Goal: Task Accomplishment & Management: Complete application form

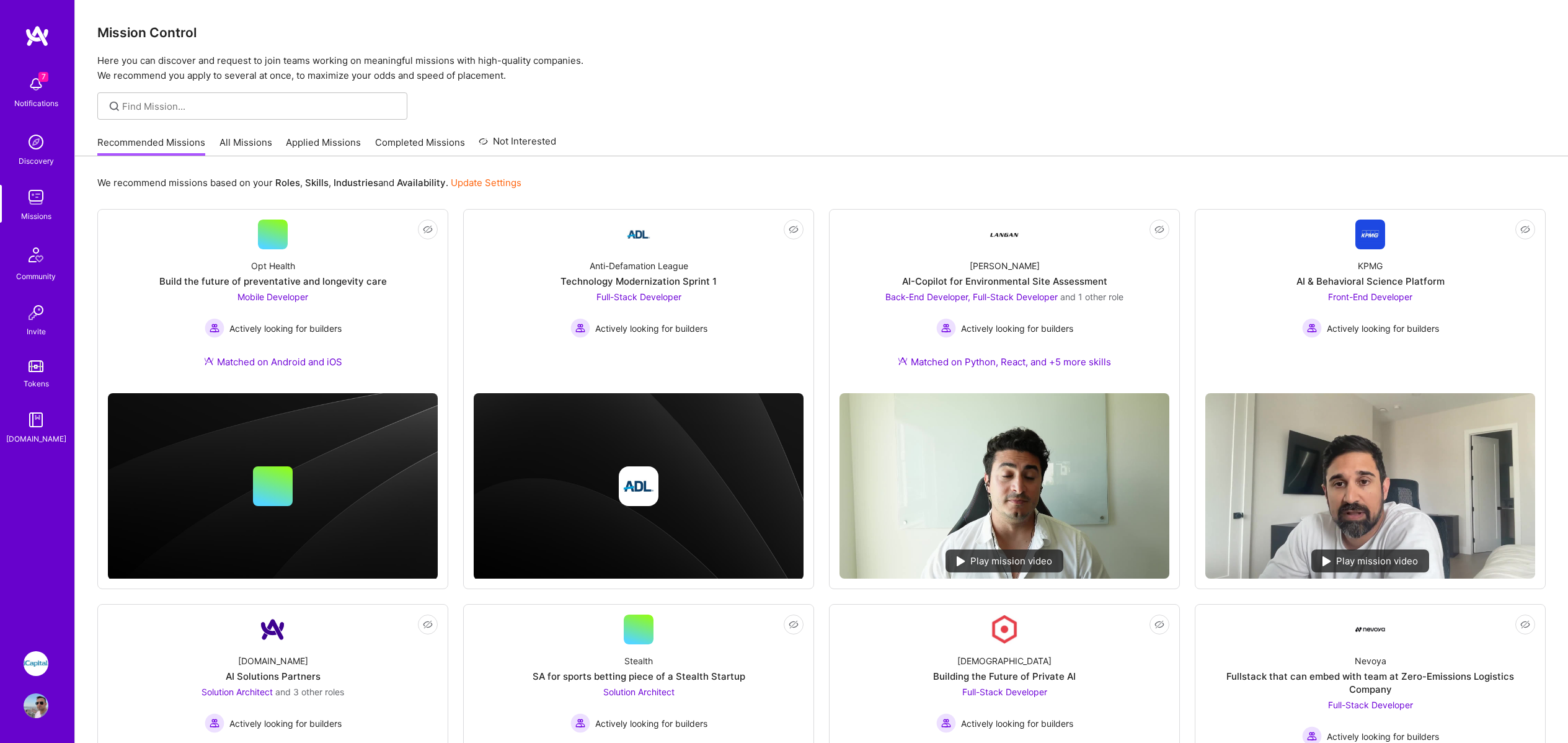
click at [45, 657] on img at bounding box center [36, 664] width 25 height 25
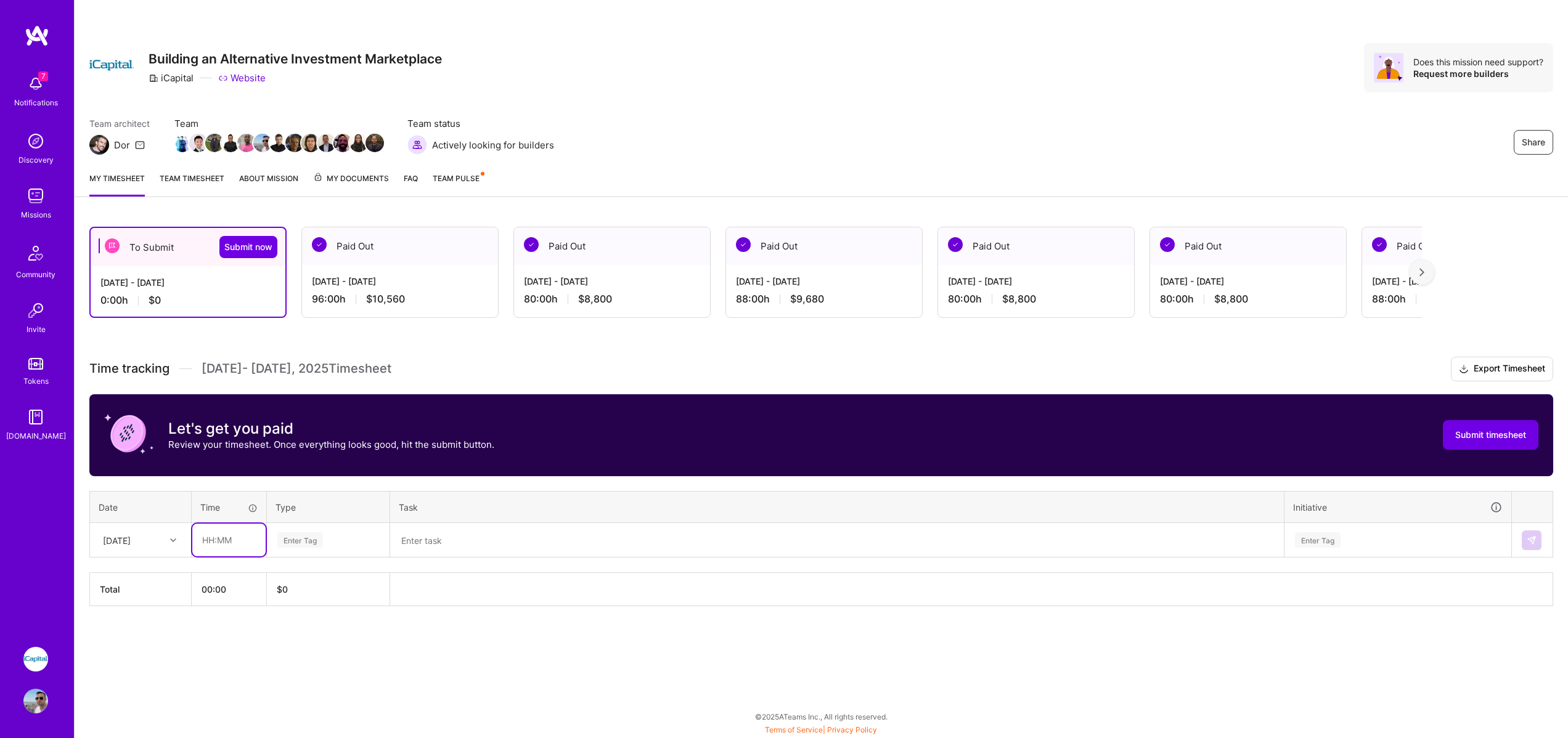
click at [242, 538] on input "text" at bounding box center [229, 540] width 73 height 33
click at [177, 547] on div at bounding box center [174, 540] width 19 height 16
click at [132, 575] on div "[DATE]" at bounding box center [140, 575] width 100 height 23
click at [222, 539] on input "text" at bounding box center [229, 540] width 73 height 33
type input "08:00"
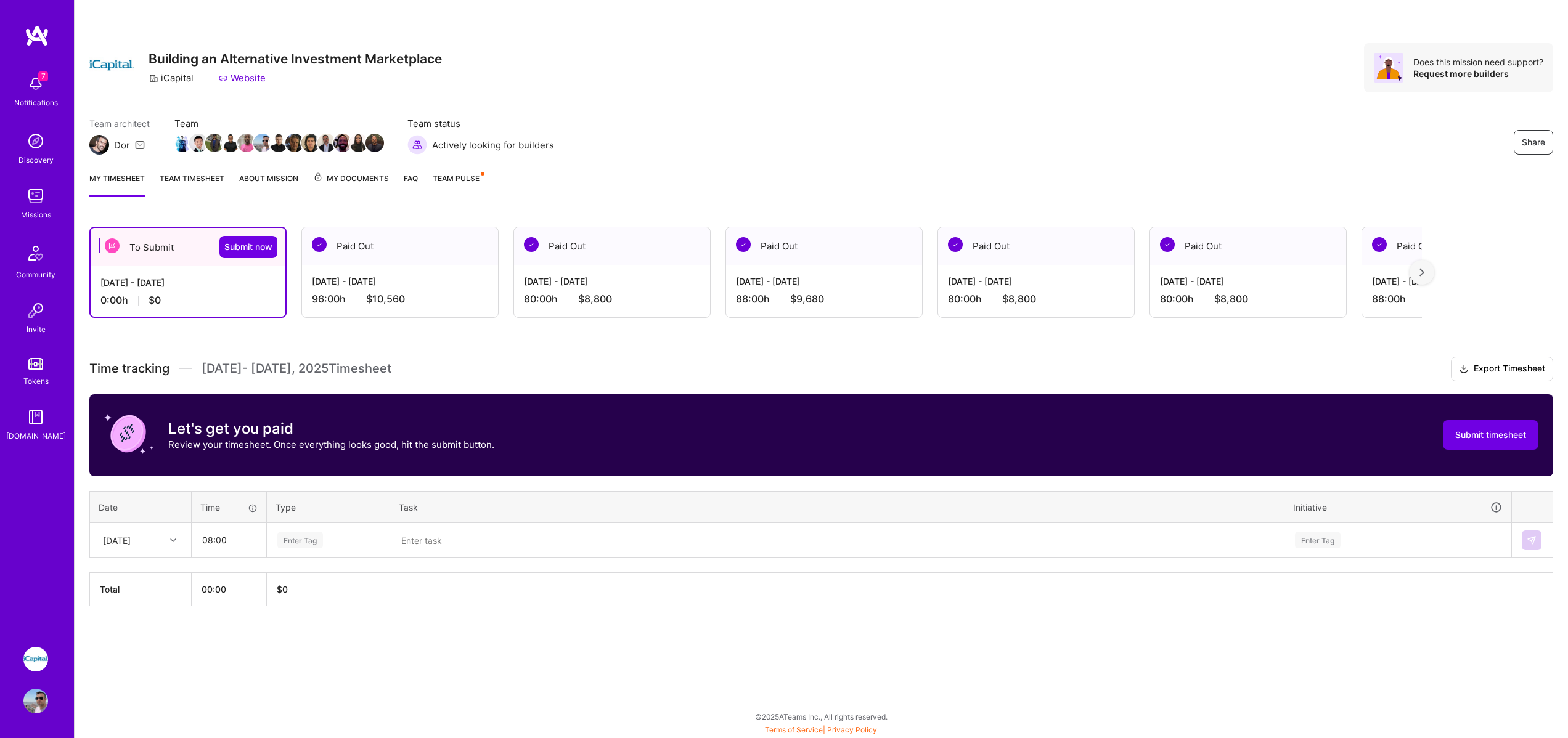
click at [307, 538] on div "Enter Tag" at bounding box center [300, 540] width 46 height 19
click at [312, 665] on span "Engineering" at bounding box center [300, 668] width 53 height 17
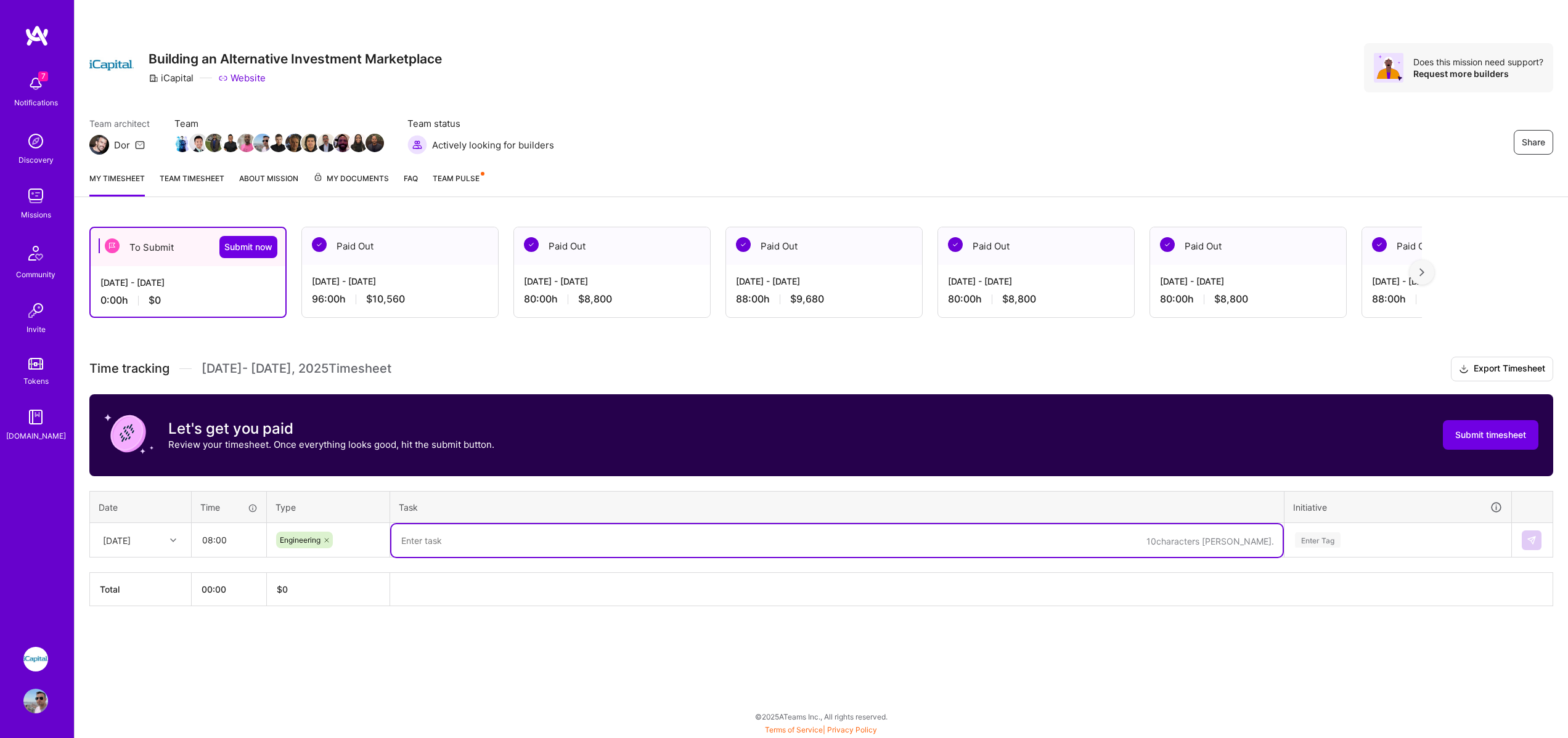
click at [437, 535] on textarea at bounding box center [837, 540] width 892 height 33
paste textarea "19319"
paste textarea "19010"
paste textarea "19428"
type textarea "ICN-19319 + ICN-19010 + ICN-19428 +"
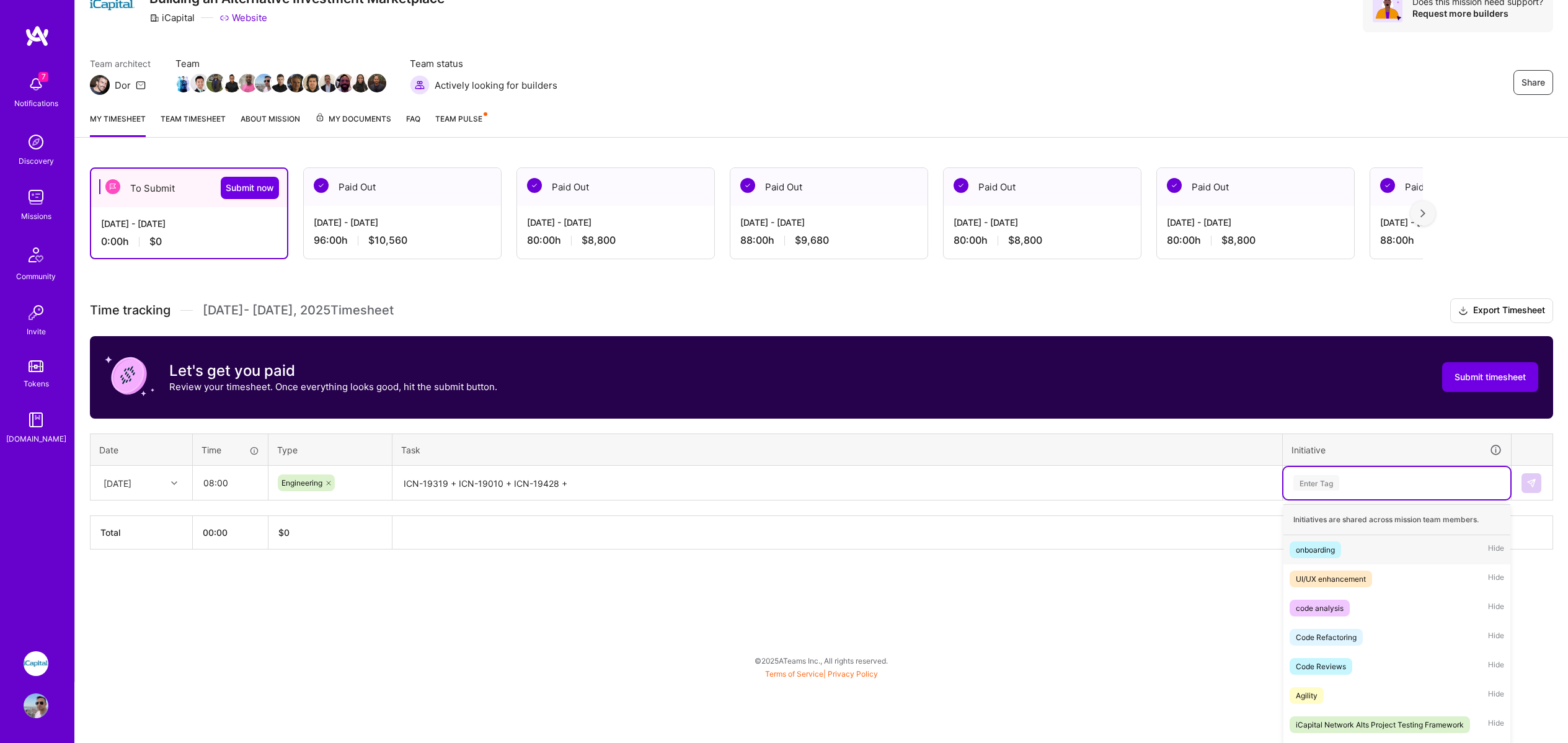
click at [1335, 499] on div "option onboarding focused, 1 of 73. 73 results available. Use Up and Down to ch…" at bounding box center [1397, 483] width 227 height 32
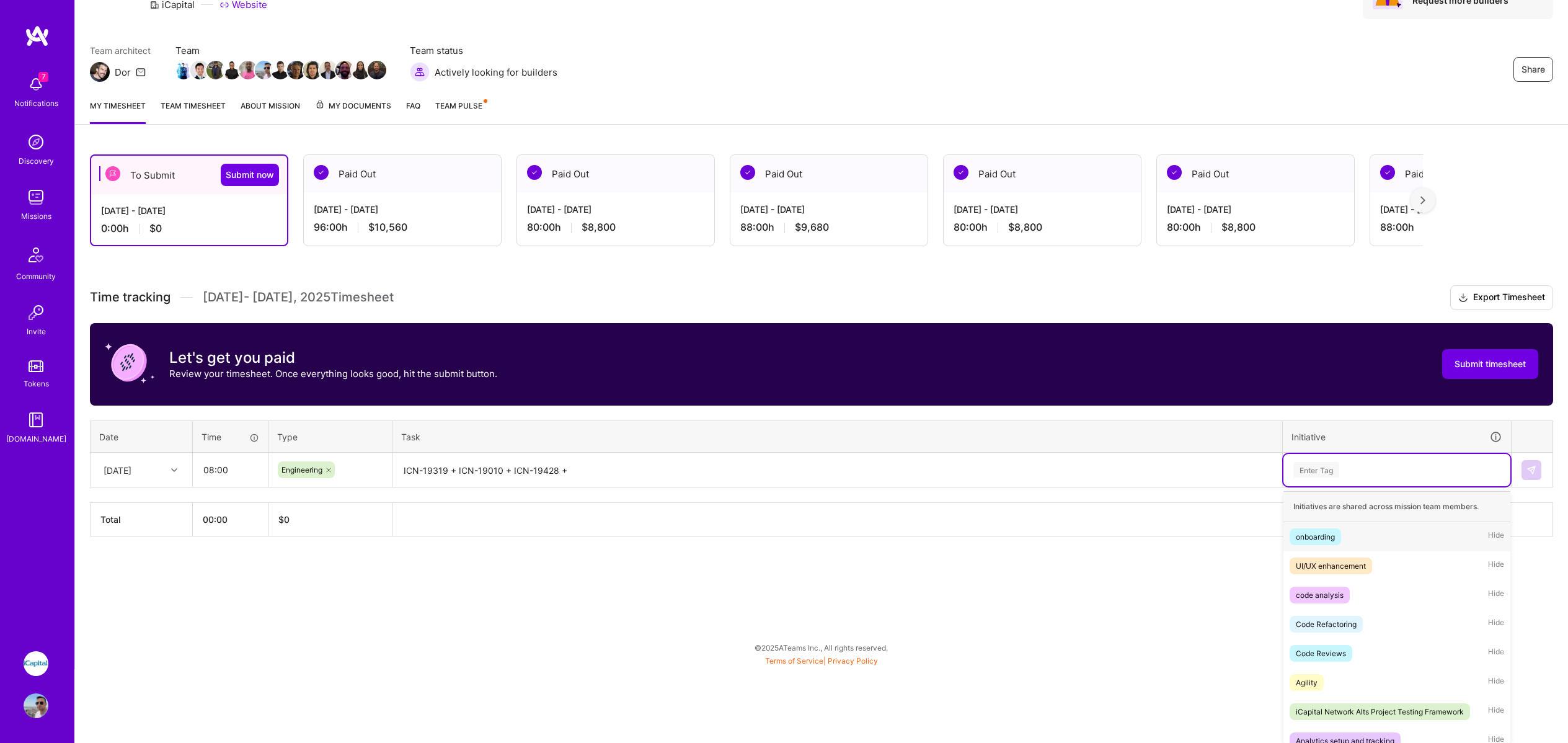
scroll to position [75, 0]
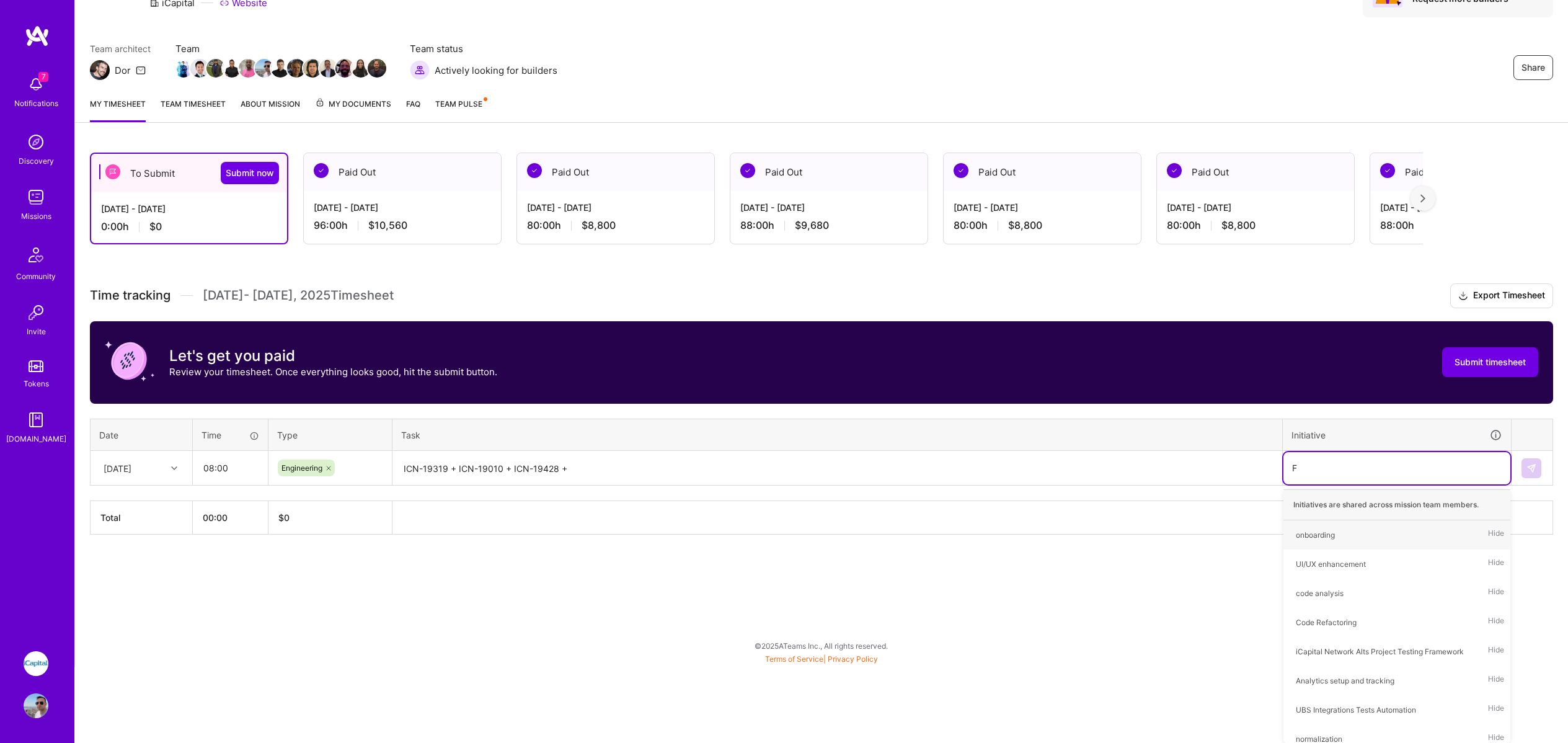
type input "Fe"
click at [1371, 538] on div "Feature Development" at bounding box center [1333, 535] width 75 height 13
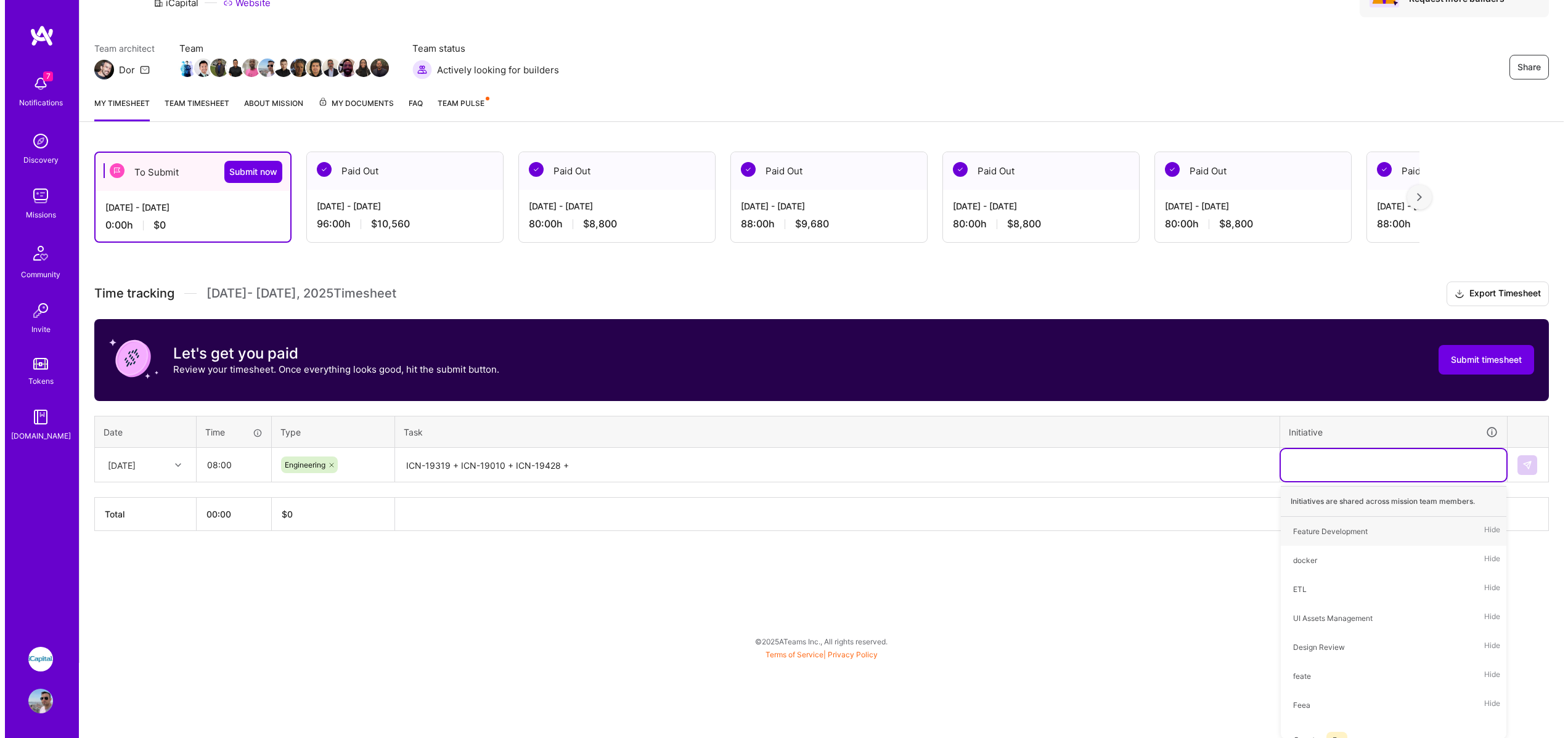
scroll to position [0, 0]
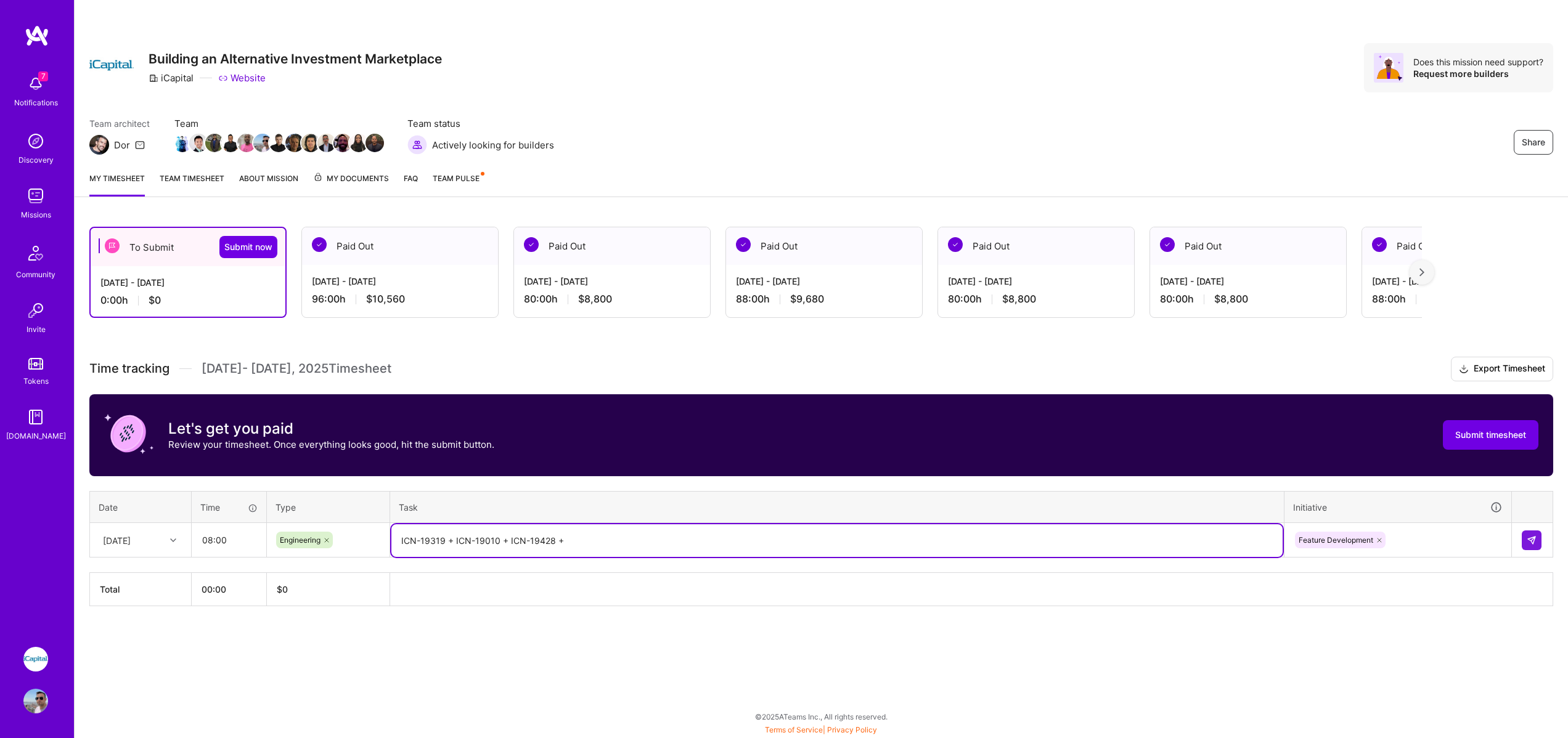
click at [872, 538] on textarea "ICN-19319 + ICN-19010 + ICN-19428 +" at bounding box center [837, 540] width 892 height 33
type textarea "ICN-19319 + ICN-19010 + ICN-19428 + Formidables Refinement"
click at [1534, 535] on img at bounding box center [1532, 540] width 10 height 10
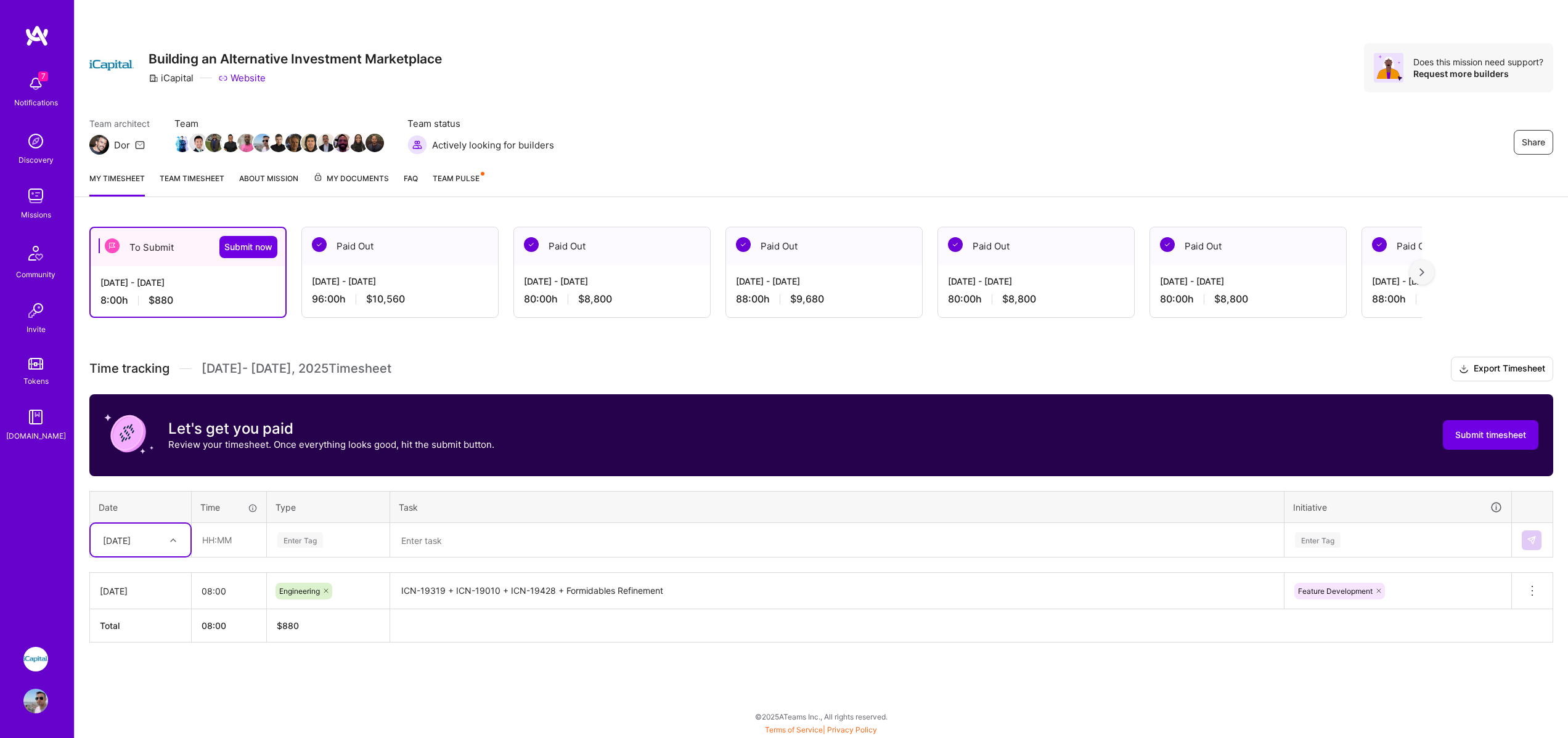
click at [142, 545] on div "[DATE]" at bounding box center [131, 540] width 68 height 20
click at [128, 621] on div "[DATE]" at bounding box center [140, 620] width 100 height 23
click at [228, 538] on input "text" at bounding box center [229, 540] width 73 height 33
type input "08:00"
click at [301, 540] on div "Enter Tag" at bounding box center [300, 540] width 46 height 19
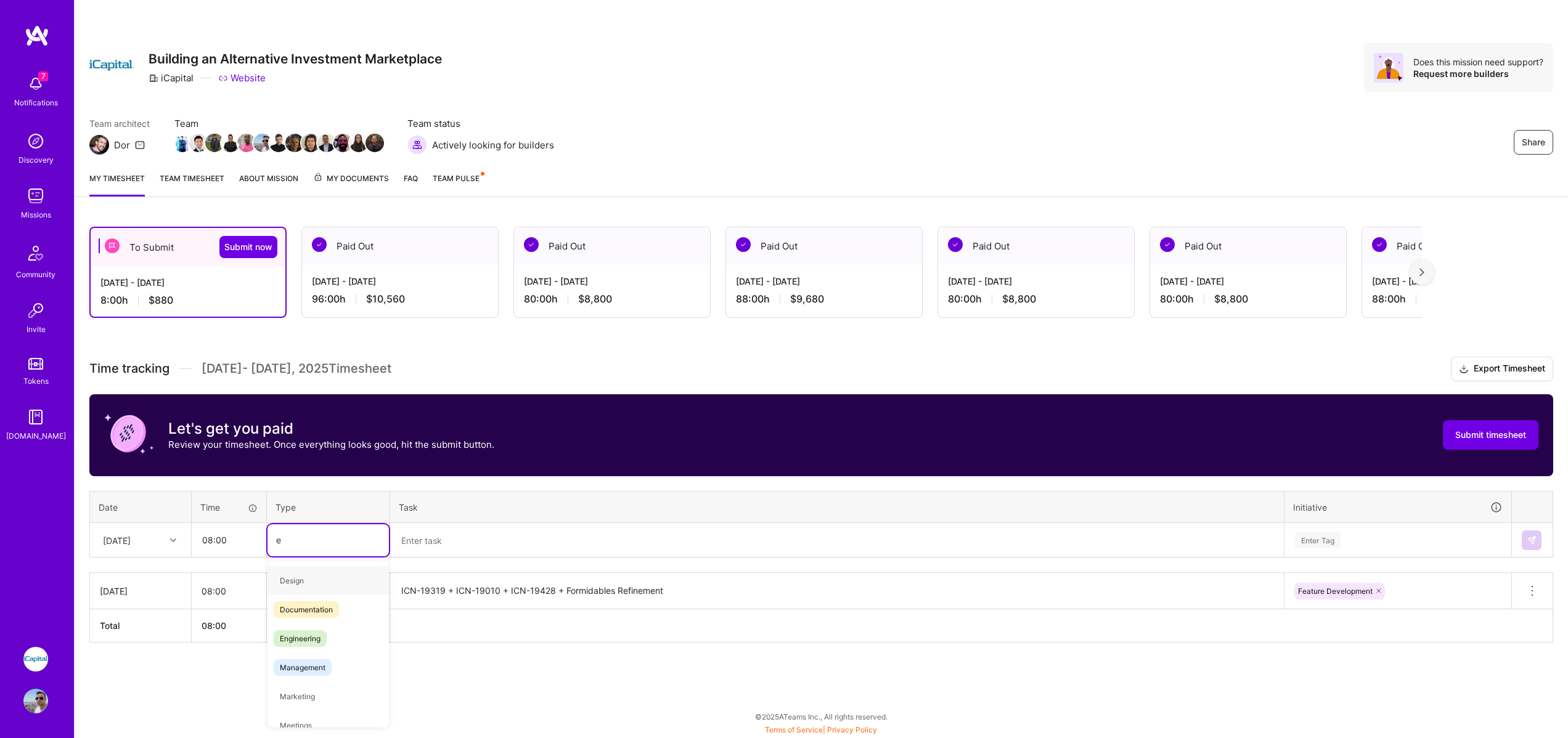
type input "en"
click at [314, 613] on span "Engineering" at bounding box center [300, 609] width 53 height 17
click at [442, 539] on textarea at bounding box center [837, 540] width 892 height 33
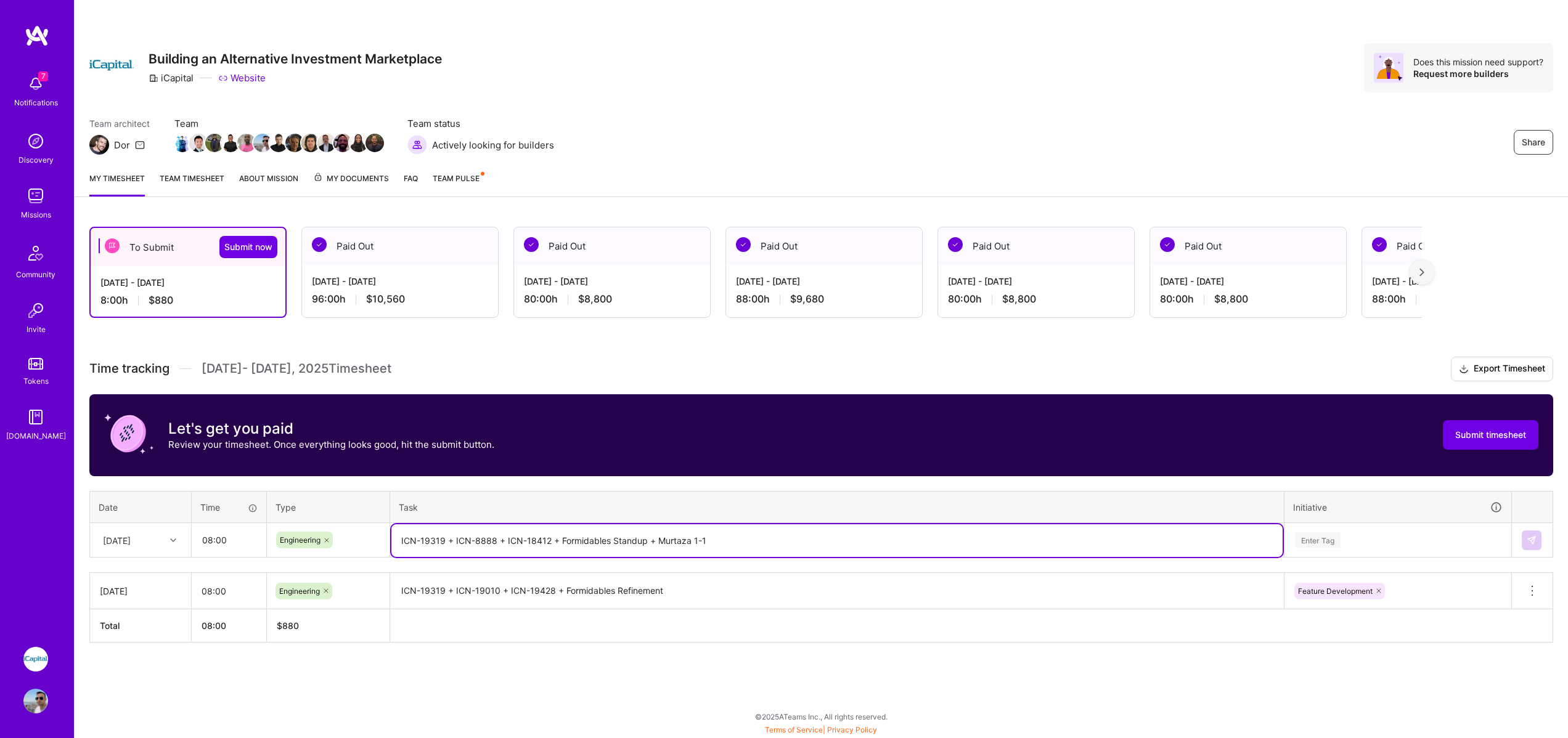
type textarea "ICN-19319 + ICN-8888 + ICN-18412 + Formidables Standup + Murtaza 1-1"
click at [1323, 543] on div "Enter Tag" at bounding box center [1398, 540] width 225 height 32
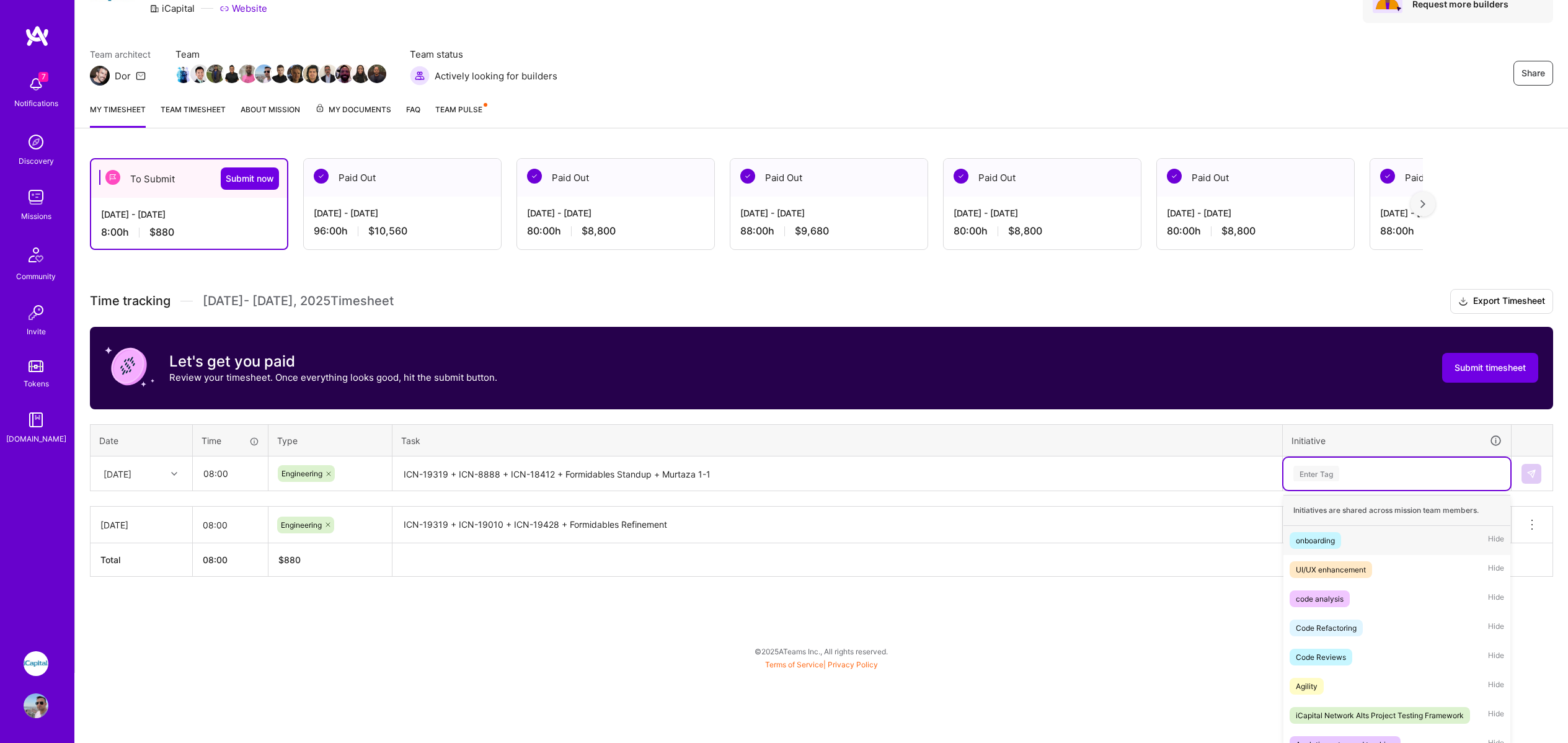
scroll to position [75, 0]
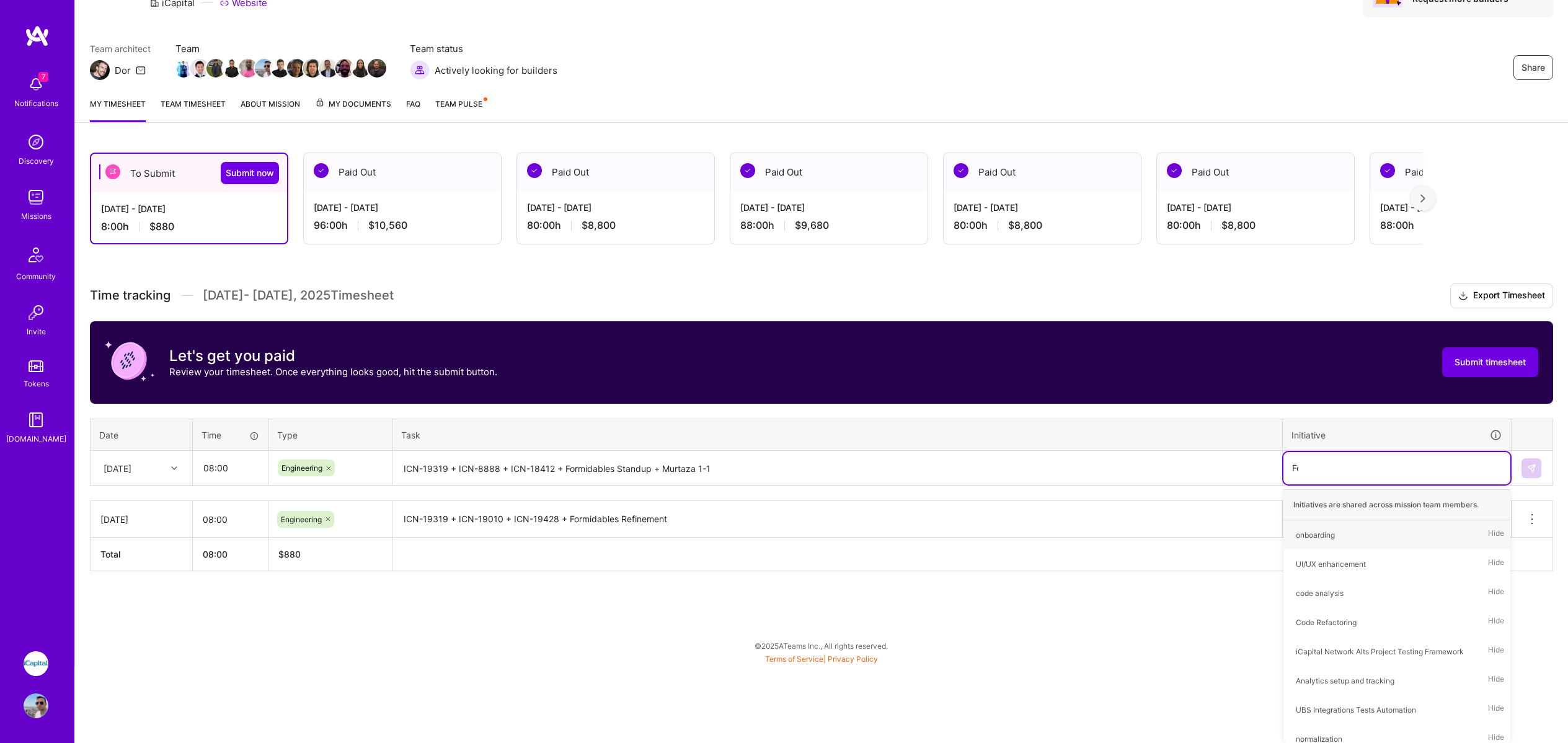
type input "Fea"
type input "Sta"
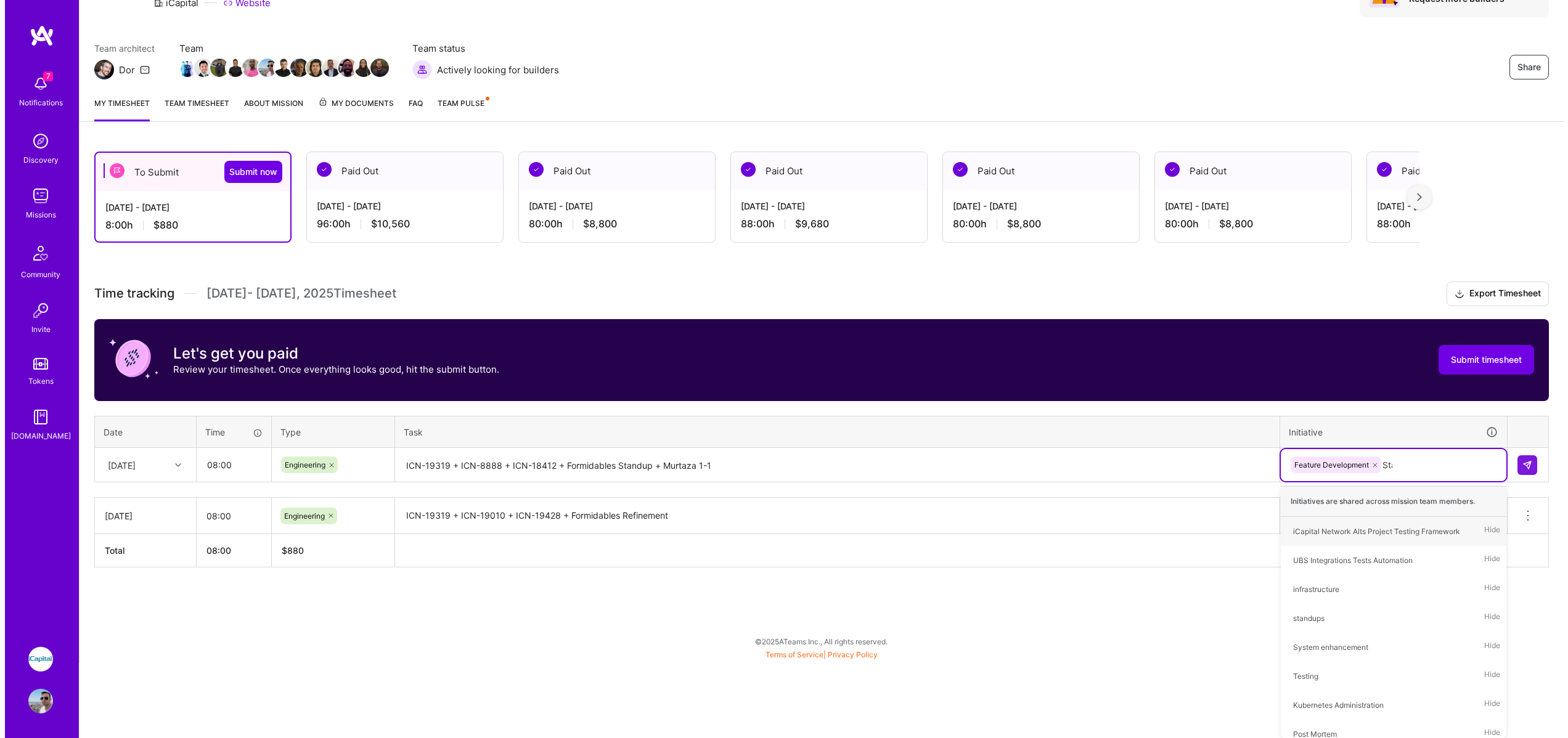
scroll to position [0, 0]
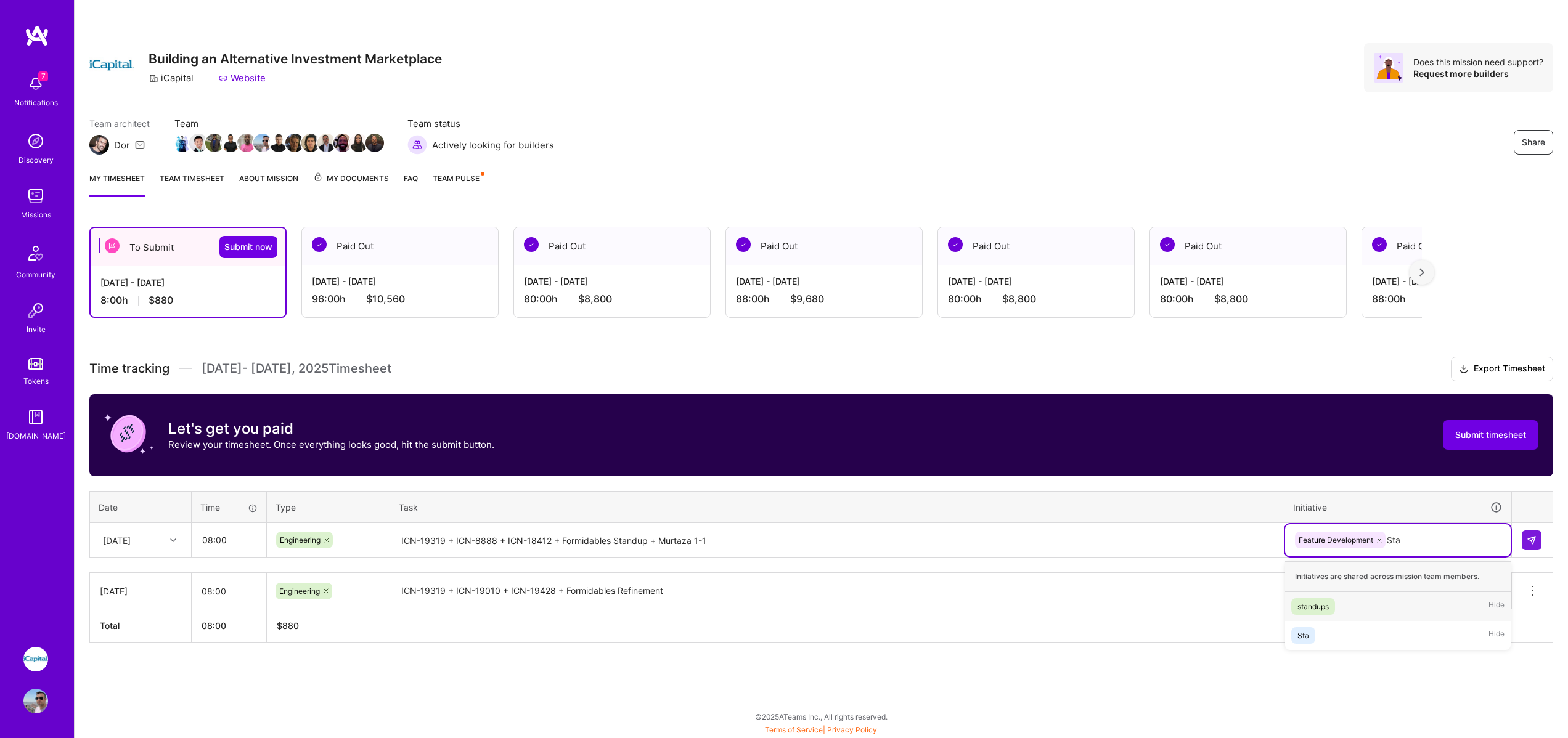
click at [1312, 603] on div "standups" at bounding box center [1313, 607] width 31 height 13
click at [1405, 593] on div "Feature Development" at bounding box center [1398, 591] width 227 height 32
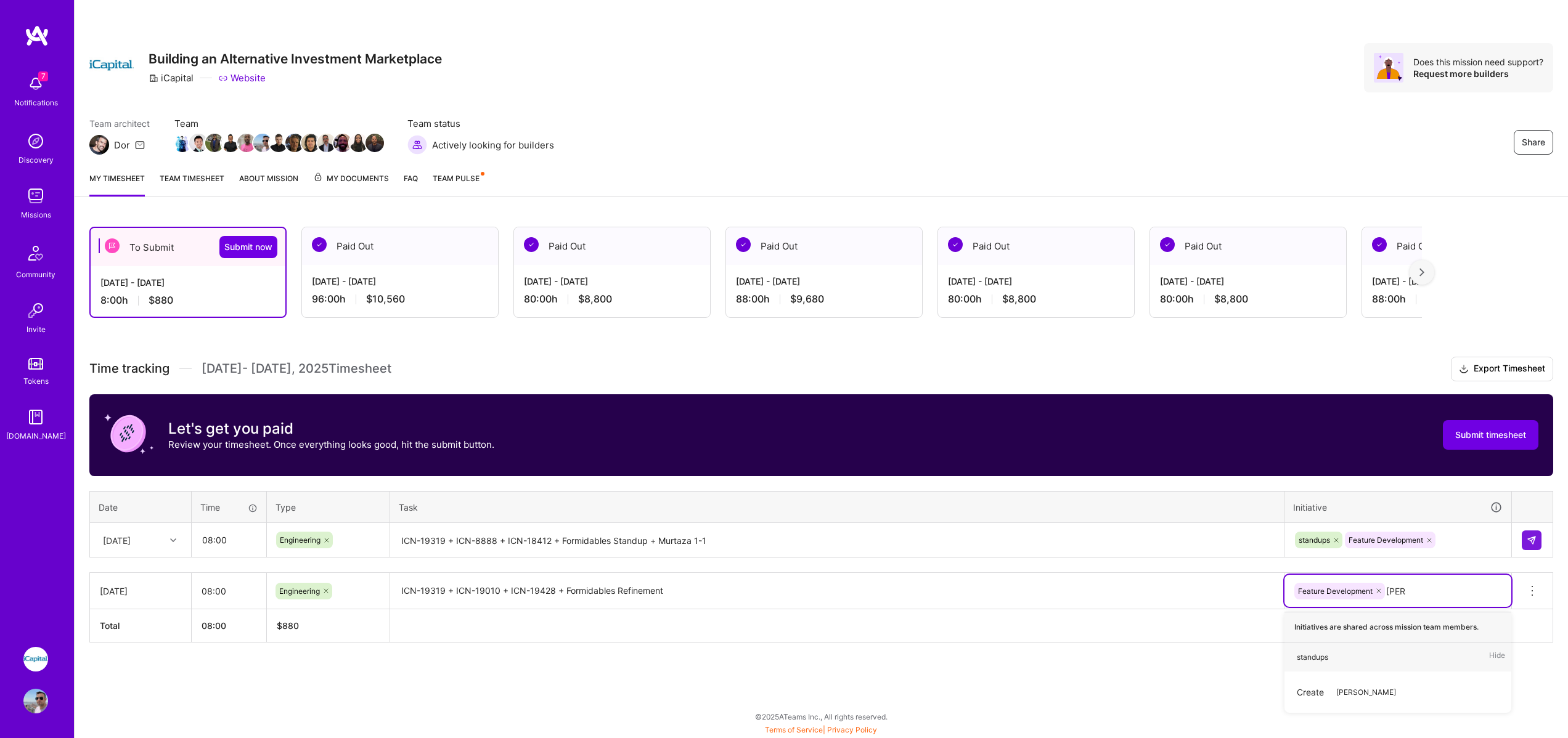
type input "Stand"
click at [1326, 661] on div "standups" at bounding box center [1312, 657] width 31 height 13
click at [1466, 535] on div "standups Feature Development" at bounding box center [1398, 540] width 225 height 32
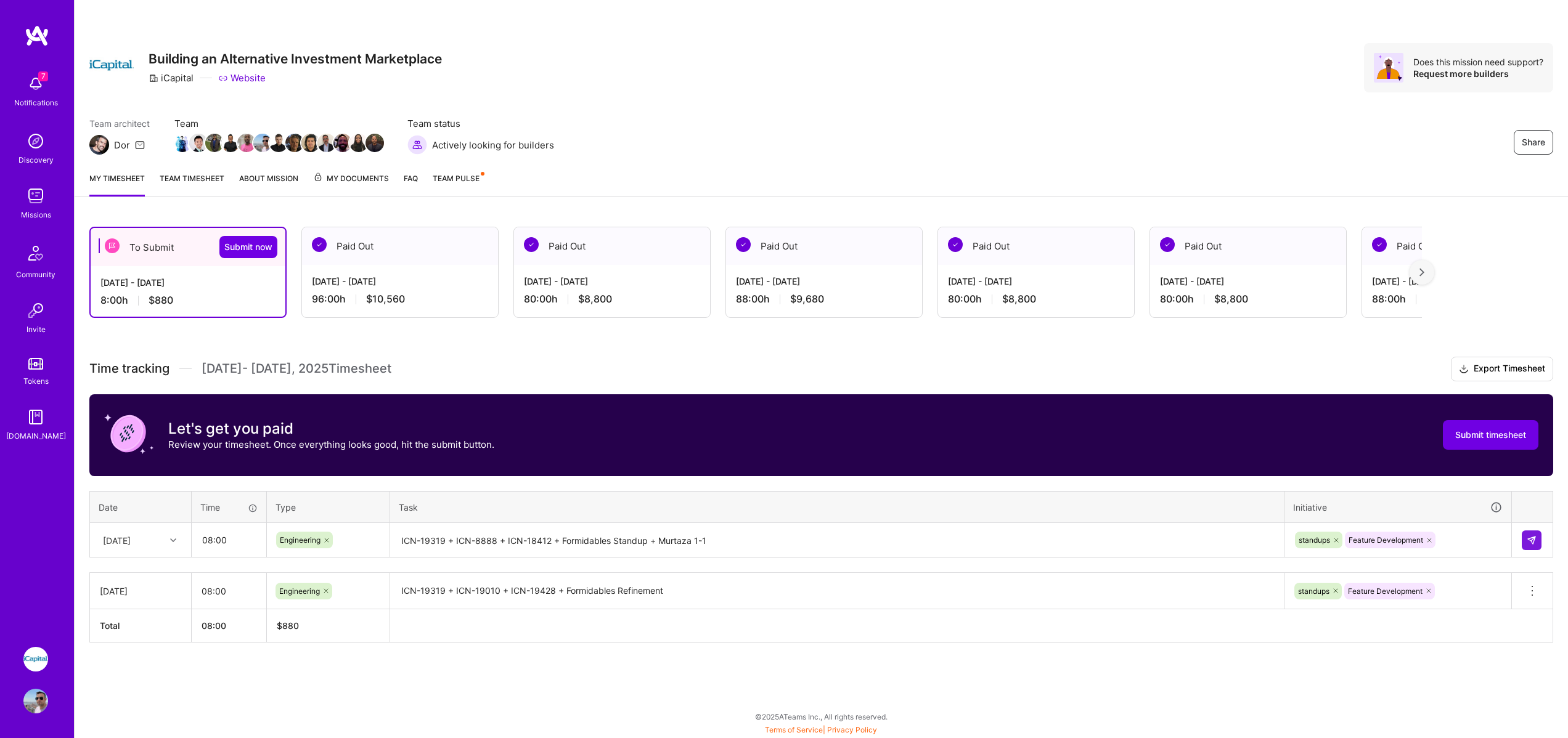
click at [1532, 471] on div "Time tracking [DATE] - [DATE] Timesheet Export Timesheet Let's get you paid Rev…" at bounding box center [821, 500] width 1464 height 286
click at [1530, 538] on img at bounding box center [1532, 540] width 10 height 10
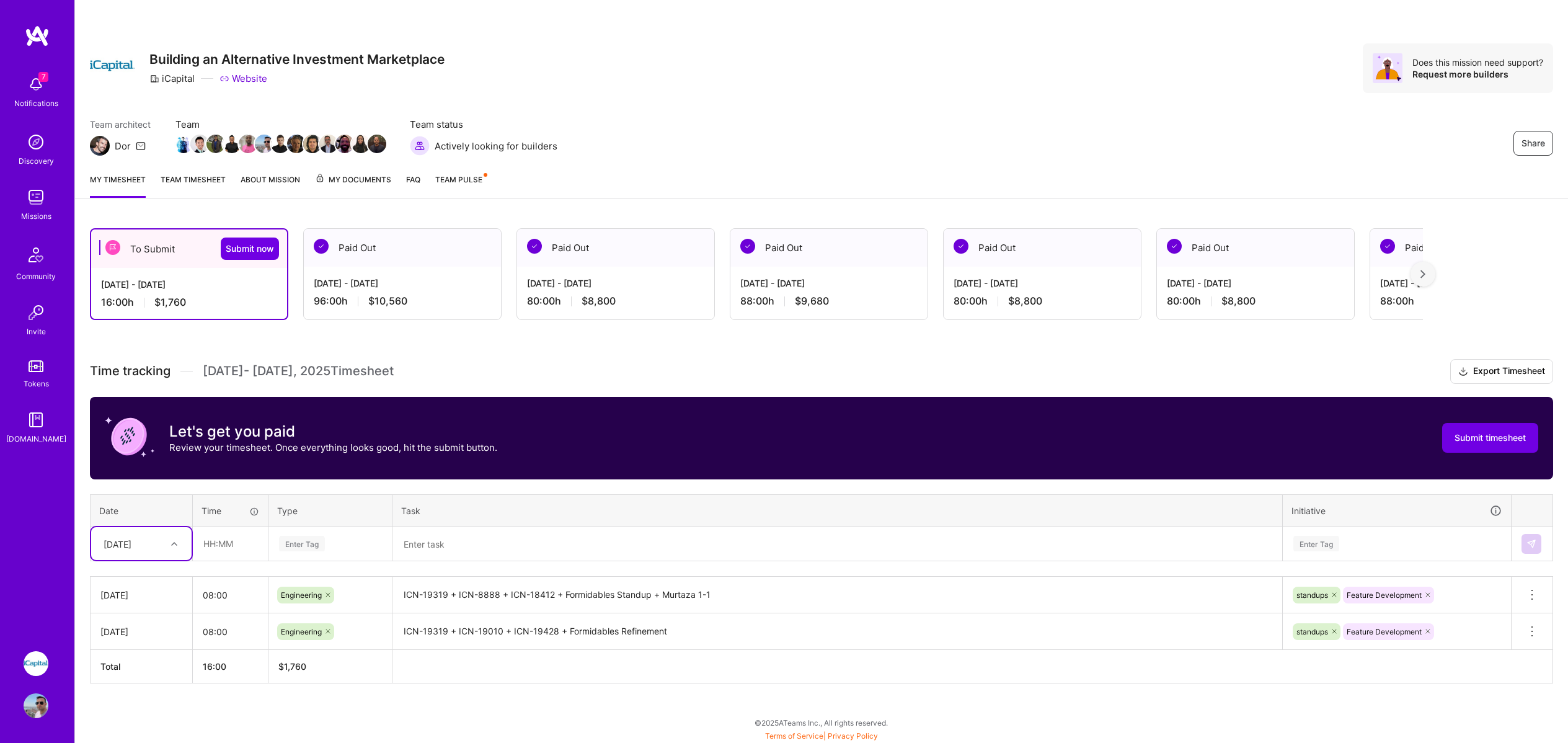
click at [167, 546] on div at bounding box center [175, 544] width 19 height 16
click at [148, 646] on div "[DATE]" at bounding box center [141, 647] width 100 height 23
click at [219, 542] on input "text" at bounding box center [230, 543] width 74 height 33
type input "08:00"
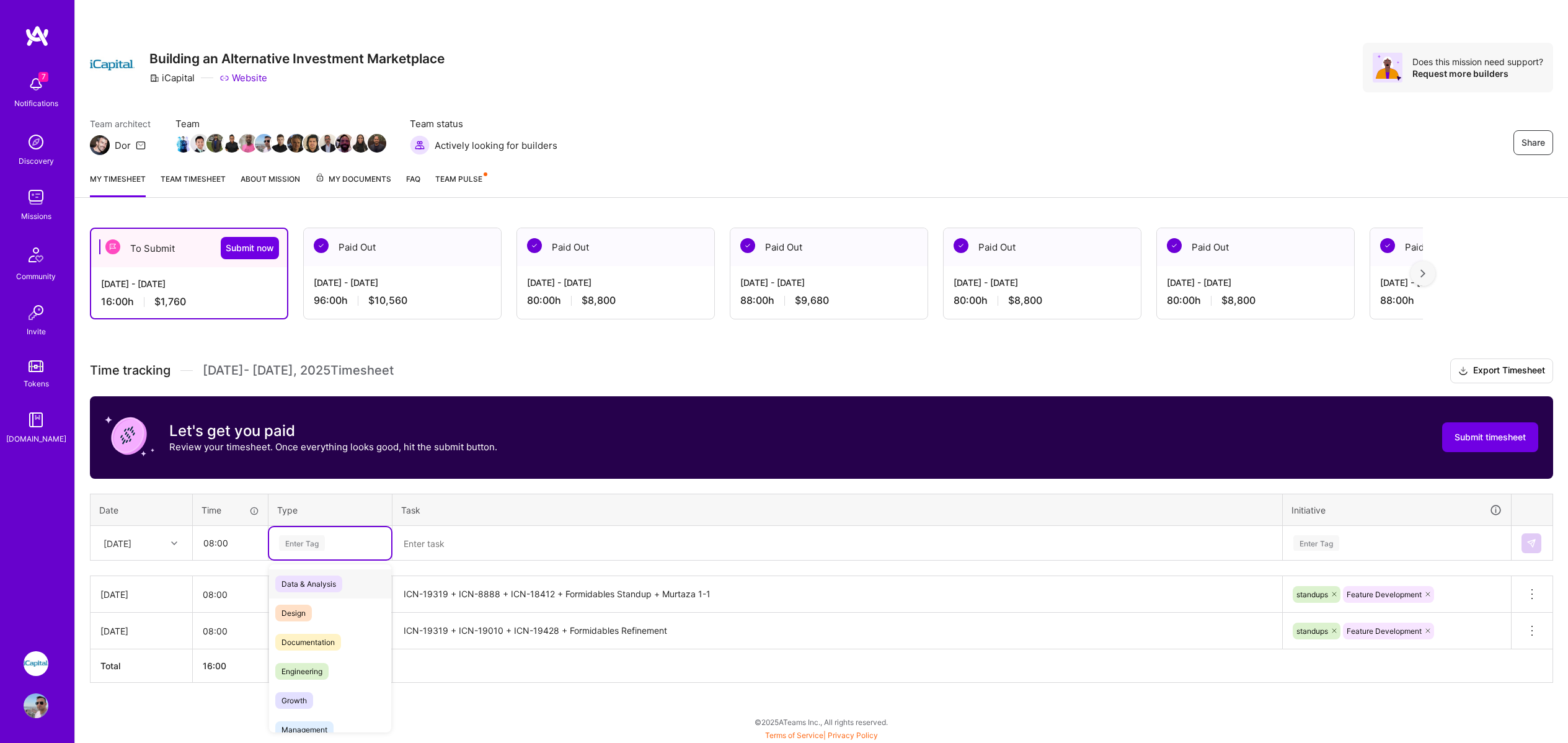
click at [302, 534] on div "Enter Tag" at bounding box center [330, 543] width 122 height 32
type input "En"
click at [300, 608] on span "Engineering" at bounding box center [302, 613] width 53 height 17
click at [440, 543] on textarea at bounding box center [838, 543] width 887 height 33
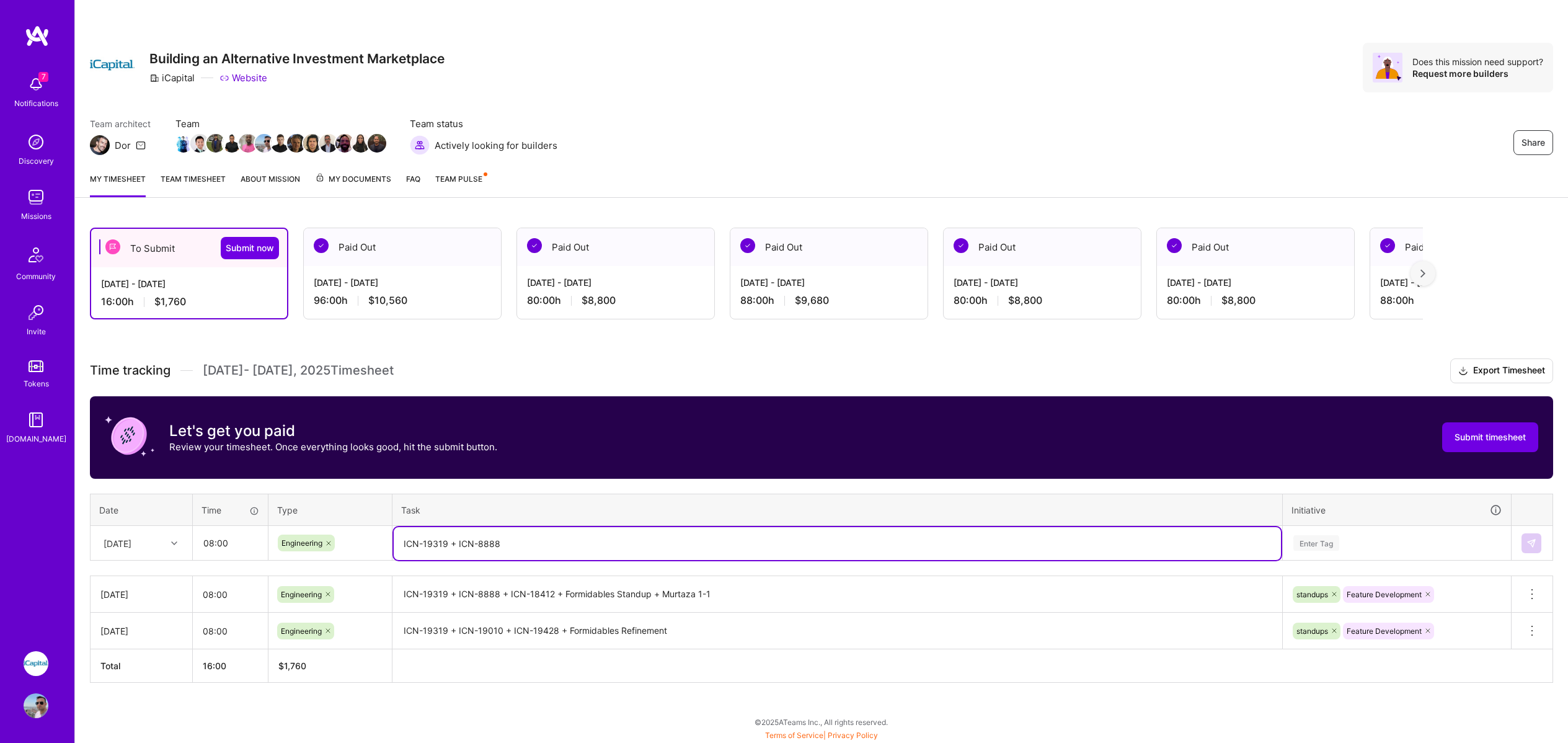
type textarea "ICN-19319 + ICN-8888"
click at [1312, 550] on div "Enter Tag" at bounding box center [1397, 543] width 227 height 32
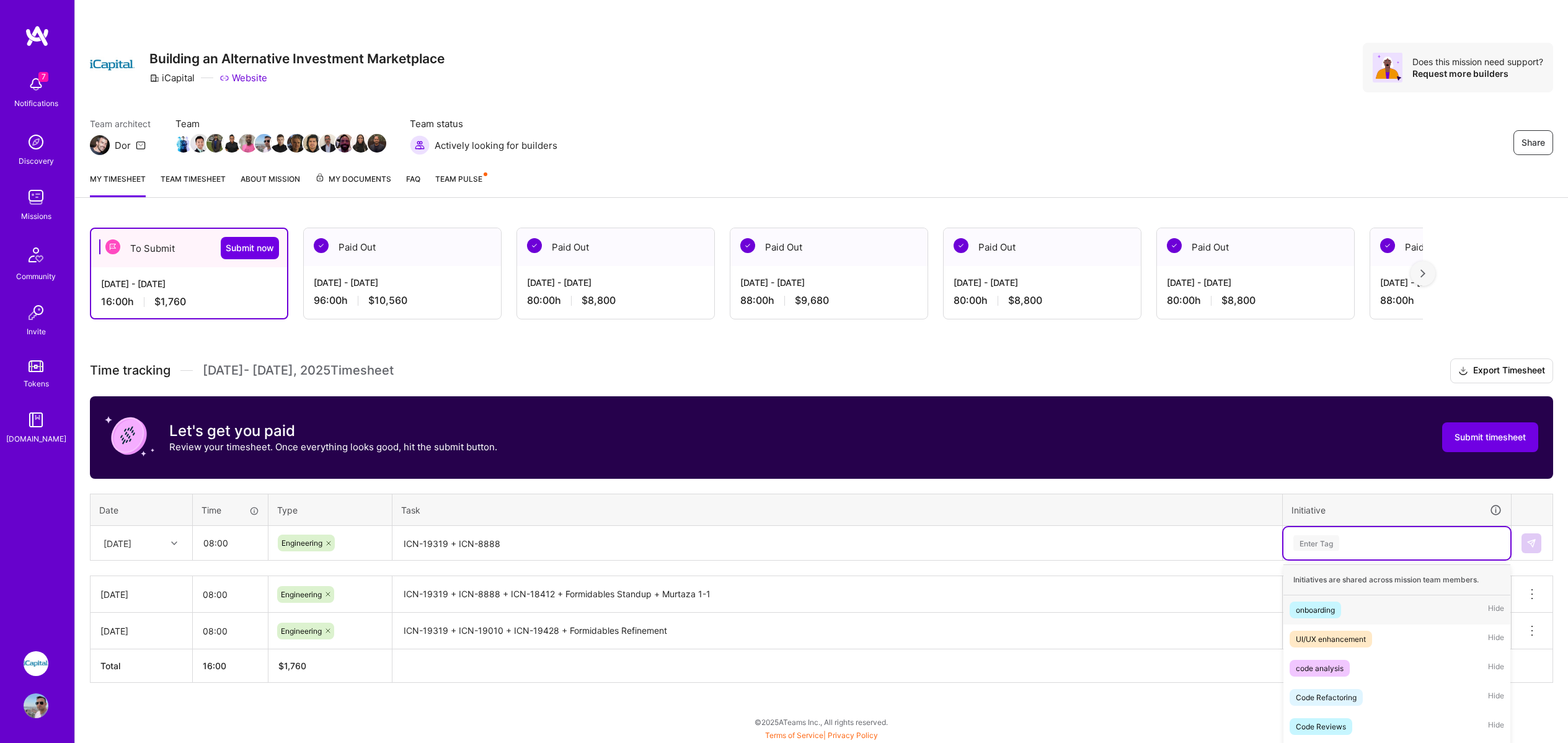
scroll to position [75, 0]
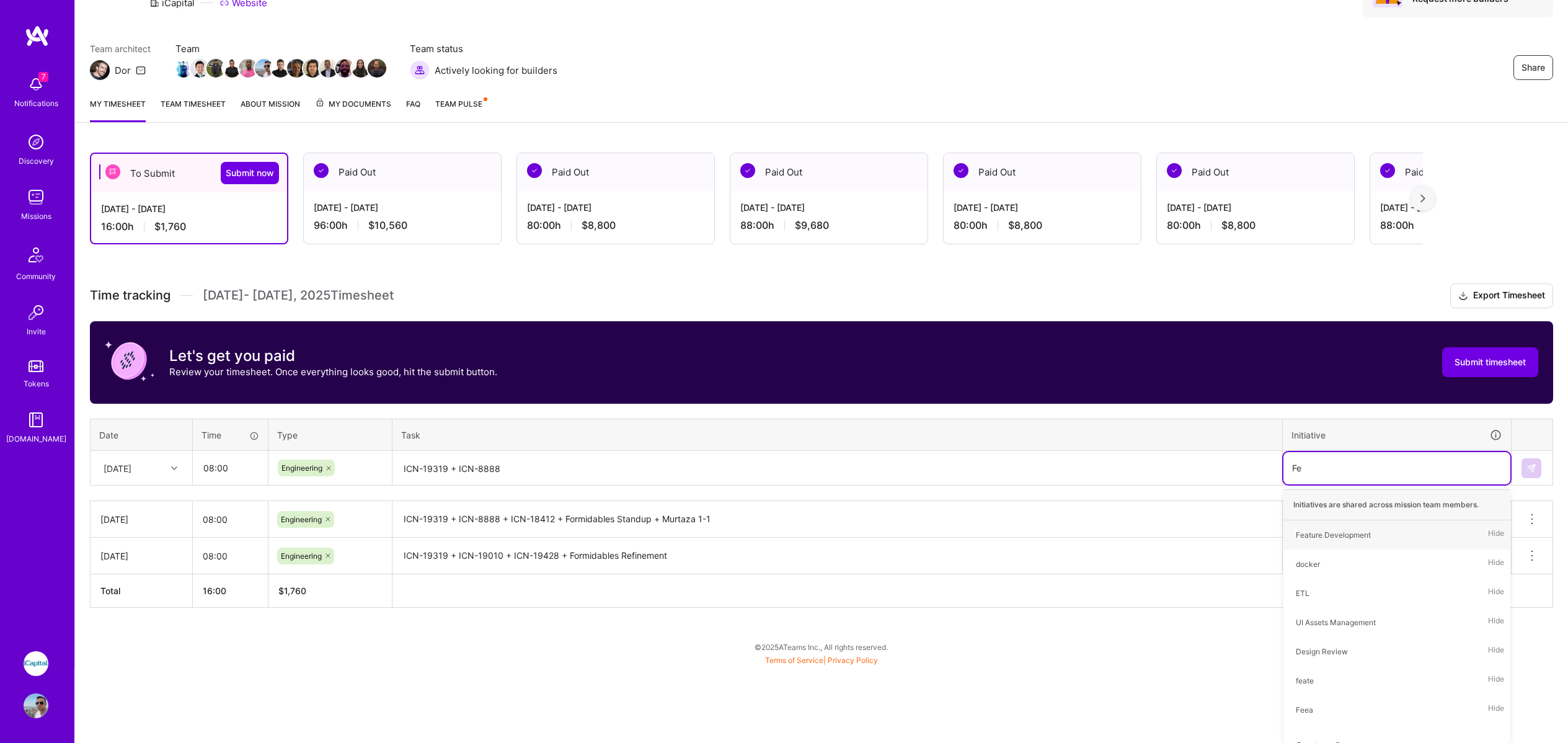
type input "Fea"
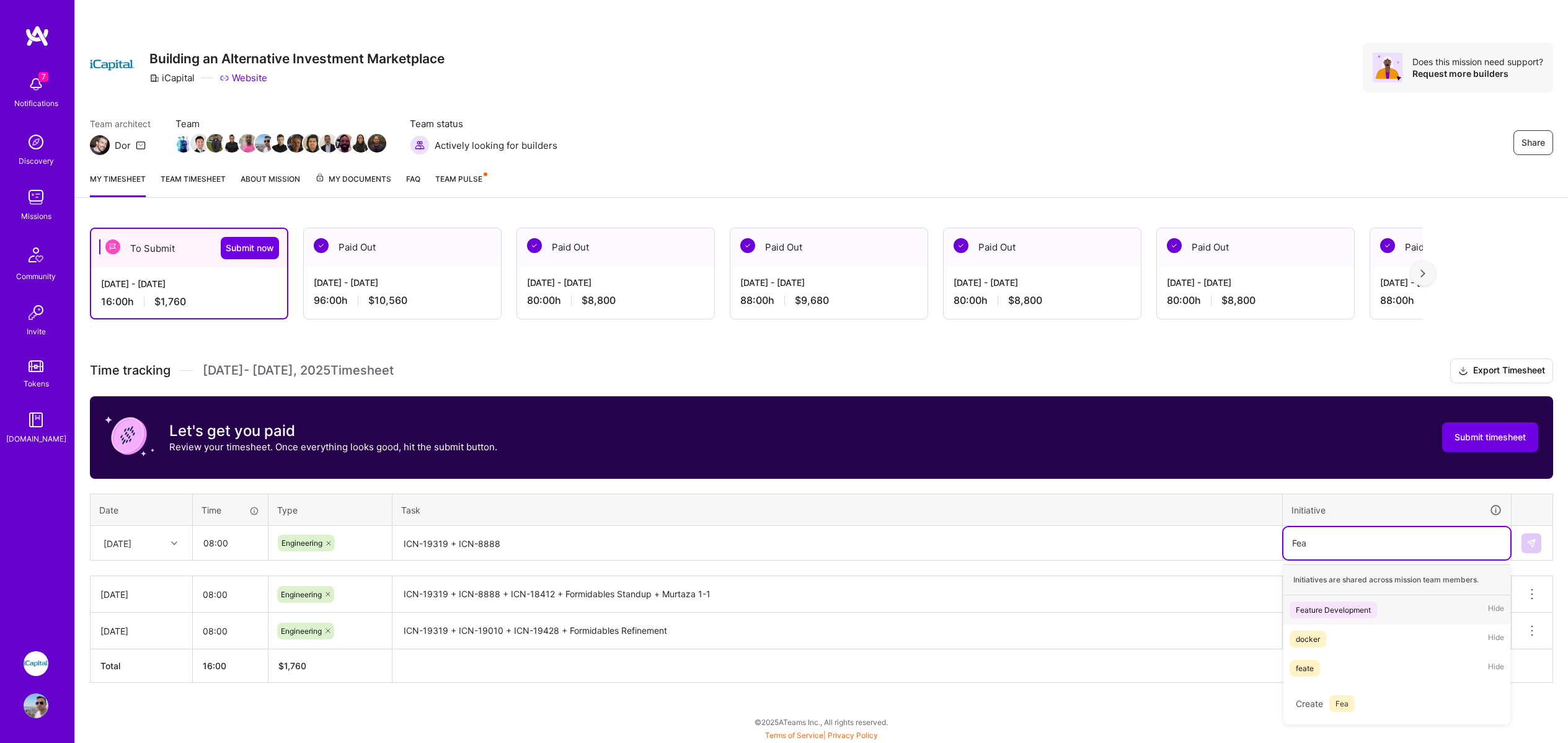
click at [1312, 611] on div "Feature Development" at bounding box center [1333, 610] width 75 height 13
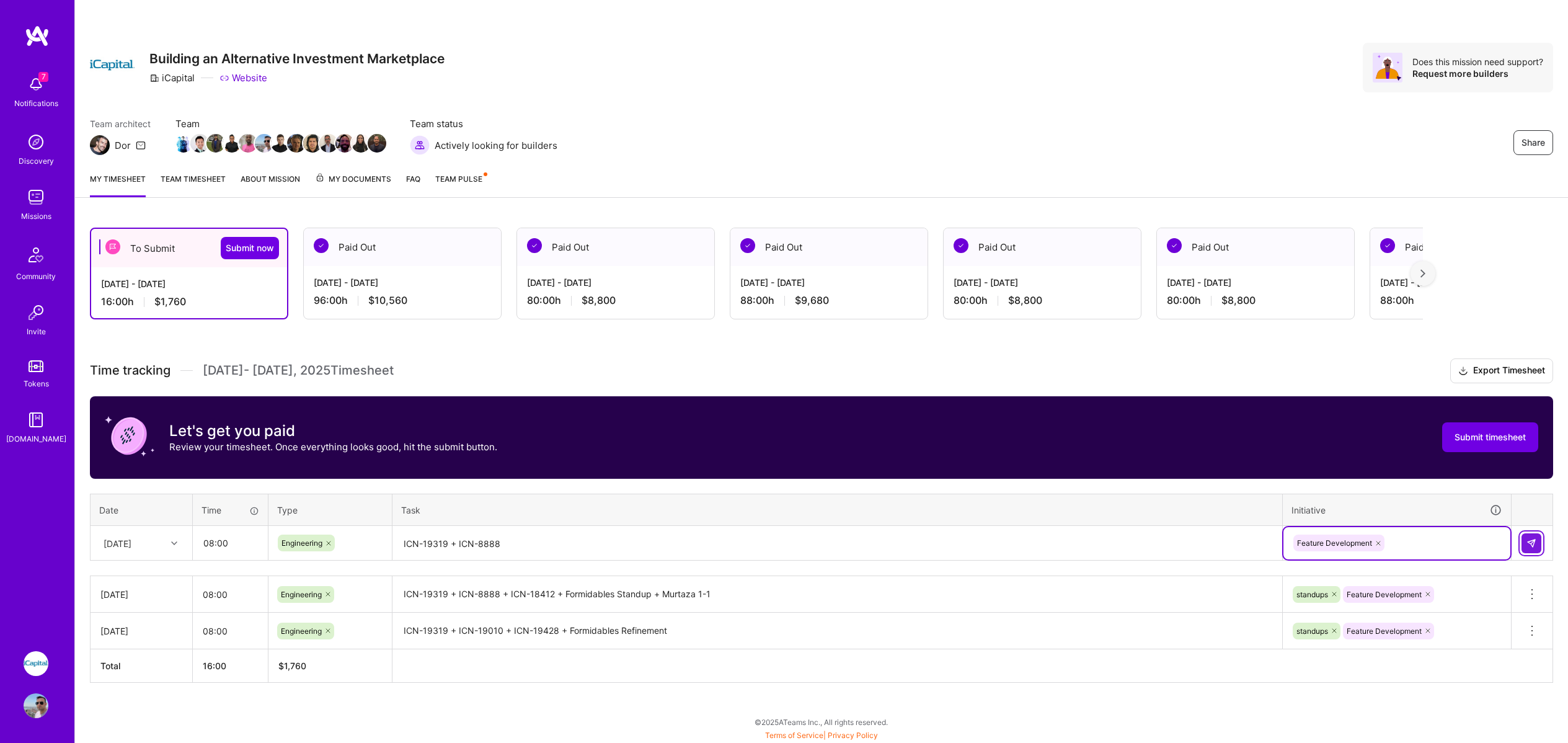
click at [1531, 544] on img at bounding box center [1532, 543] width 10 height 10
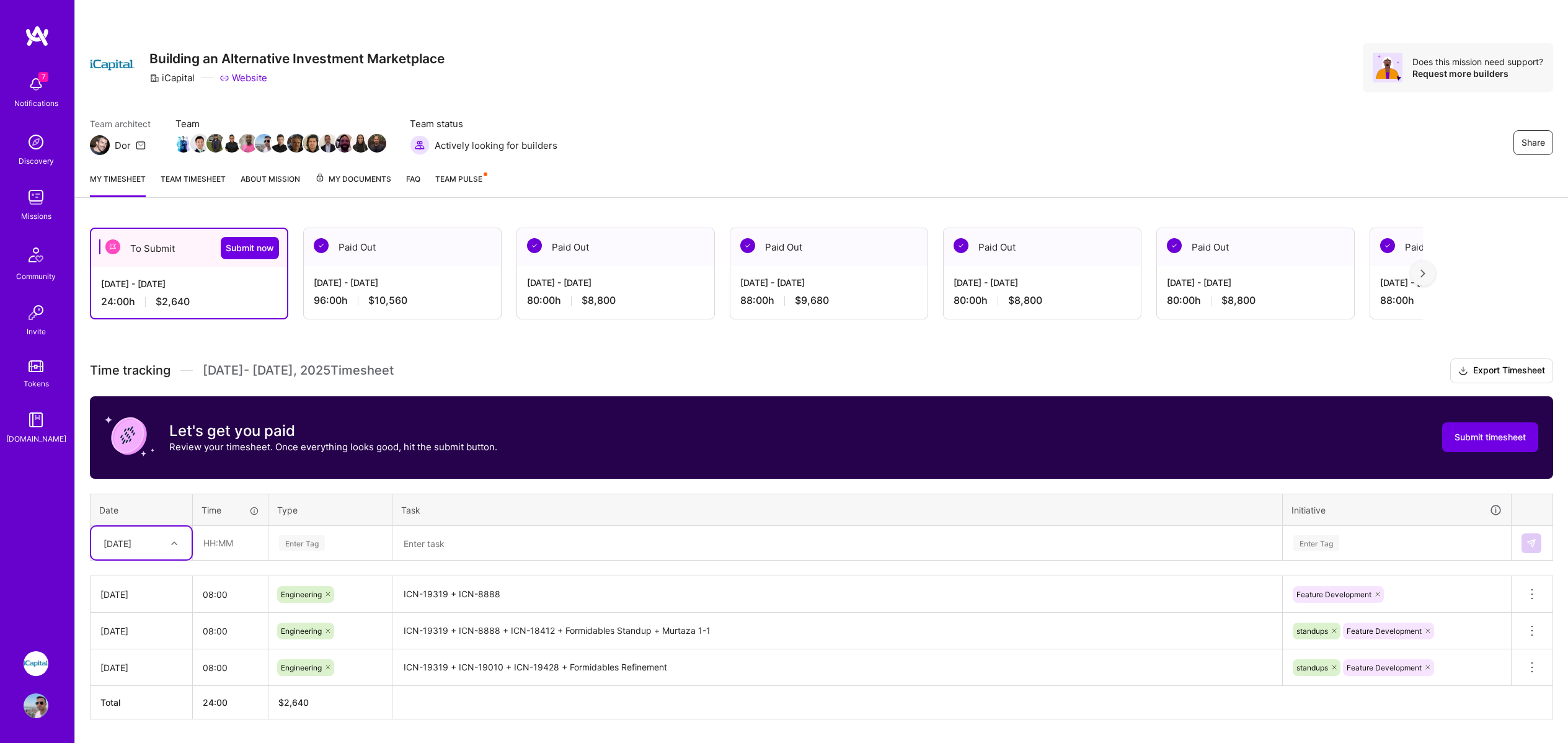
click at [157, 546] on div "[DATE]" at bounding box center [141, 543] width 100 height 33
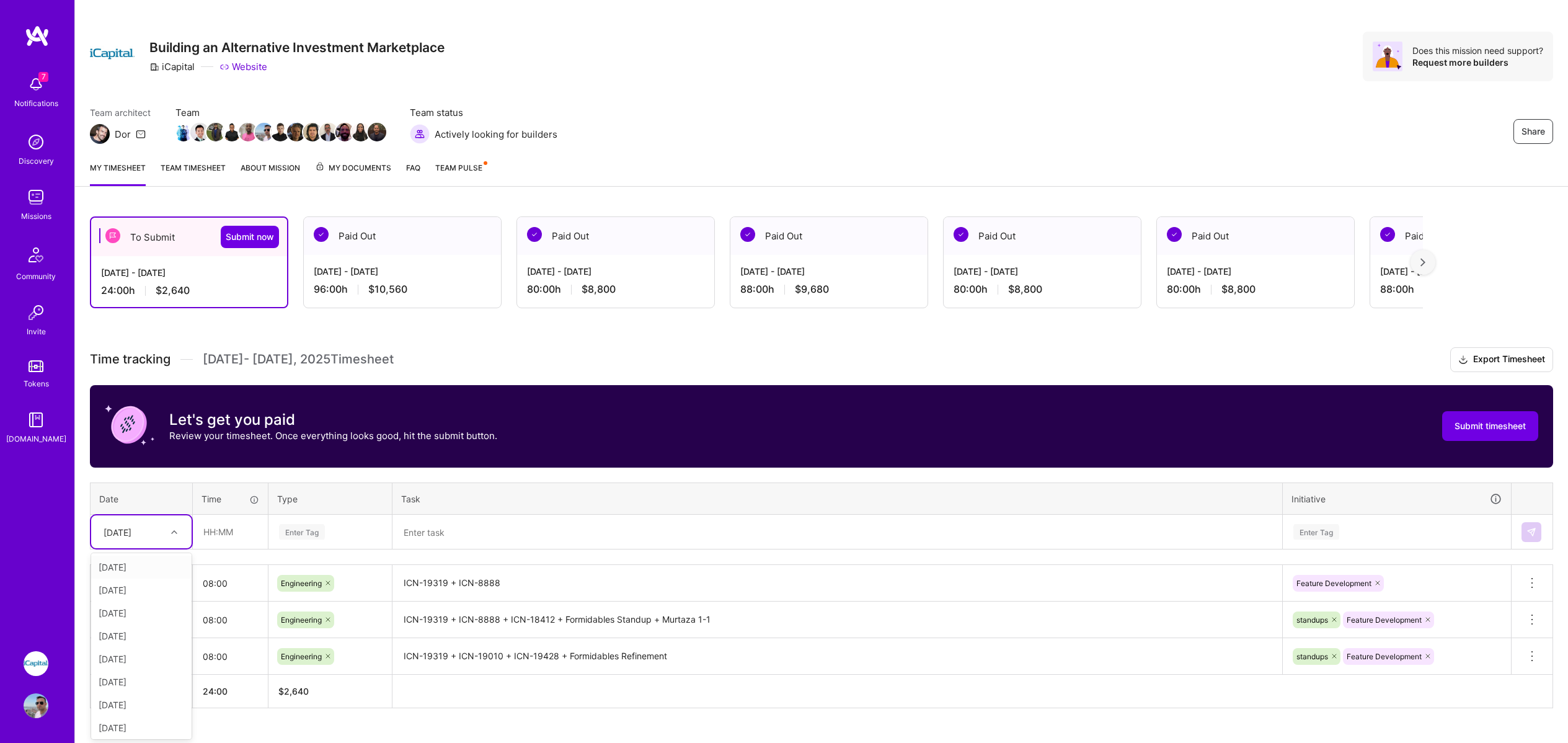
scroll to position [12, 0]
click at [129, 655] on div "[DATE]" at bounding box center [141, 658] width 100 height 23
click at [231, 538] on input "text" at bounding box center [230, 531] width 74 height 33
type input "08:00"
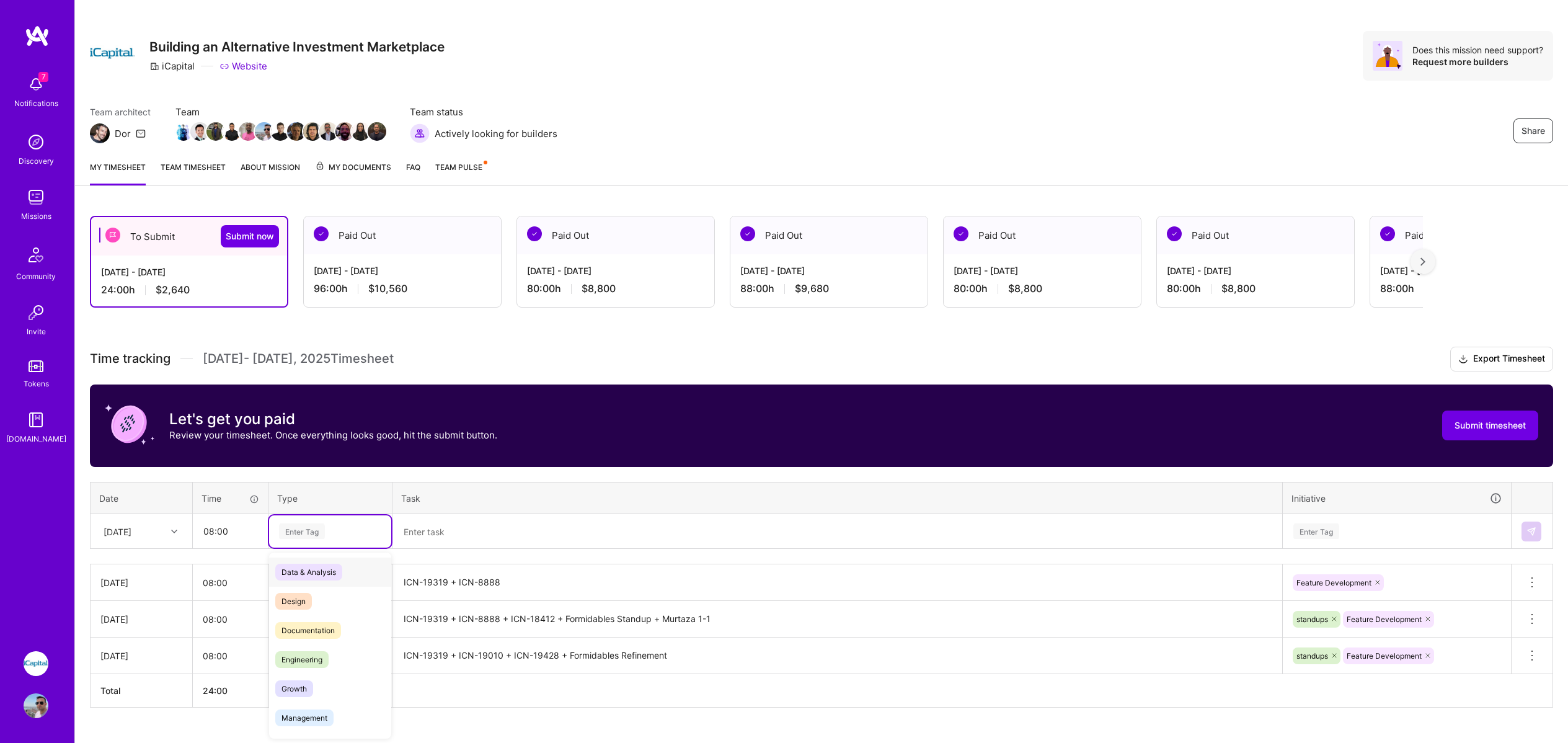
click at [307, 534] on div "Enter Tag" at bounding box center [302, 531] width 46 height 19
type input "En"
click at [306, 603] on span "Engineering" at bounding box center [302, 601] width 53 height 17
click at [444, 530] on textarea at bounding box center [838, 532] width 887 height 33
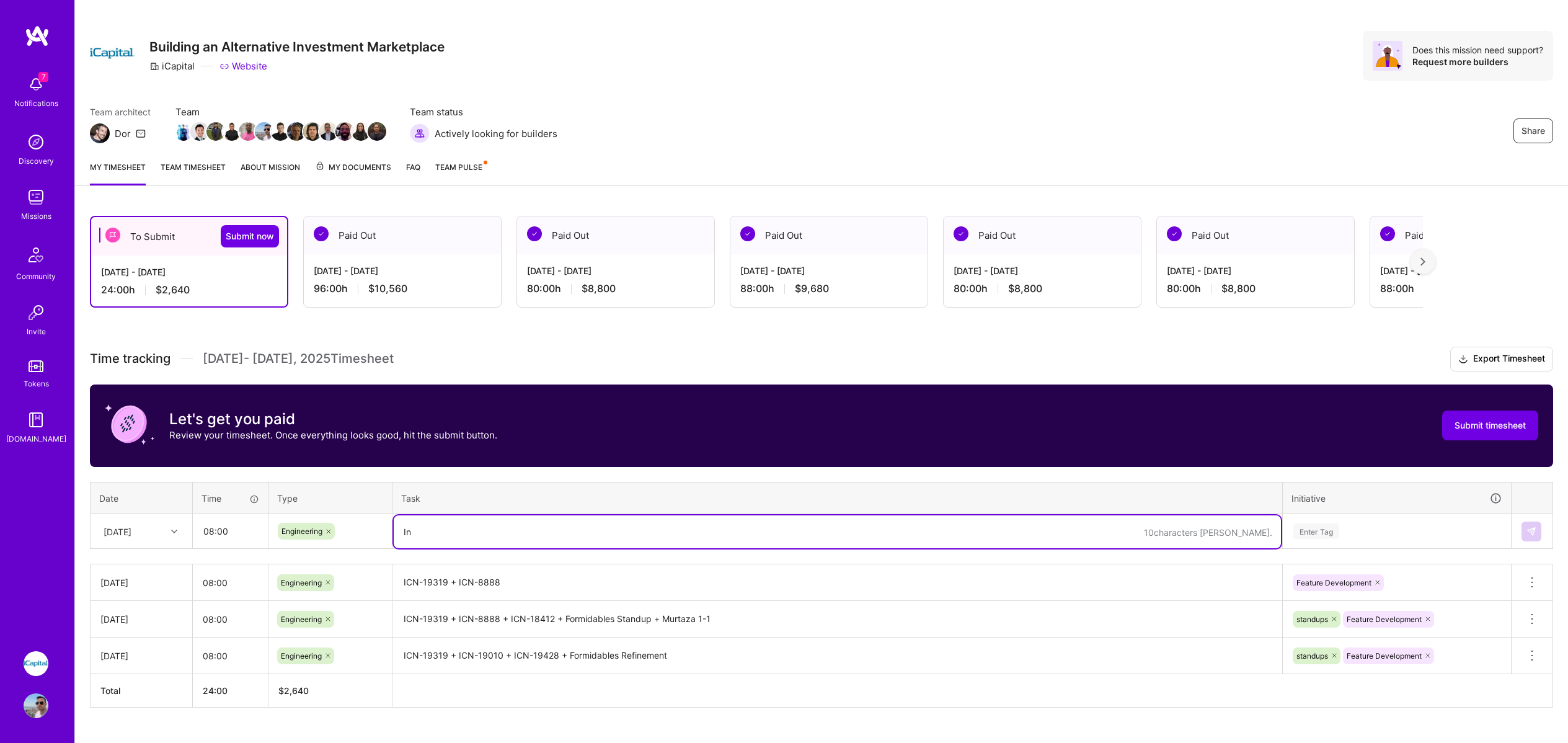
type textarea "I"
type textarea "Investments Standup + ICN-19319 + ICN-8888"
click at [1369, 535] on div "Enter Tag" at bounding box center [1397, 532] width 227 height 32
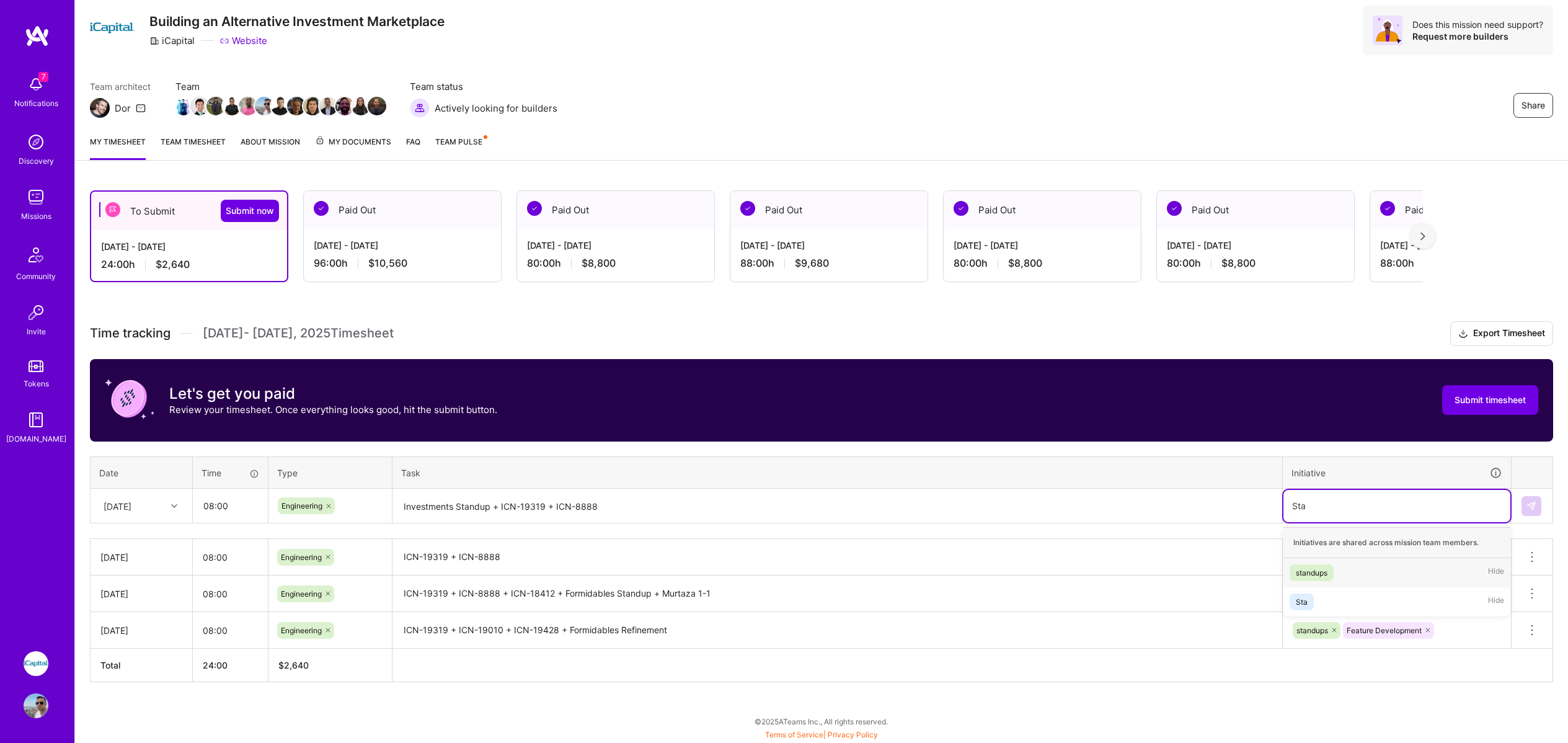
scroll to position [37, 0]
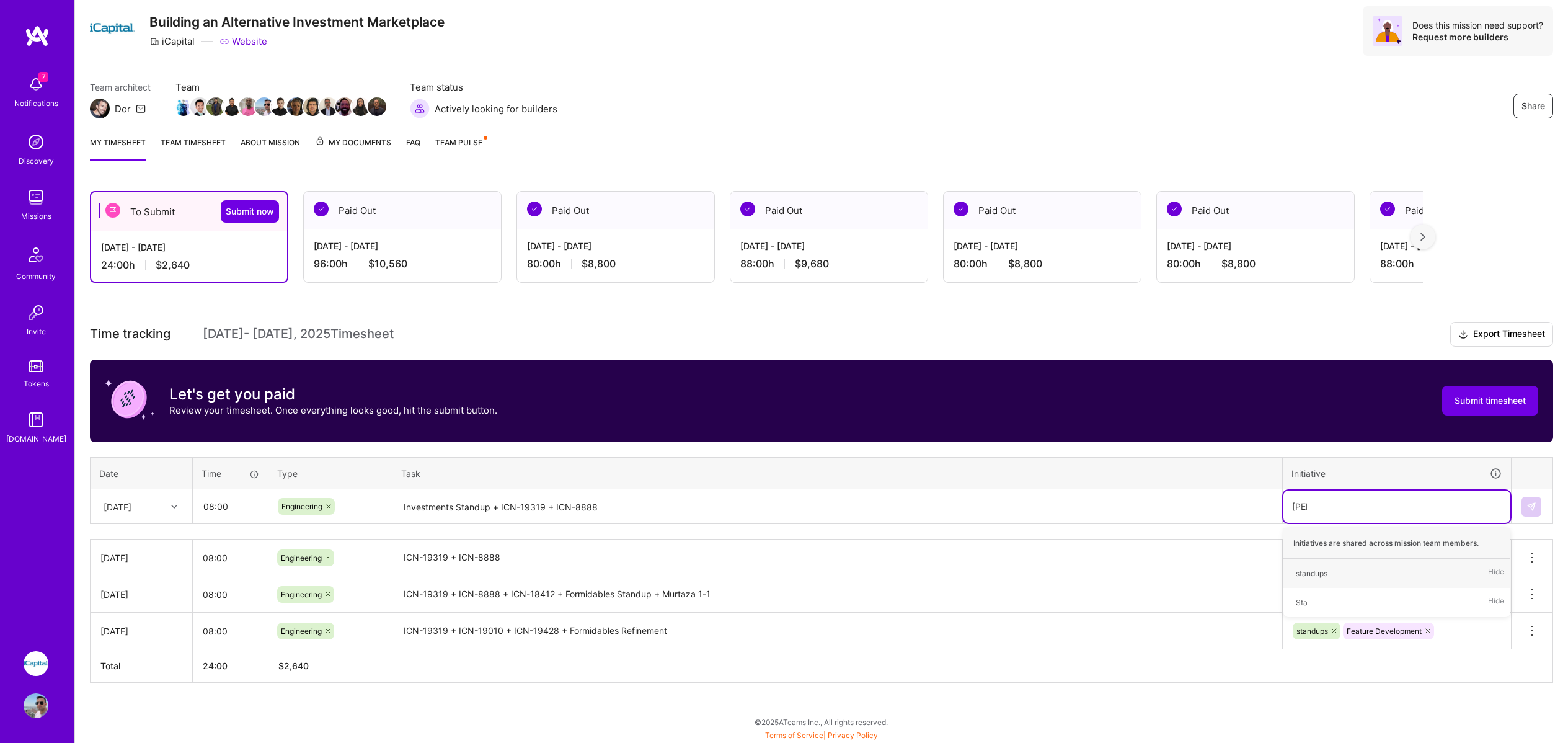
type input "Stand"
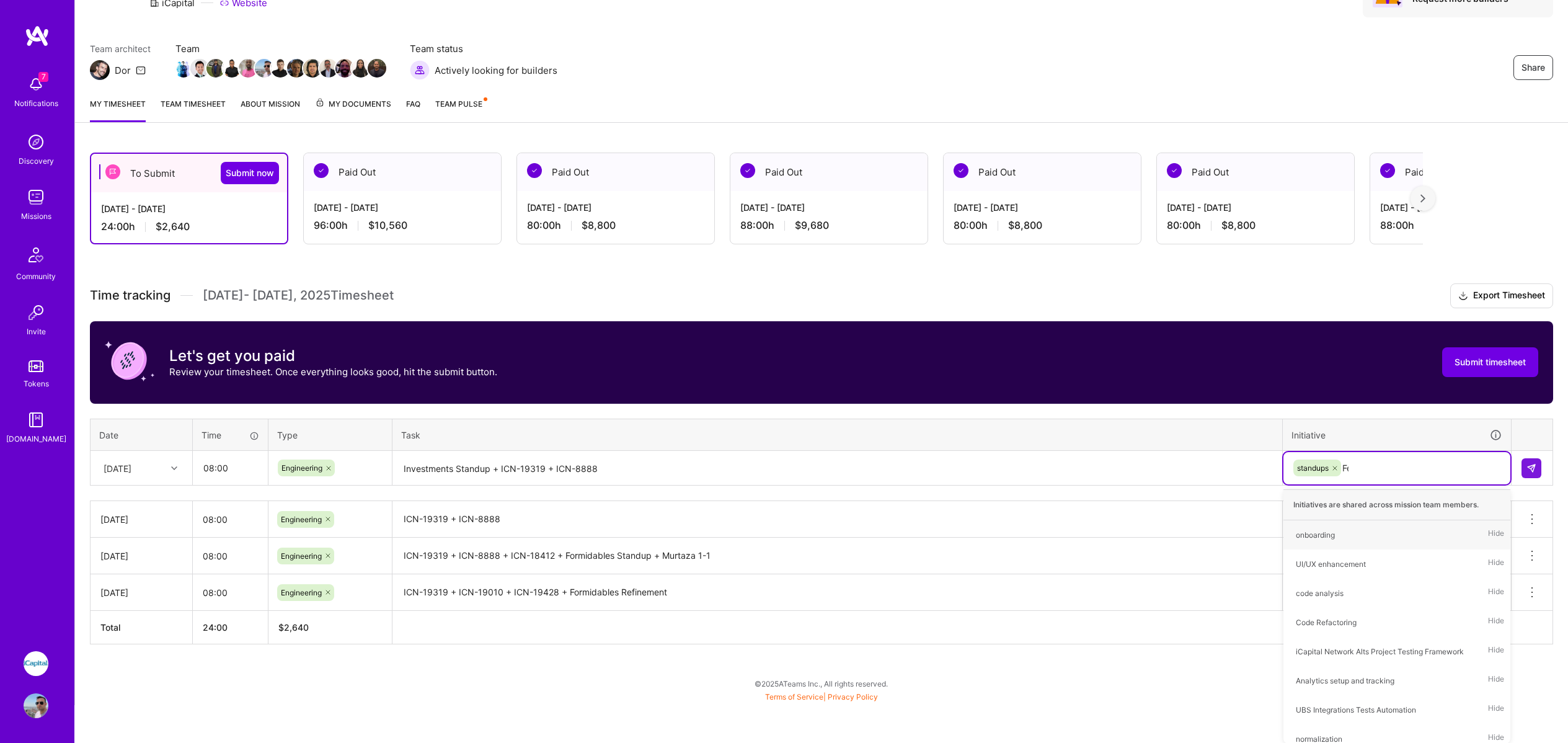
type input "Fea"
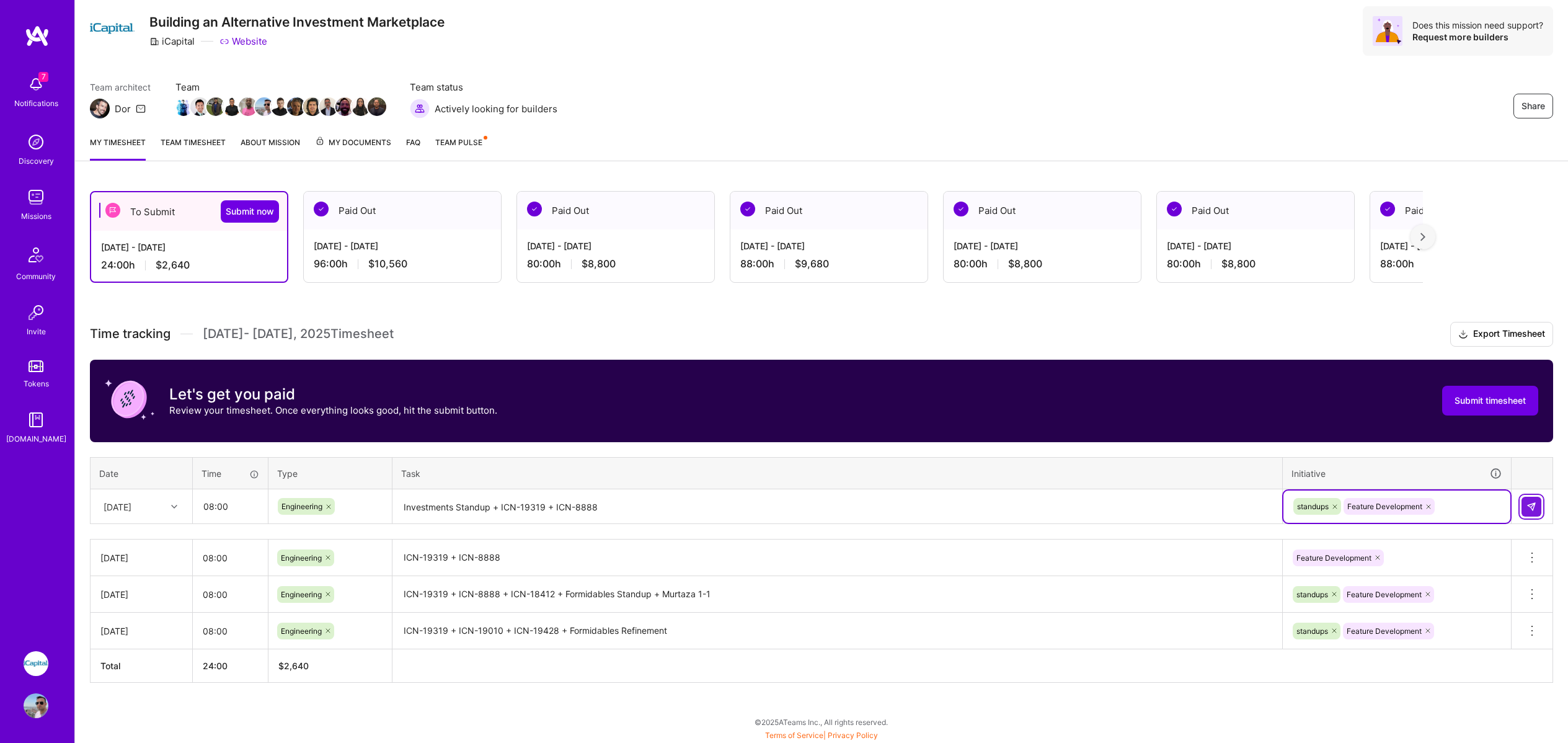
click at [1534, 508] on img at bounding box center [1532, 507] width 10 height 10
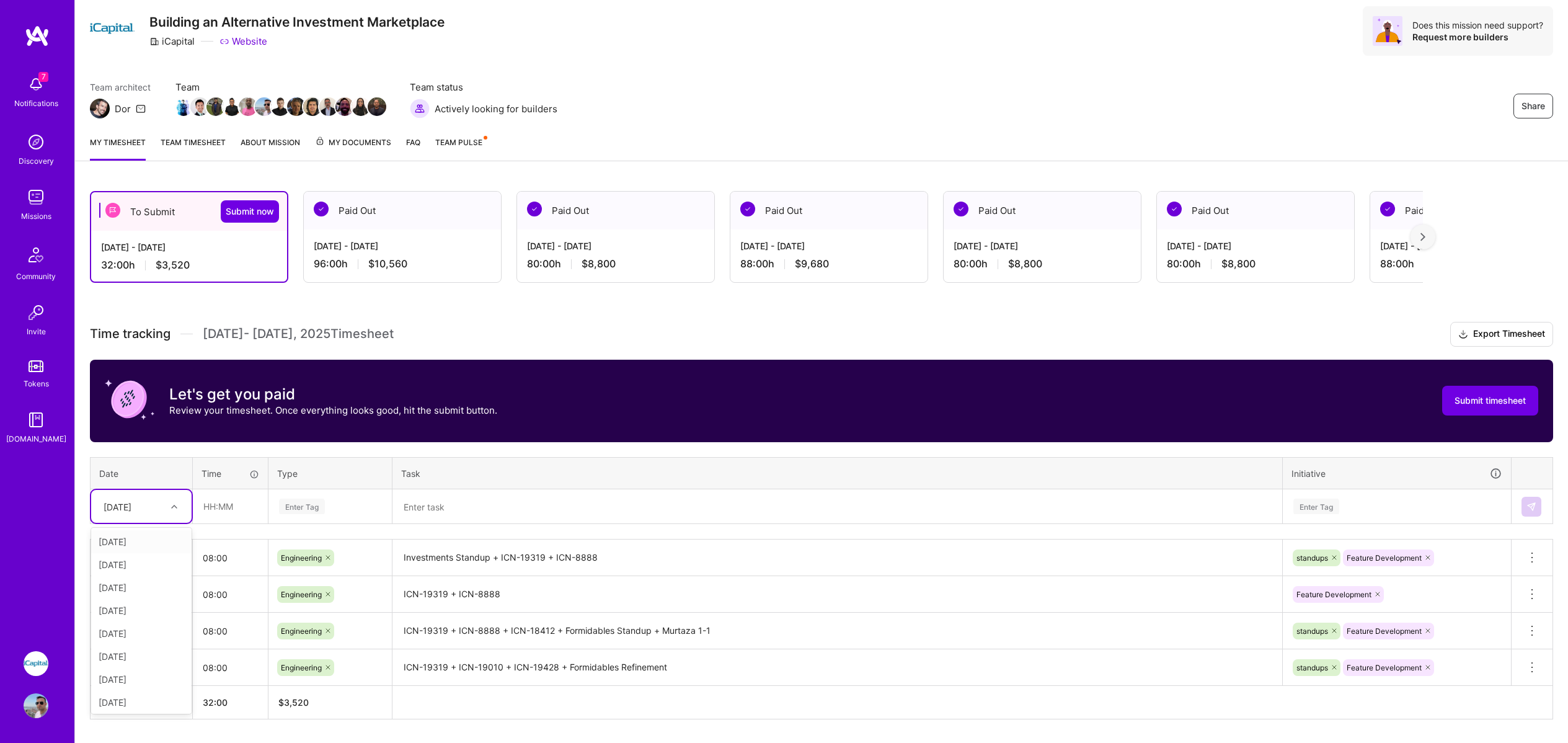
click at [157, 508] on div "[DATE]" at bounding box center [132, 507] width 69 height 20
click at [132, 656] on div "[DATE]" at bounding box center [141, 656] width 100 height 23
click at [227, 502] on input "text" at bounding box center [230, 506] width 74 height 33
type input "08:00"
click at [309, 505] on div "Enter Tag" at bounding box center [302, 507] width 46 height 19
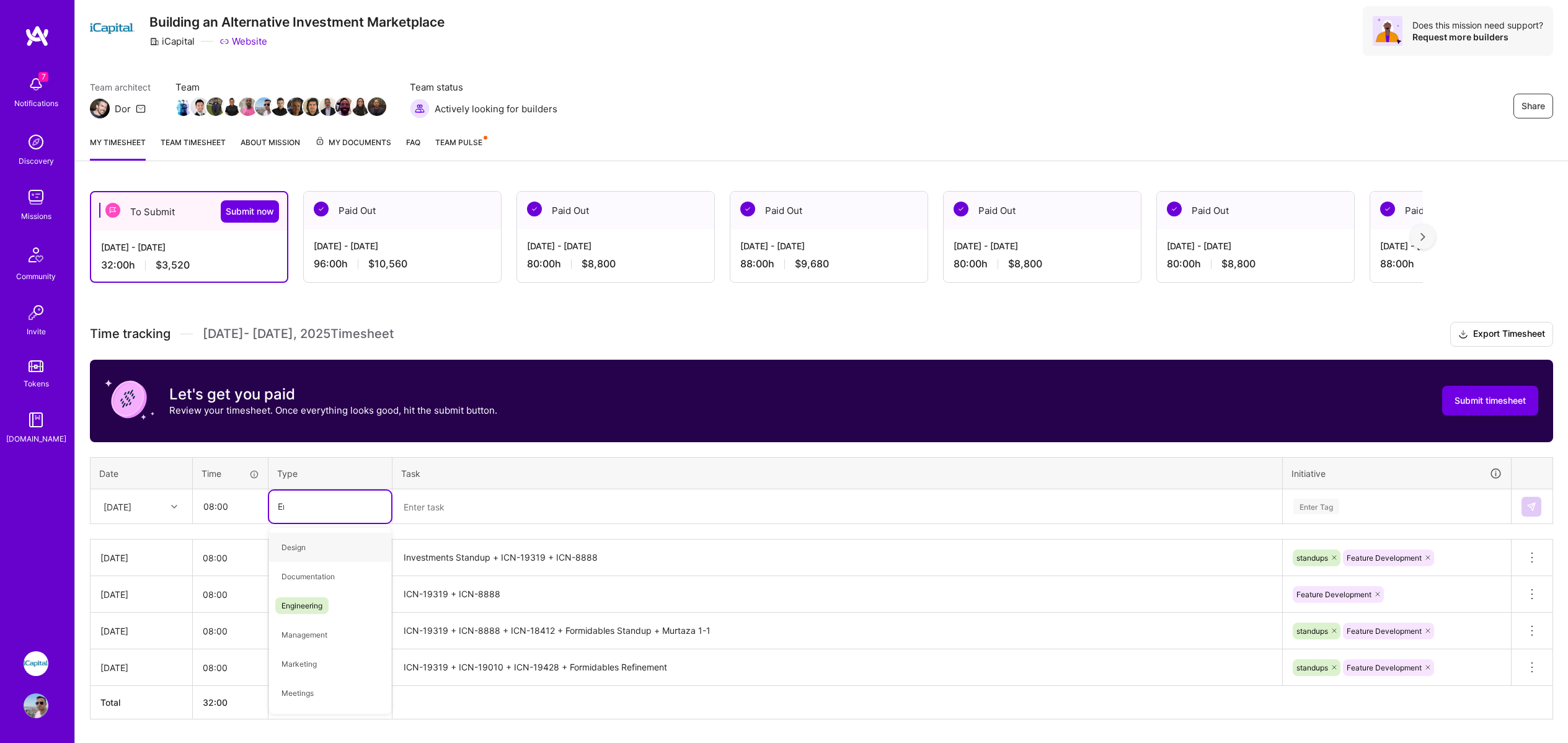
type input "Eng"
click at [415, 500] on textarea at bounding box center [838, 507] width 887 height 33
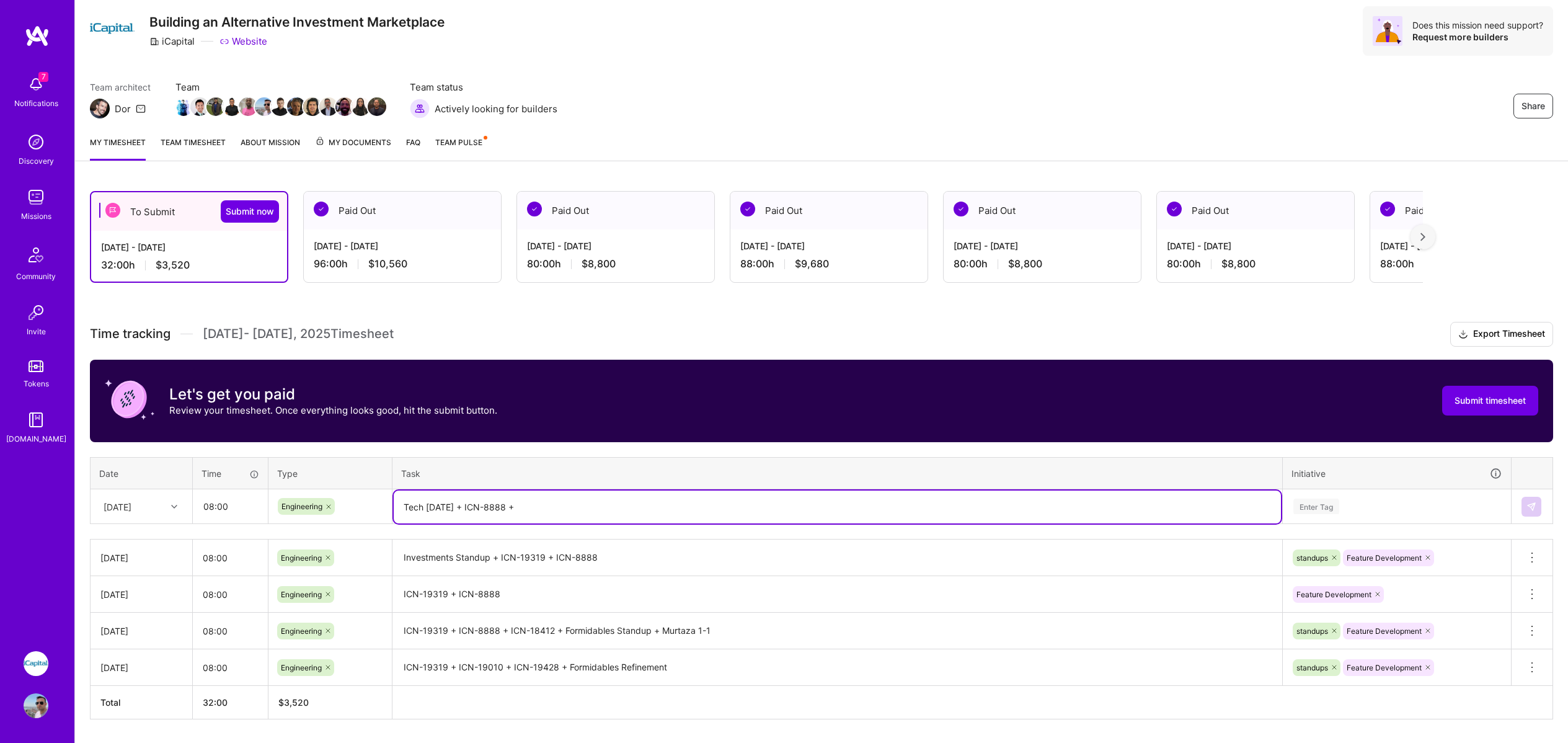
click at [580, 511] on textarea "Tech [DATE] + ICN-8888 +" at bounding box center [838, 507] width 887 height 33
type textarea "Tech [DATE] + ICN-8888"
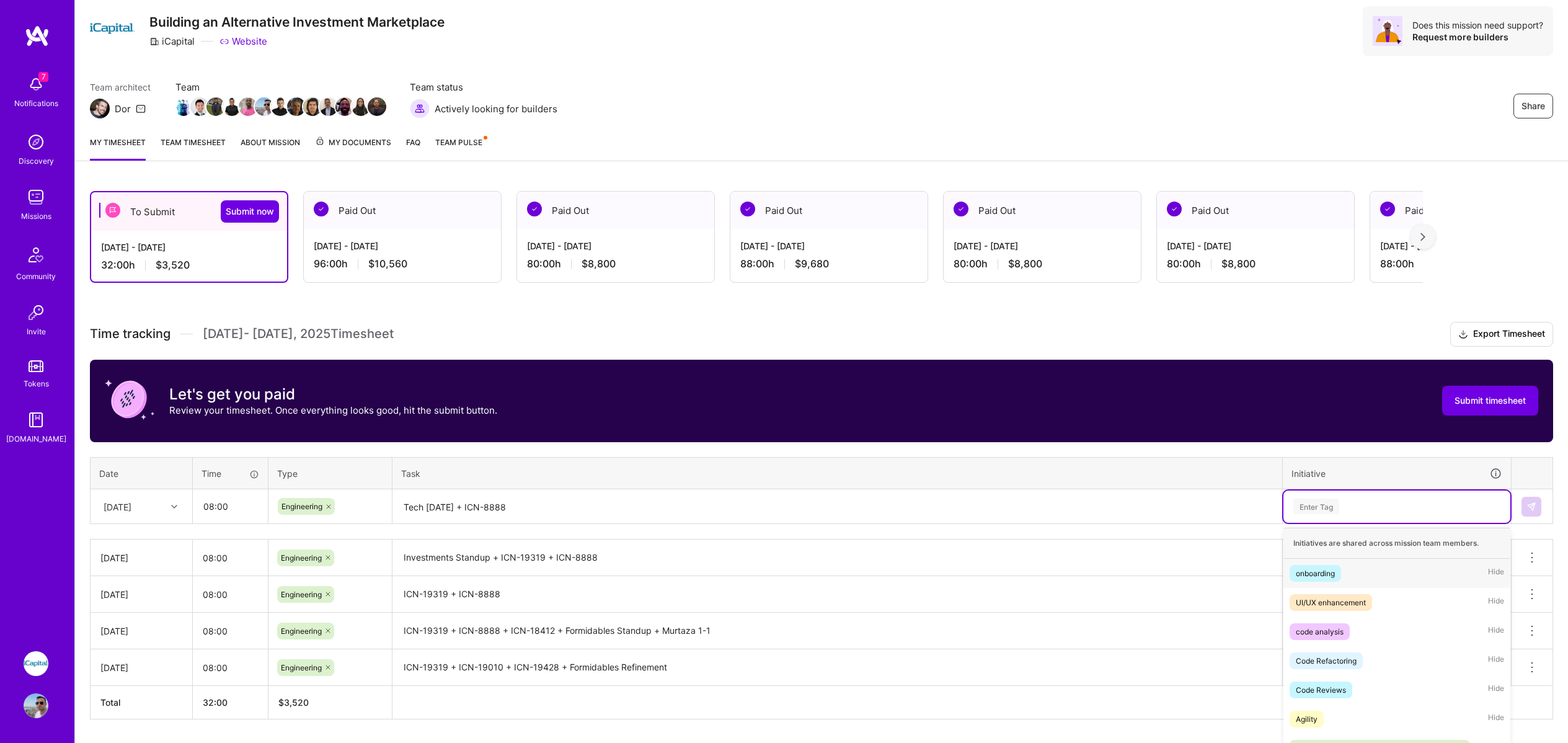
scroll to position [75, 0]
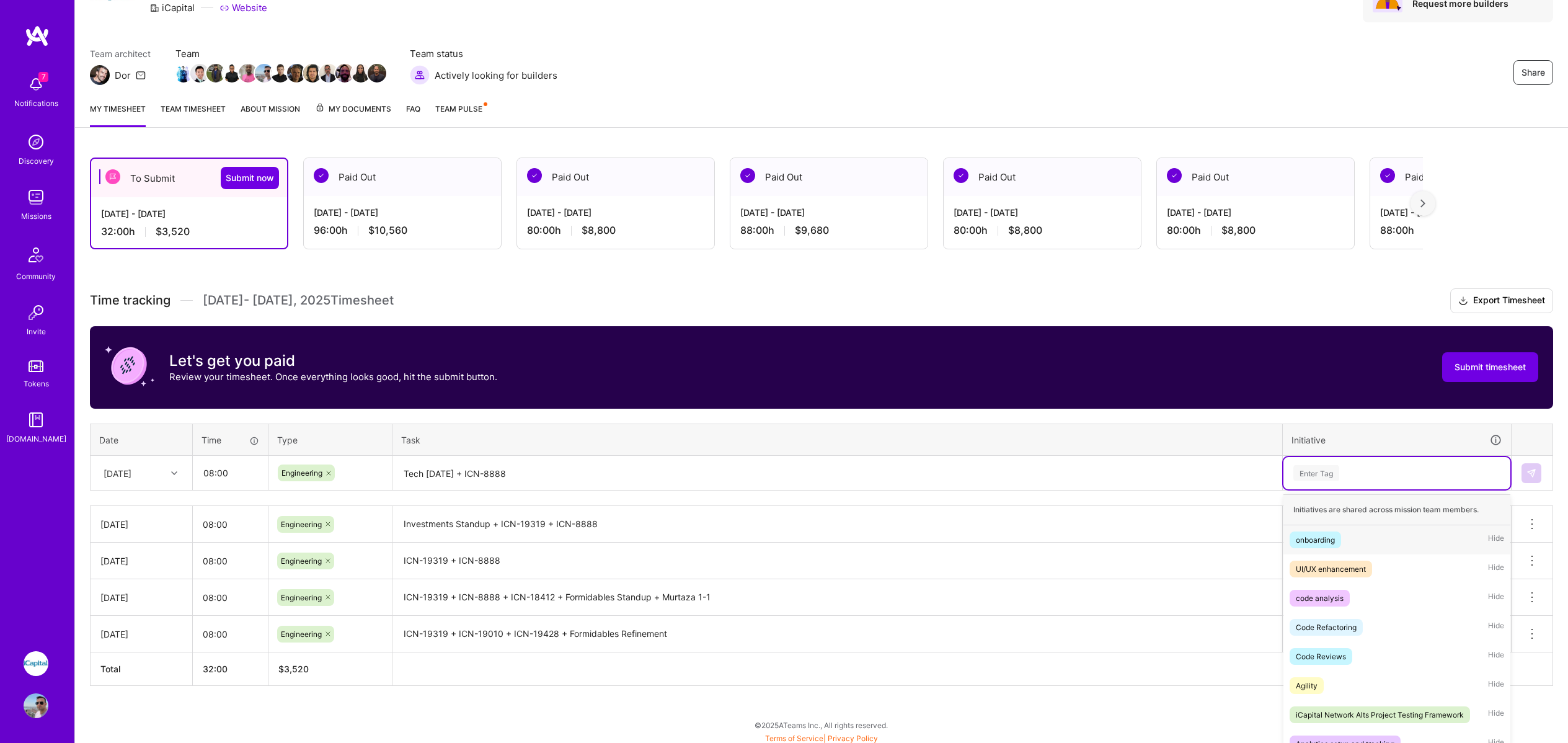
click at [1364, 489] on div "option Feature Development, selected. option onboarding focused, 1 of 73. 73 re…" at bounding box center [1397, 473] width 227 height 32
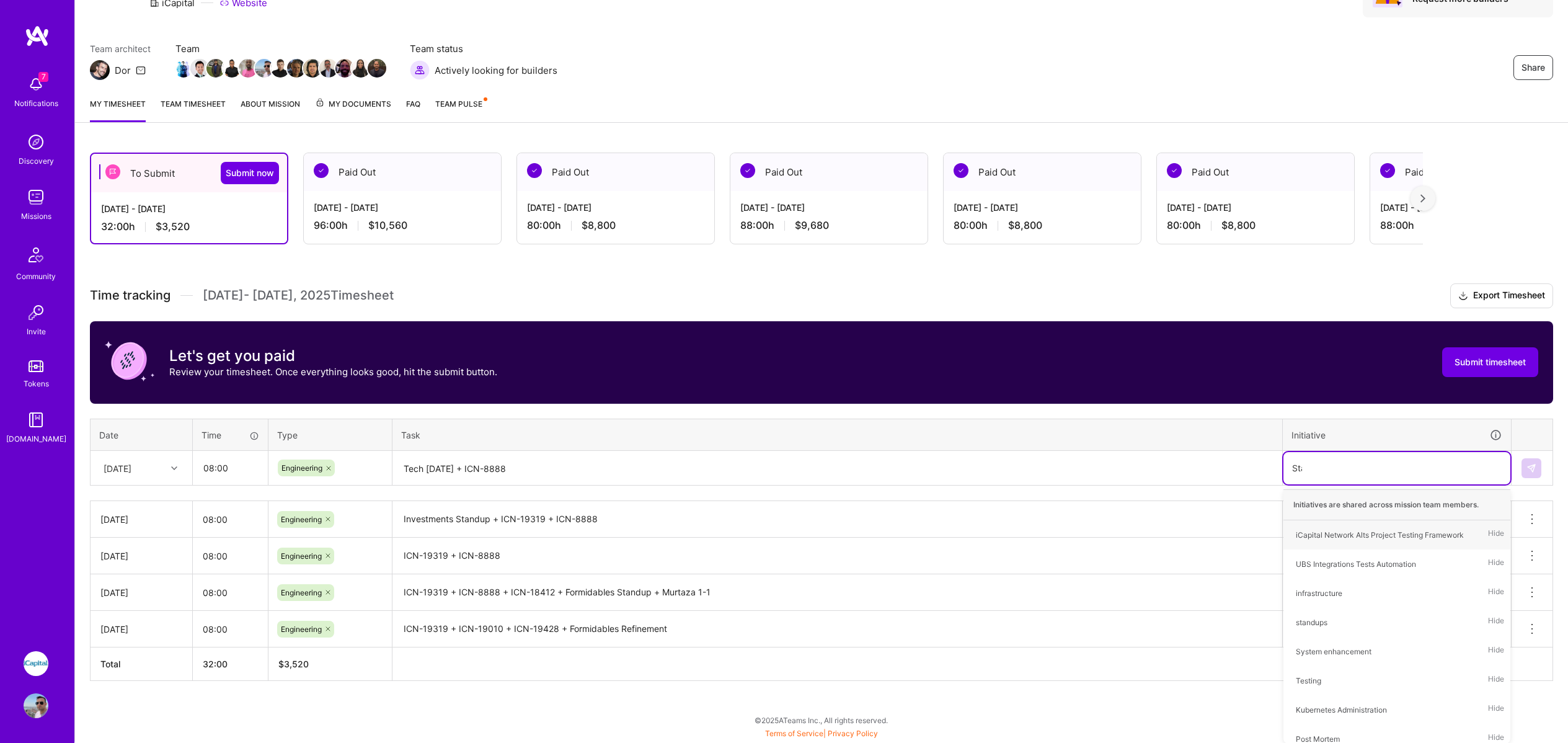
scroll to position [74, 0]
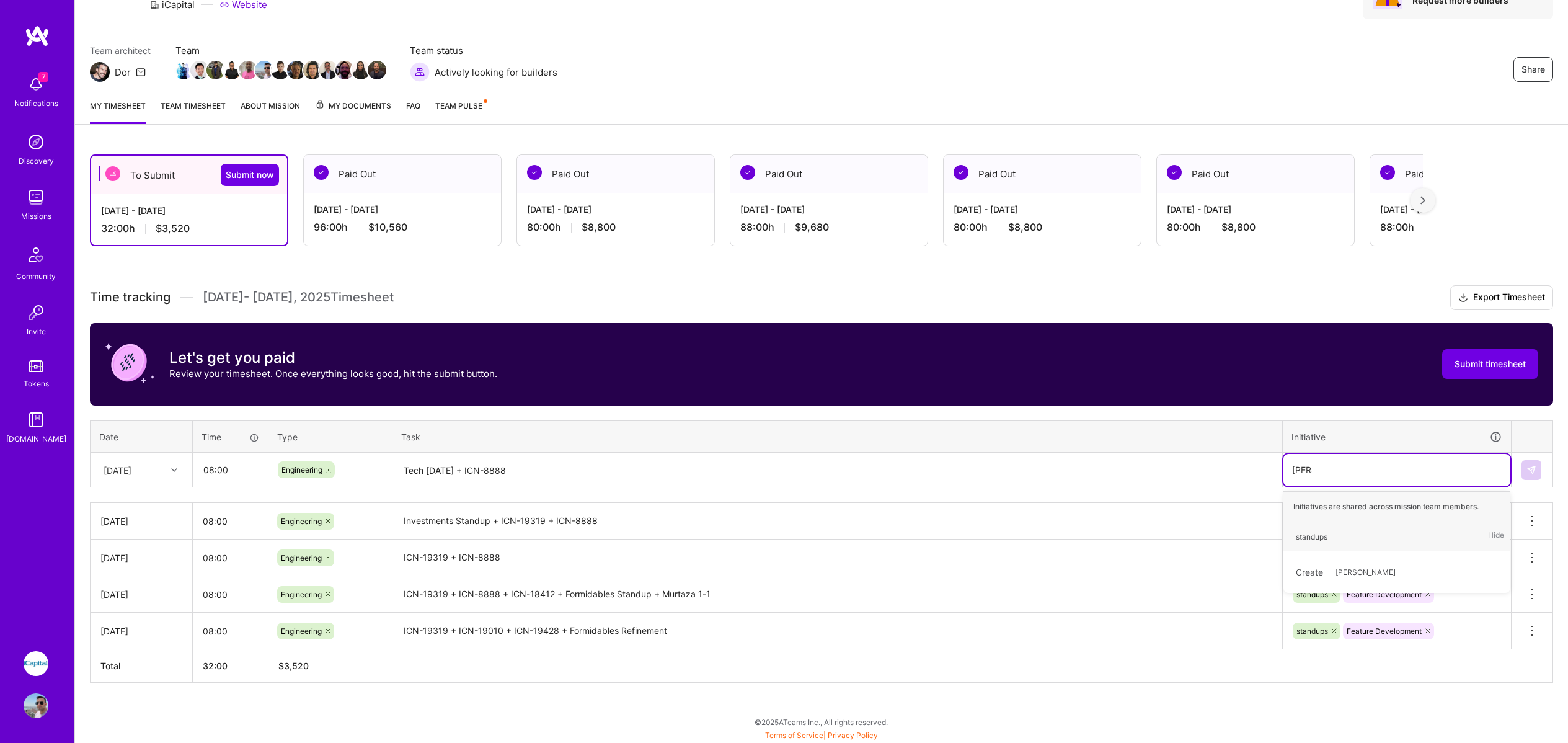
type input "Stand"
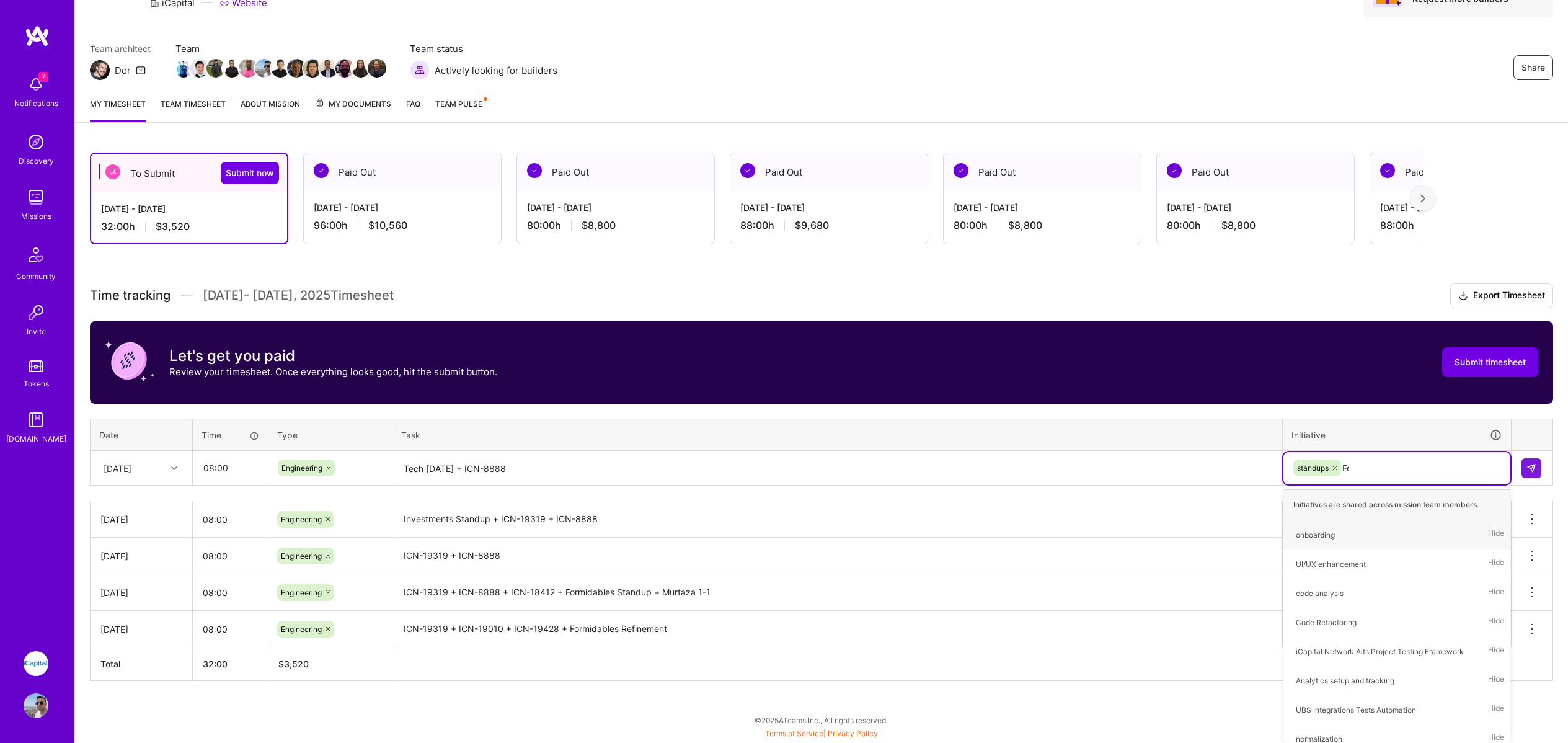
type input "Fea"
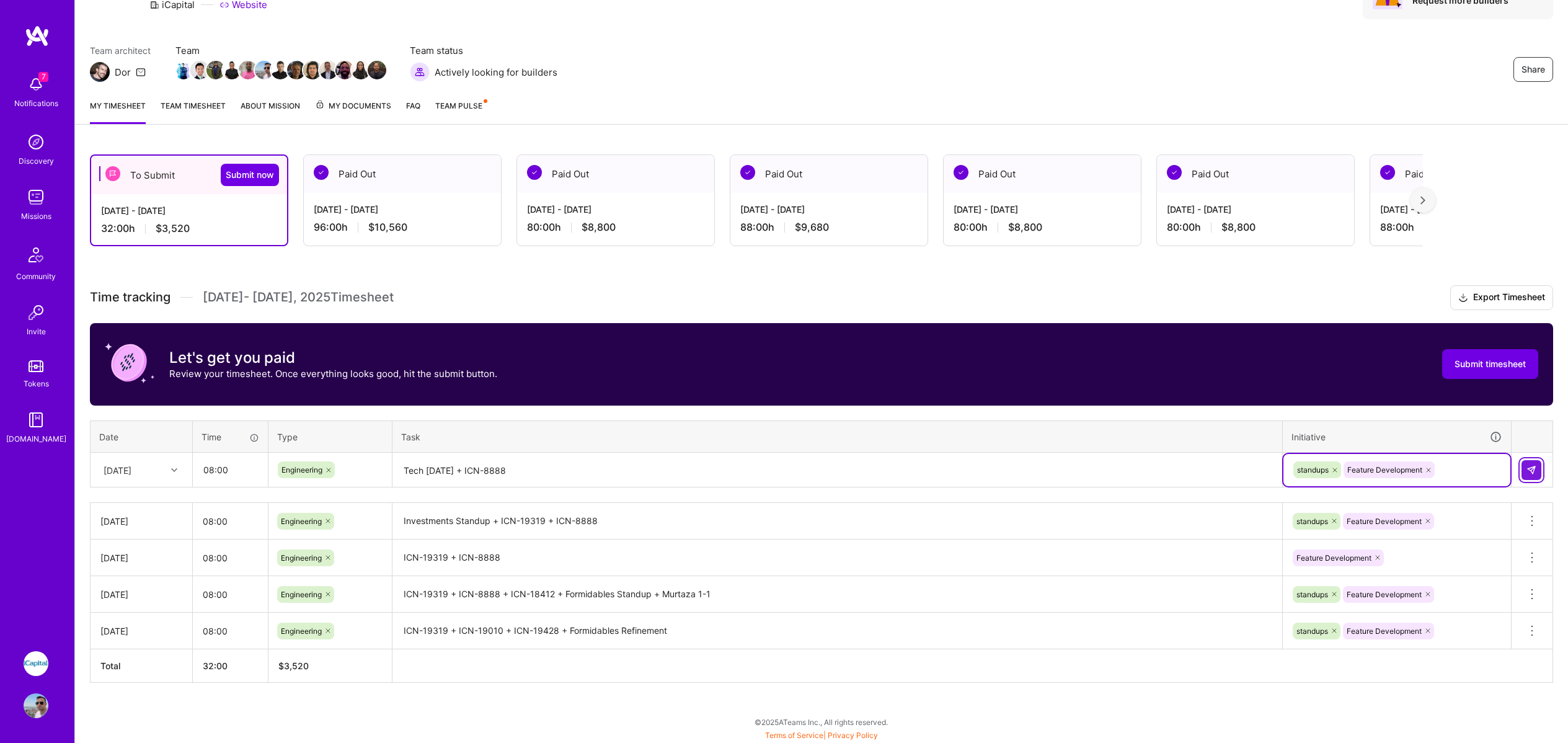
click at [1538, 472] on button at bounding box center [1531, 469] width 20 height 20
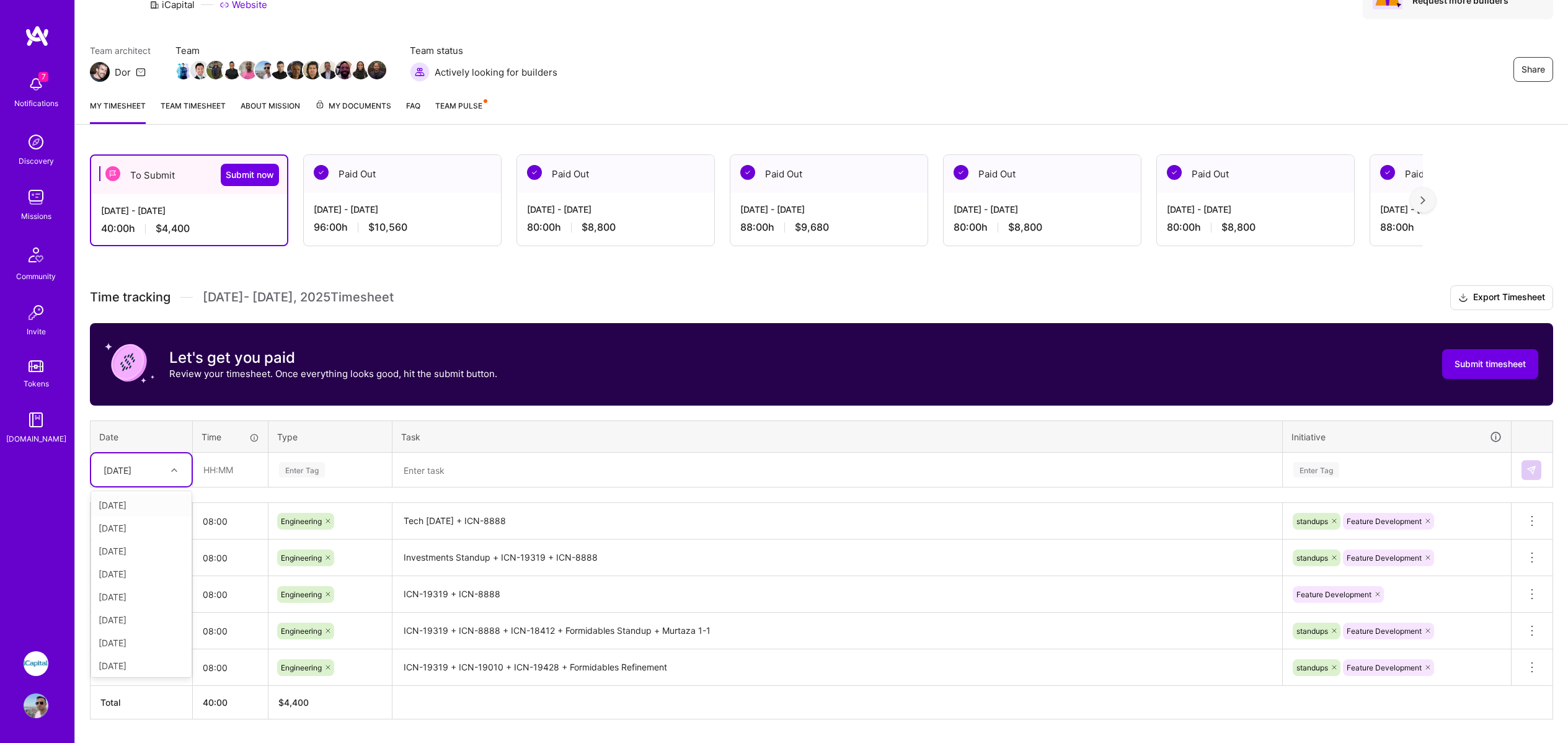
click at [149, 476] on div "[DATE]" at bounding box center [132, 470] width 69 height 20
click at [135, 638] on div "[DATE]" at bounding box center [141, 643] width 100 height 23
click at [232, 472] on input "text" at bounding box center [230, 469] width 74 height 33
type input "08:00"
click at [309, 471] on div "Enter Tag" at bounding box center [302, 469] width 46 height 19
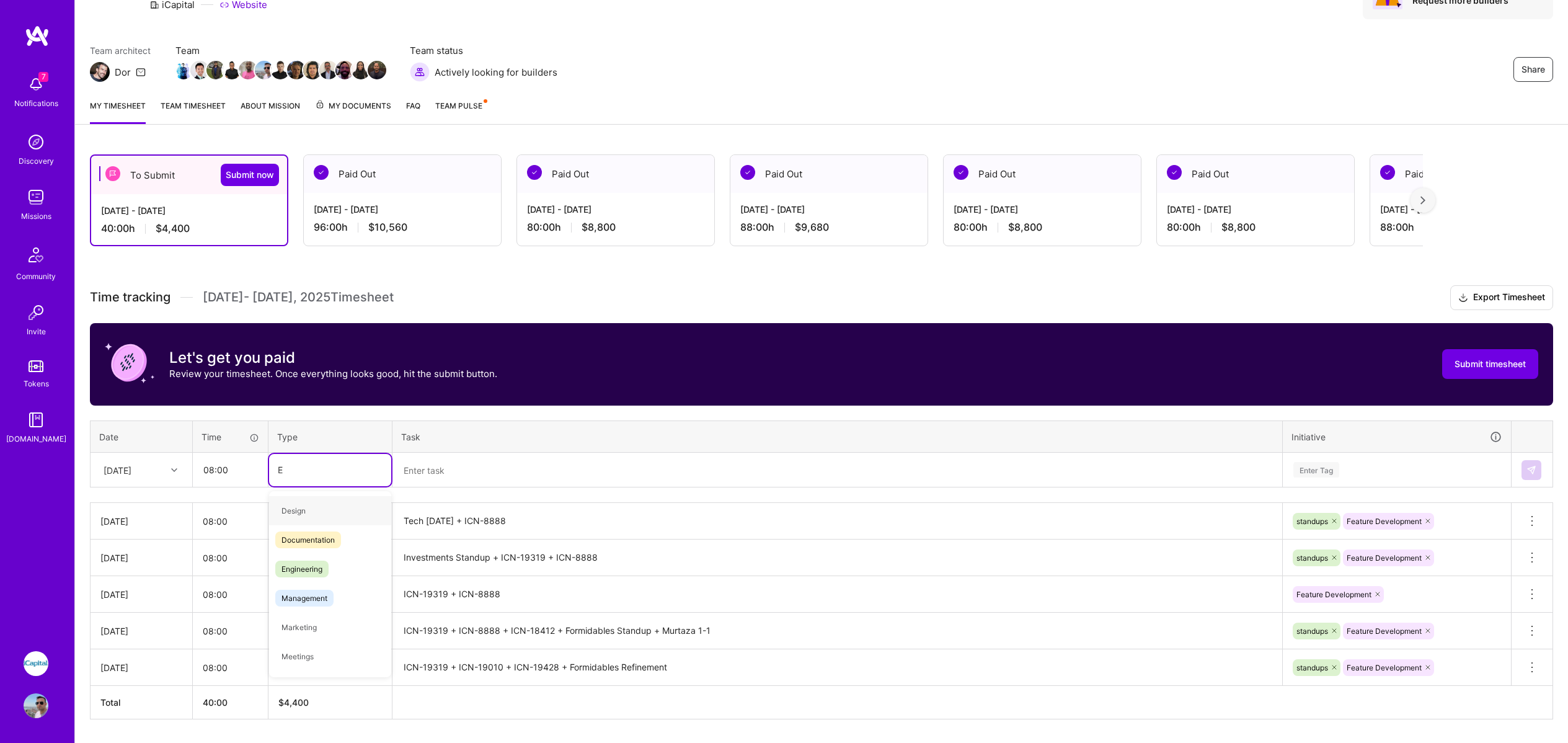
type input "En"
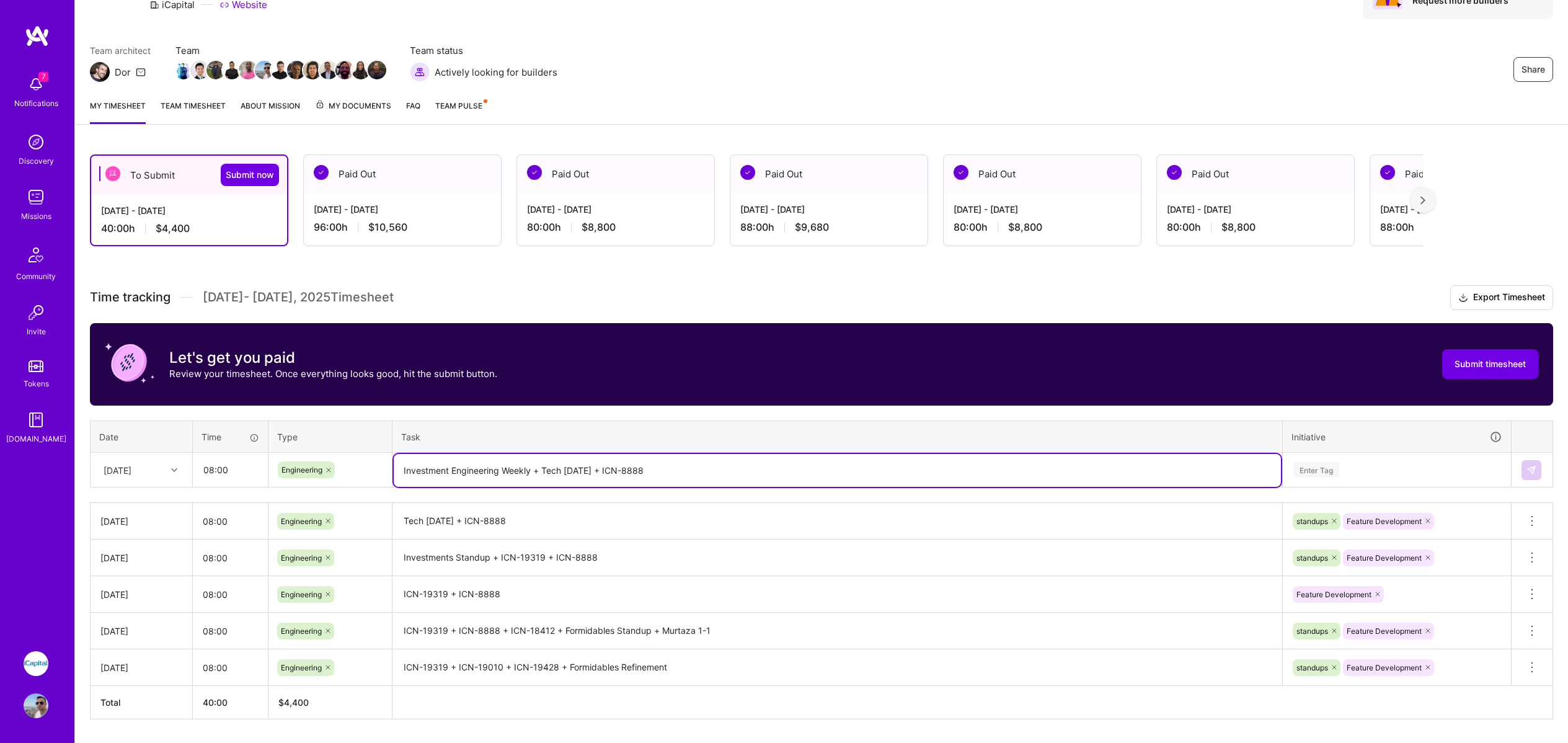
type textarea "Investment Engineering Weekly + Tech [DATE] + ICN-8888"
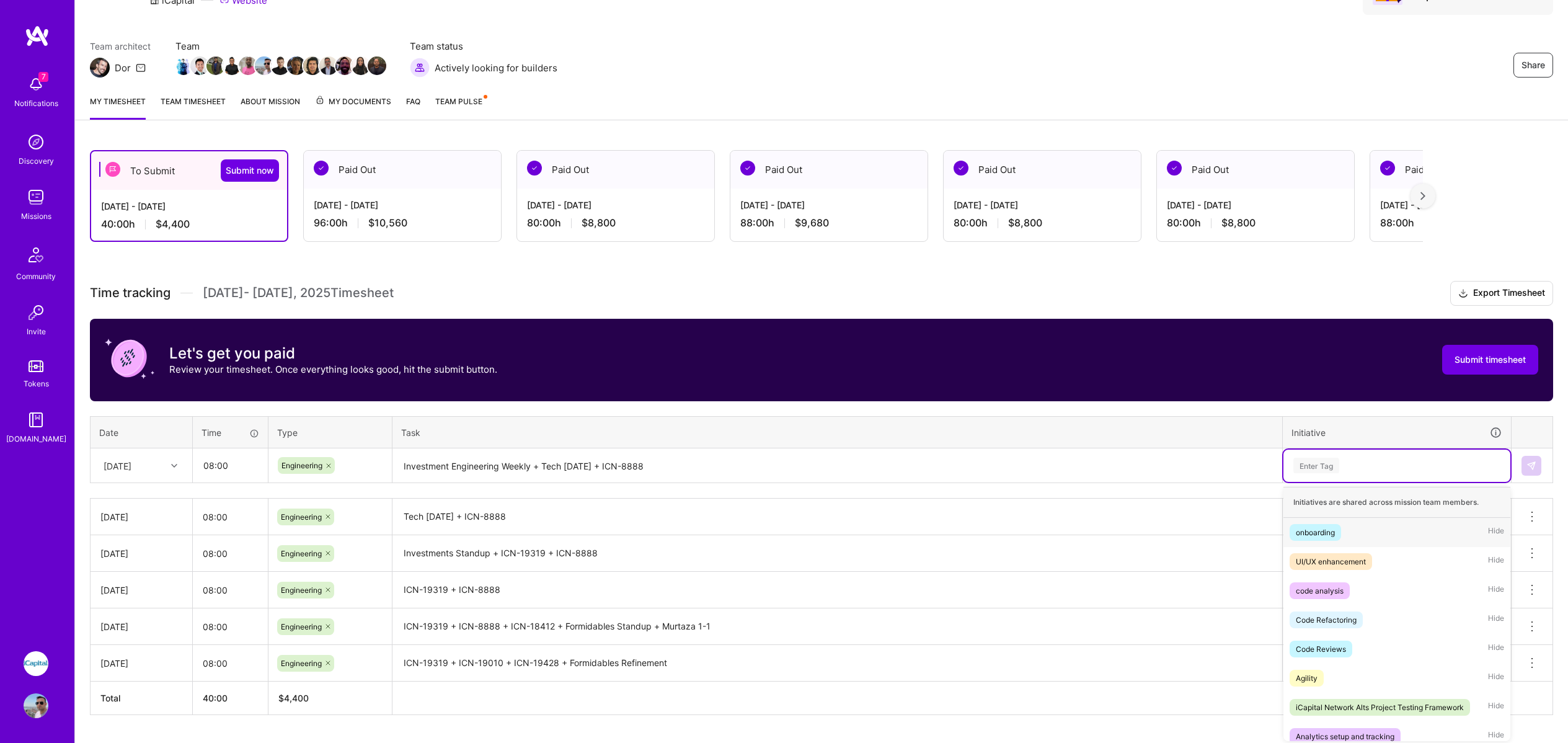
click at [1330, 467] on div "Enter Tag" at bounding box center [1317, 466] width 46 height 19
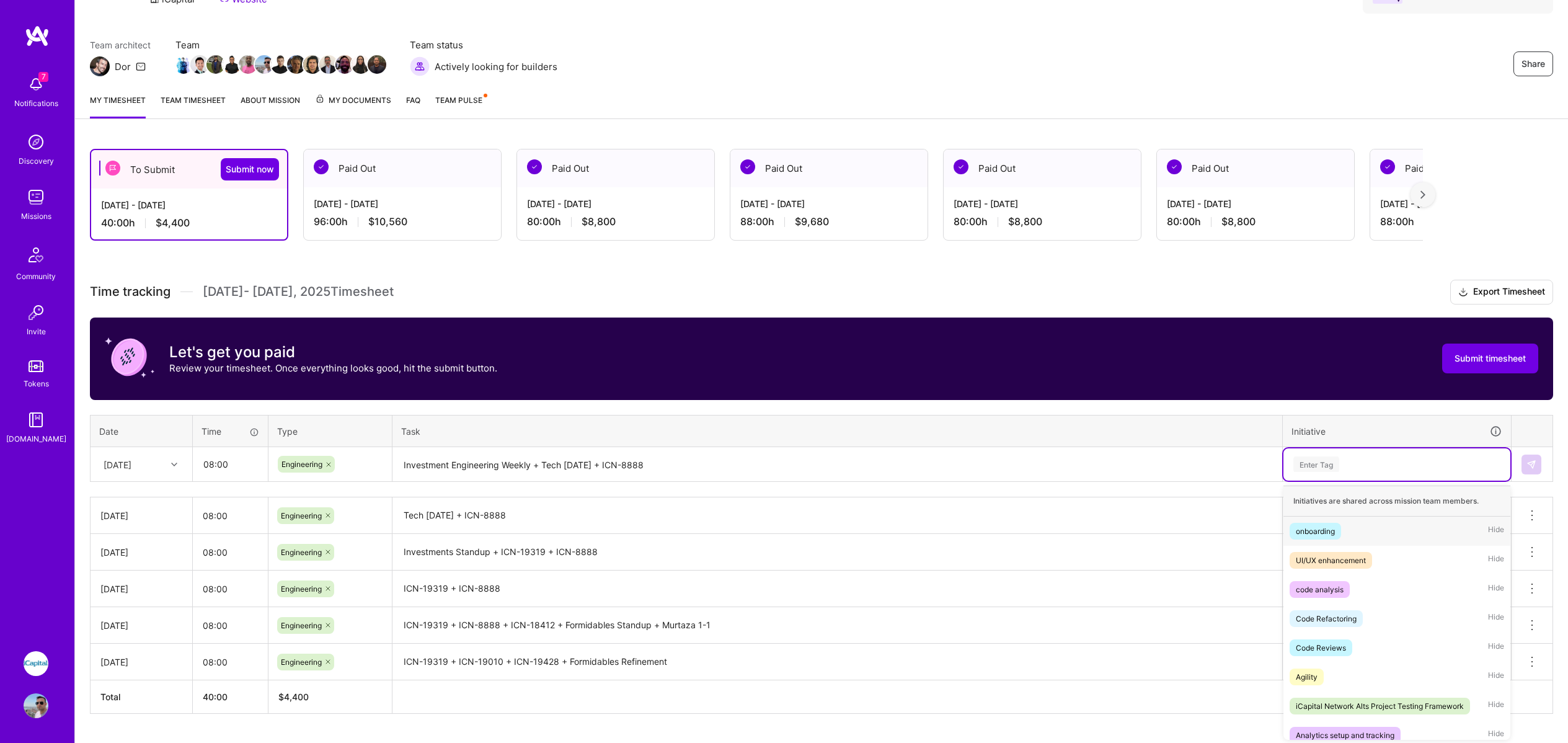
scroll to position [80, 0]
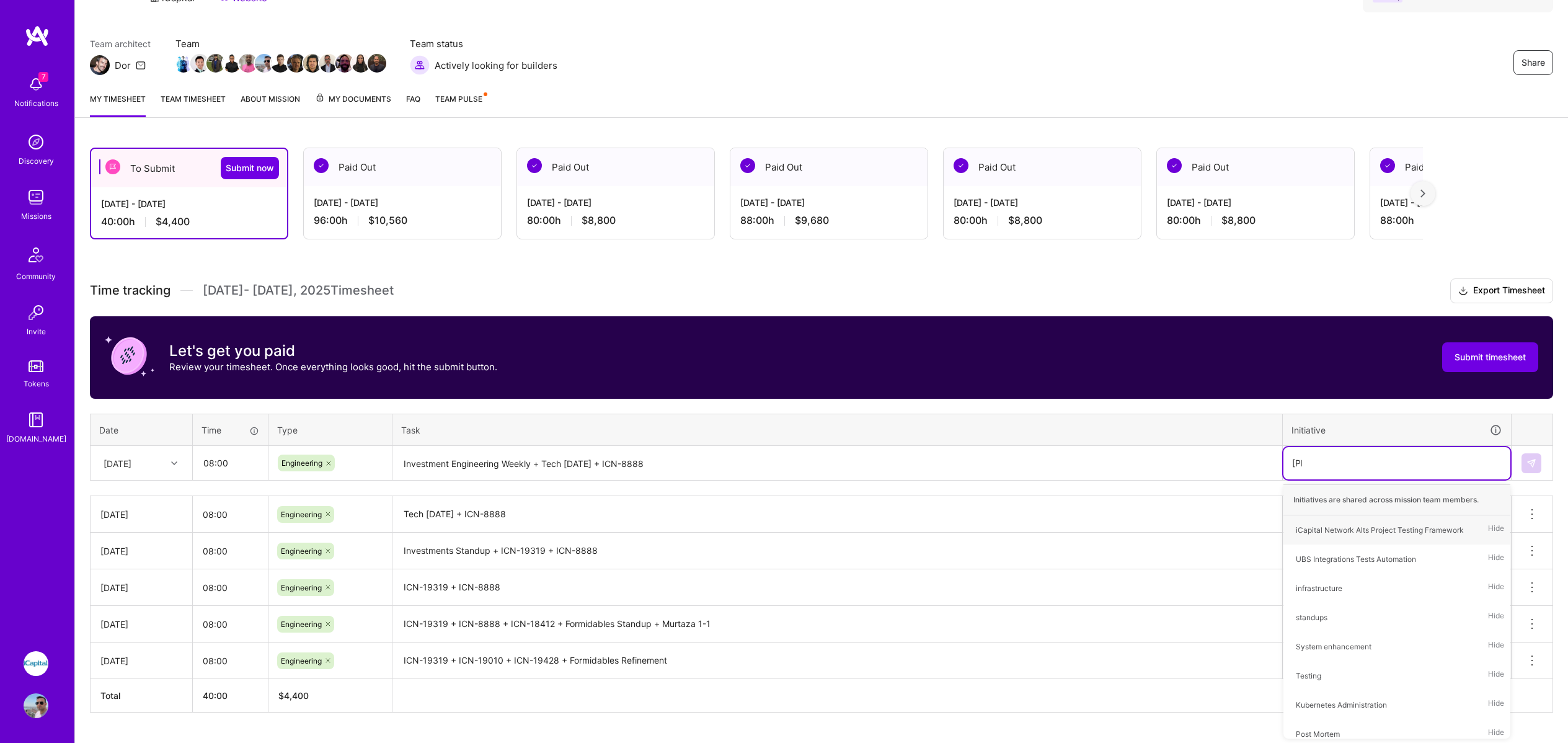
type input "Stand"
type input "Fea"
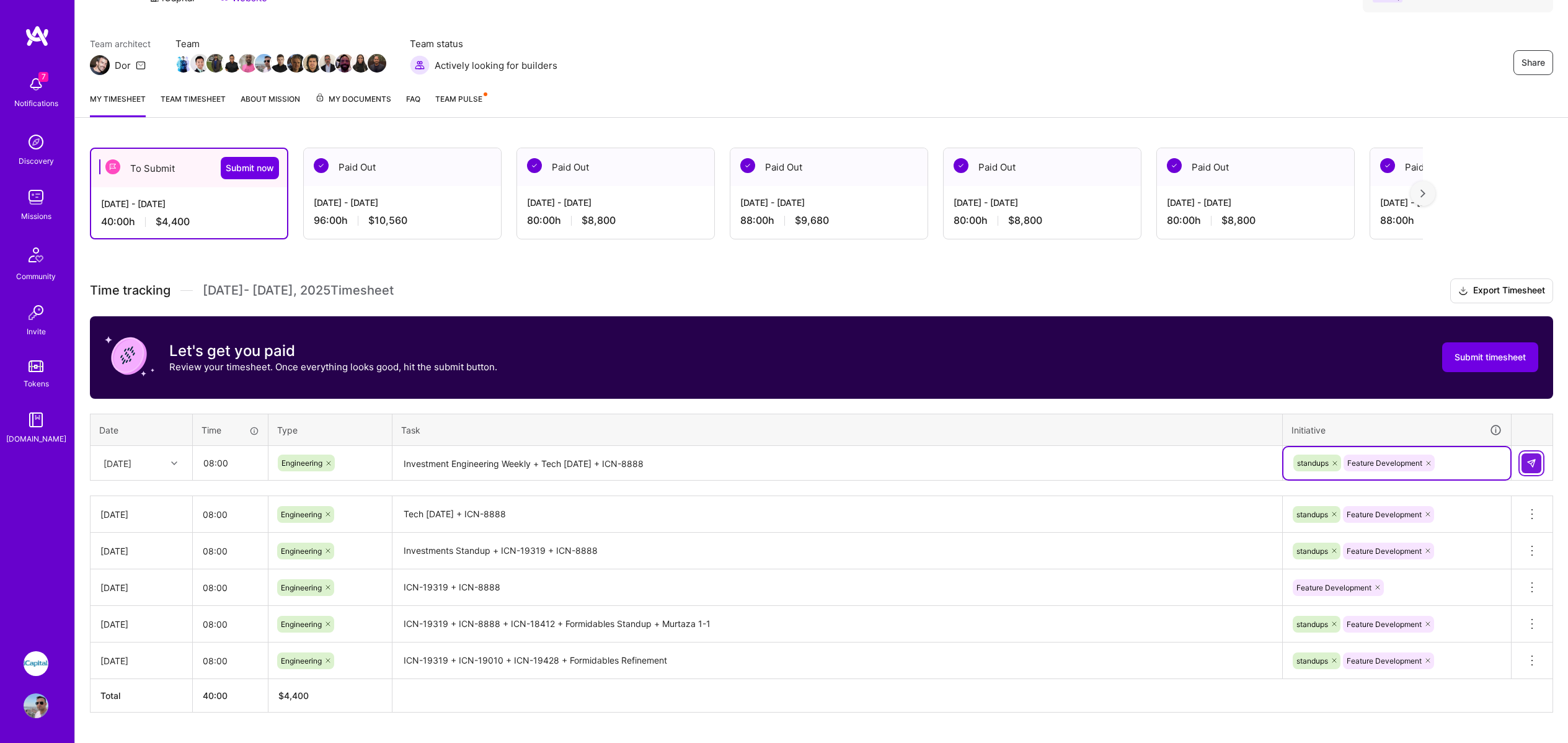
click at [1535, 459] on img at bounding box center [1532, 464] width 10 height 10
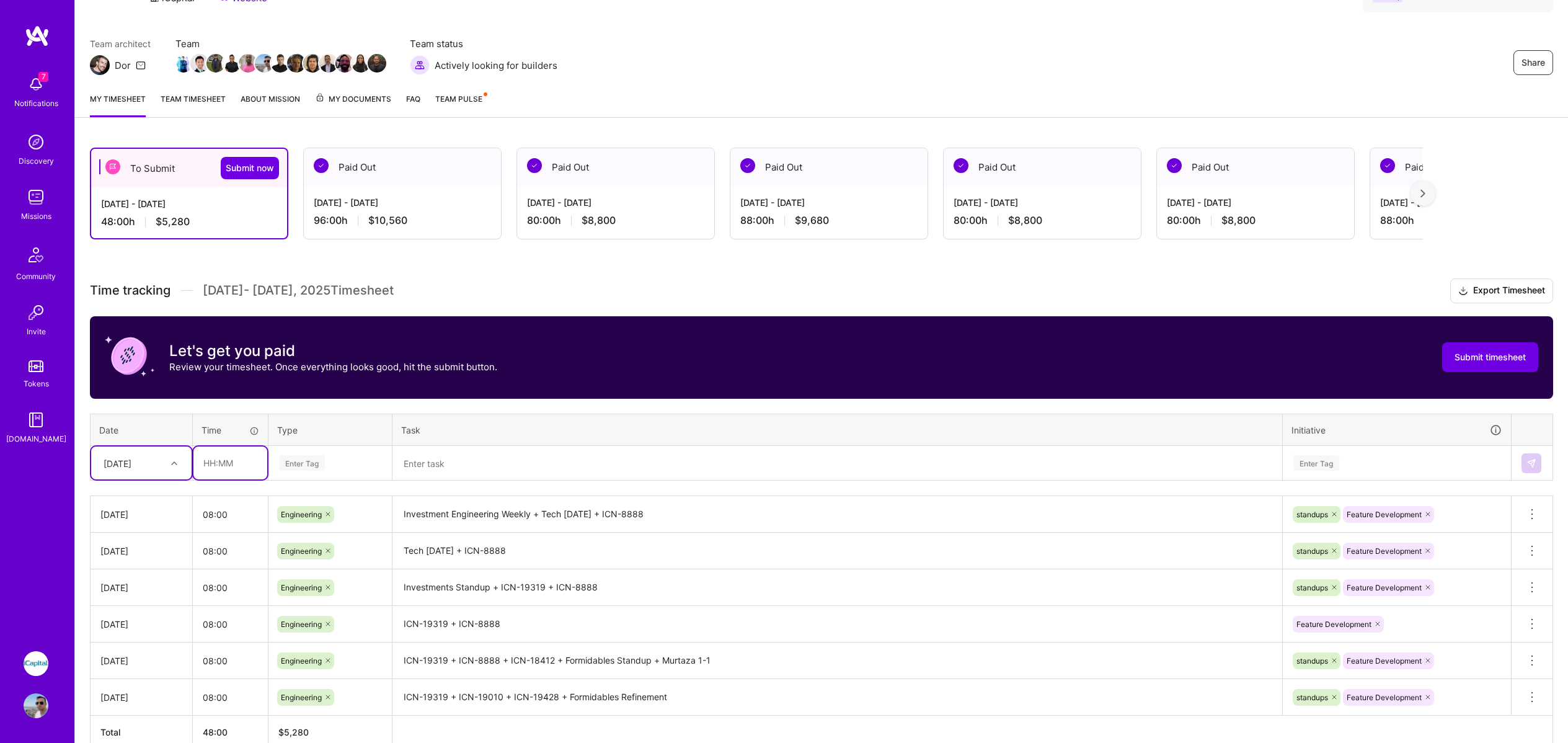
click at [217, 464] on input "text" at bounding box center [230, 463] width 74 height 33
type input "08:00"
type input "Engin"
click at [430, 464] on textarea at bounding box center [838, 464] width 887 height 33
click at [132, 459] on div "[DATE]" at bounding box center [118, 463] width 28 height 13
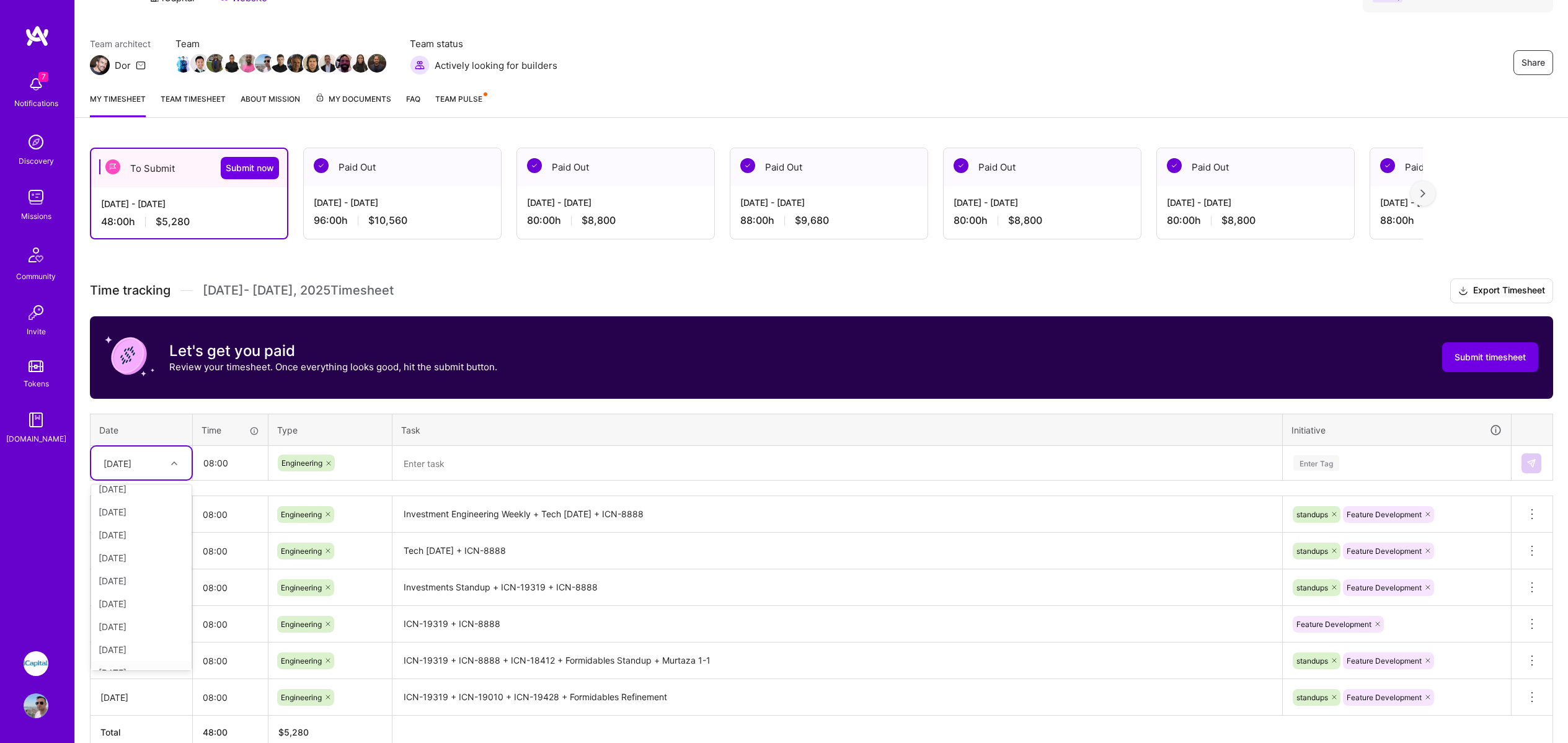
scroll to position [40, 0]
click at [141, 666] on div "[DATE]" at bounding box center [141, 664] width 100 height 23
click at [471, 469] on textarea at bounding box center [838, 464] width 887 height 33
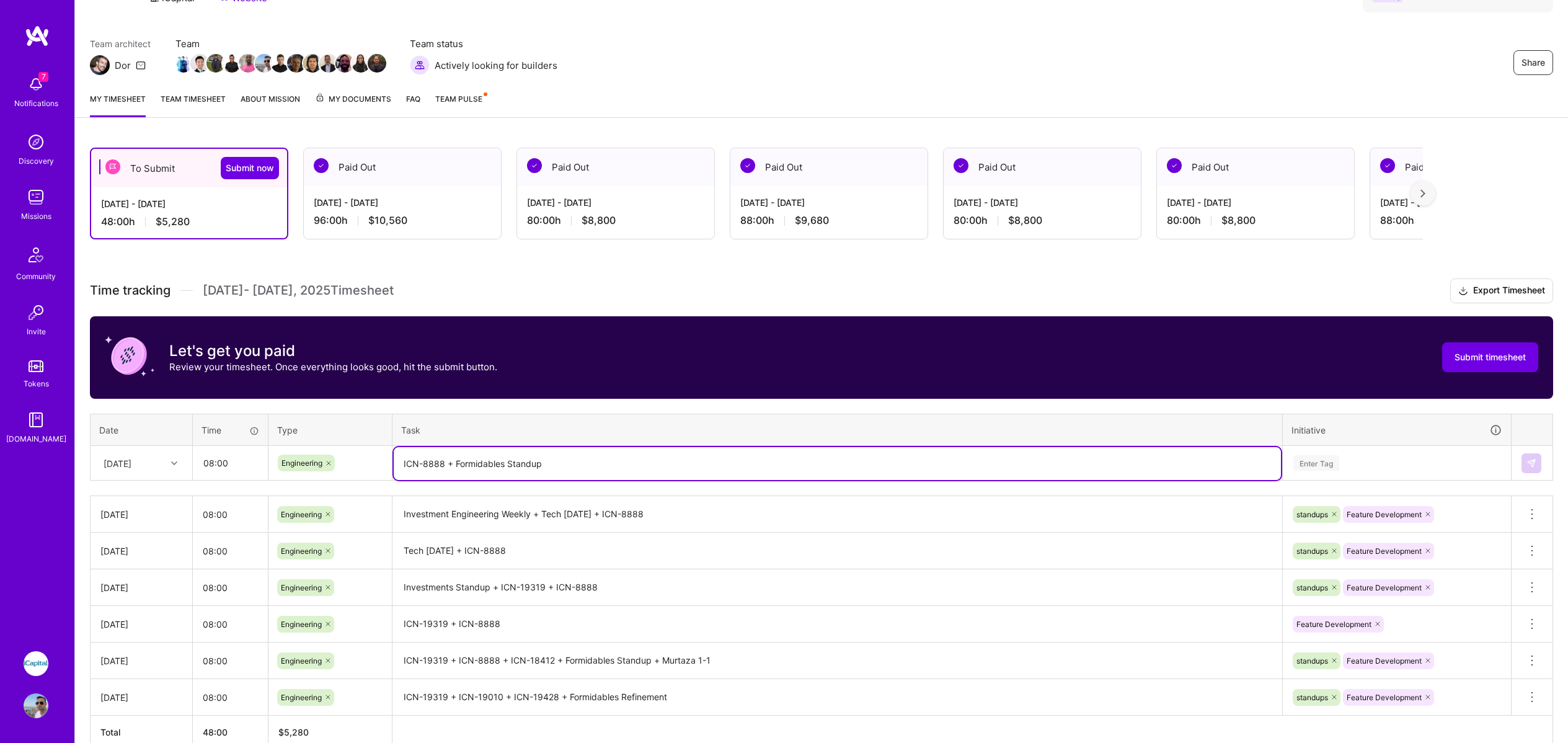
type textarea "ICN-8888 + Formidables Standup"
click at [1319, 460] on div "Enter Tag" at bounding box center [1317, 463] width 46 height 19
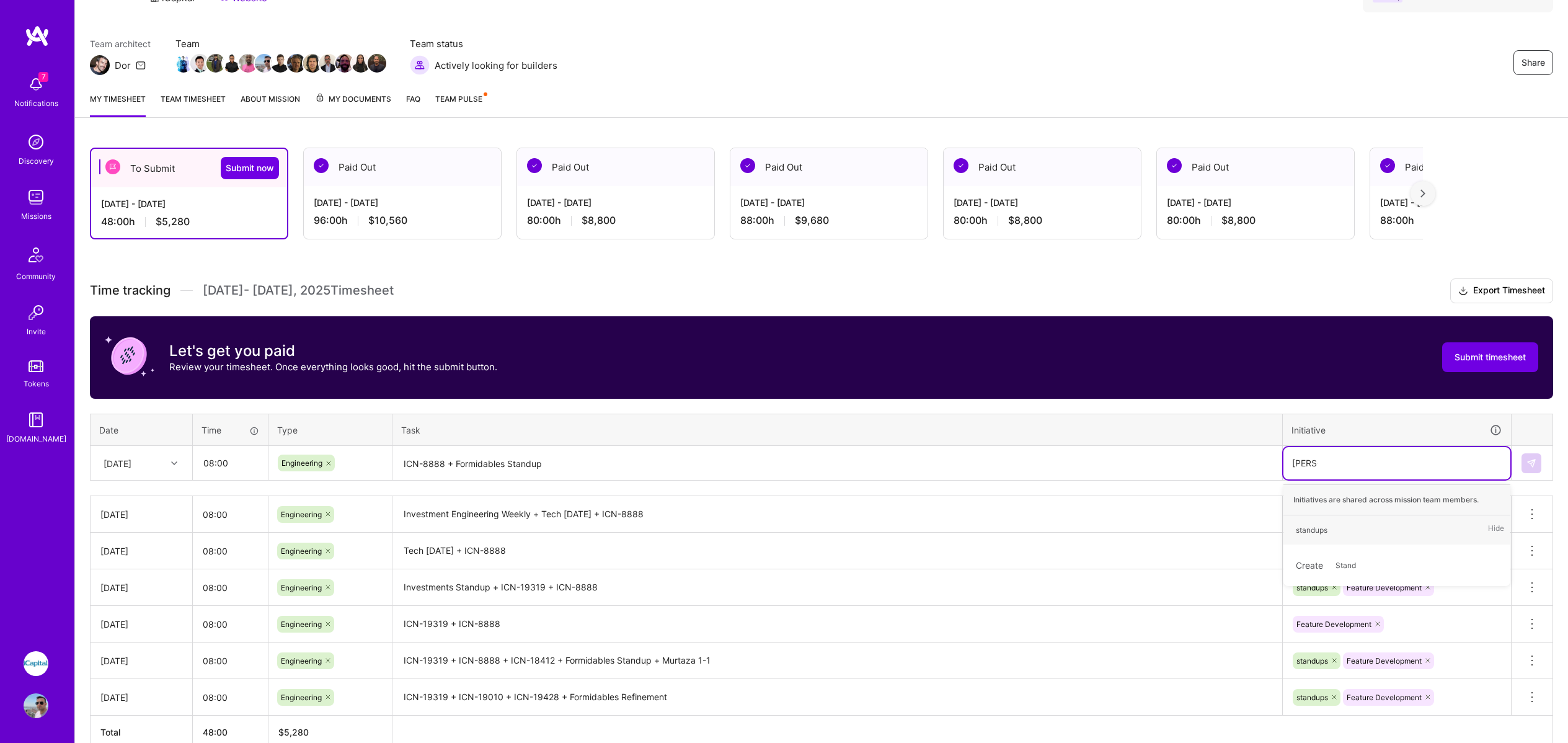
type input "Stand"
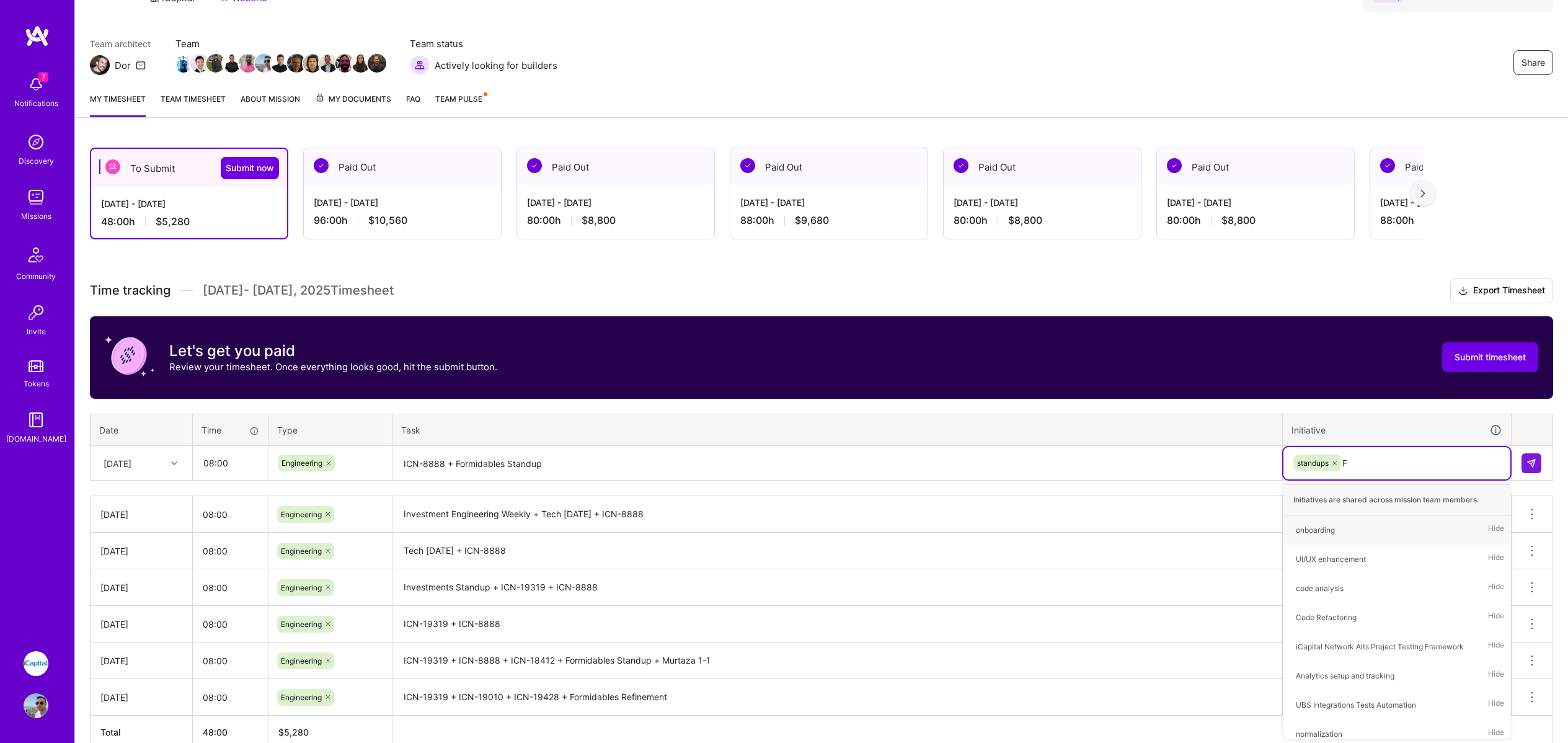
type input "Fe"
click at [1341, 530] on div "Feature Development" at bounding box center [1333, 530] width 75 height 13
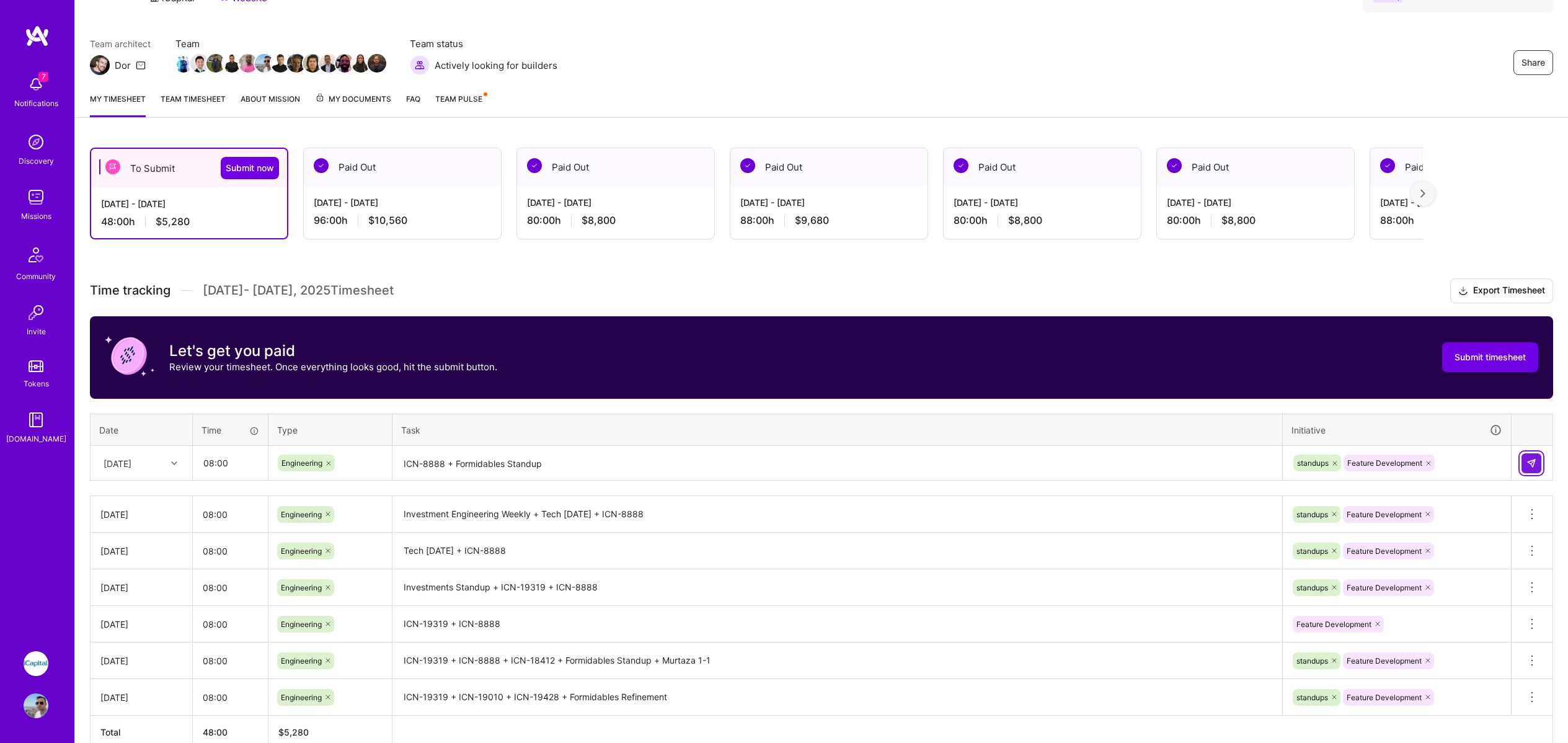
click at [1531, 460] on img at bounding box center [1532, 464] width 10 height 10
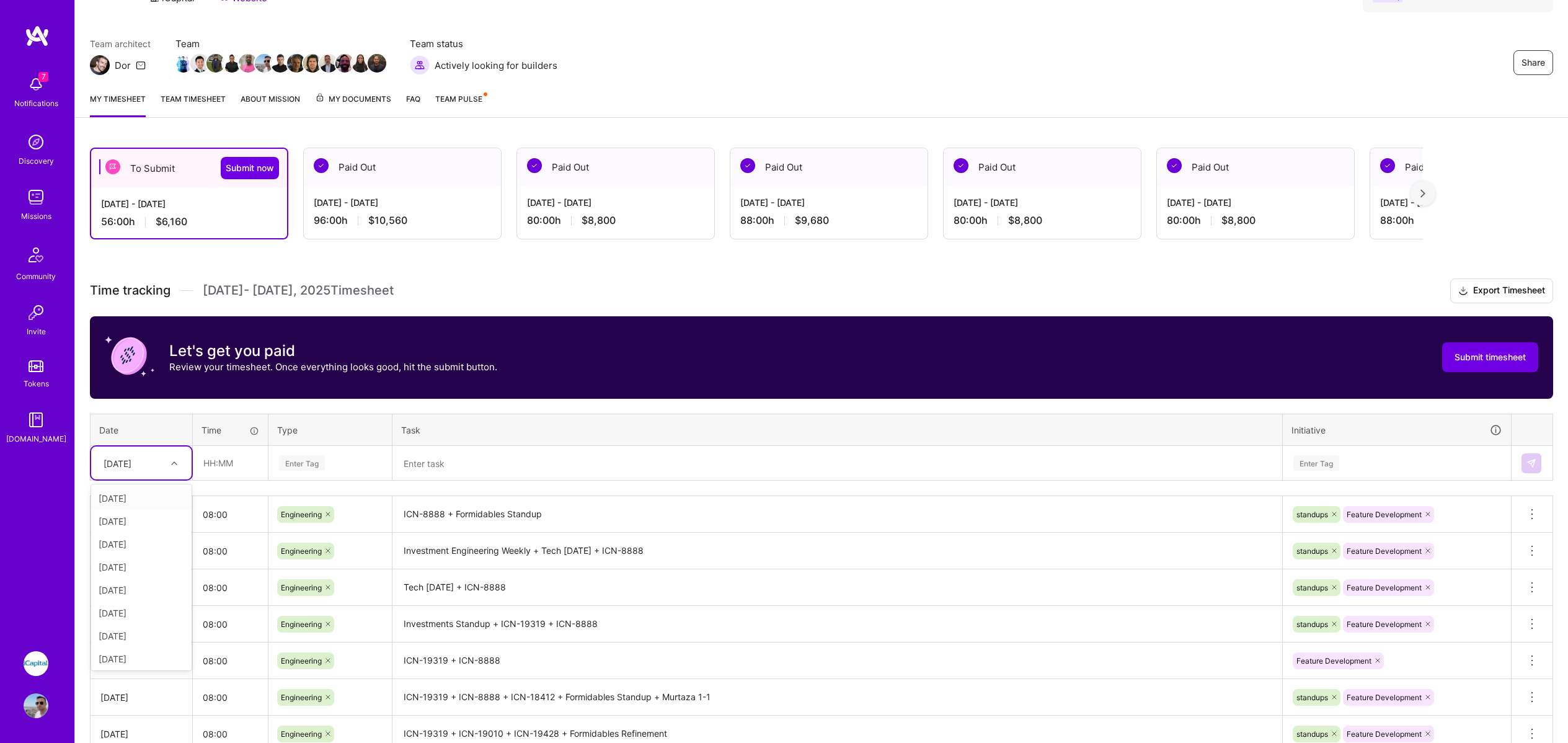
click at [167, 463] on div at bounding box center [175, 464] width 19 height 16
click at [140, 589] on div "[DATE]" at bounding box center [141, 587] width 100 height 23
click at [215, 460] on input "text" at bounding box center [230, 463] width 74 height 33
type input "08:00"
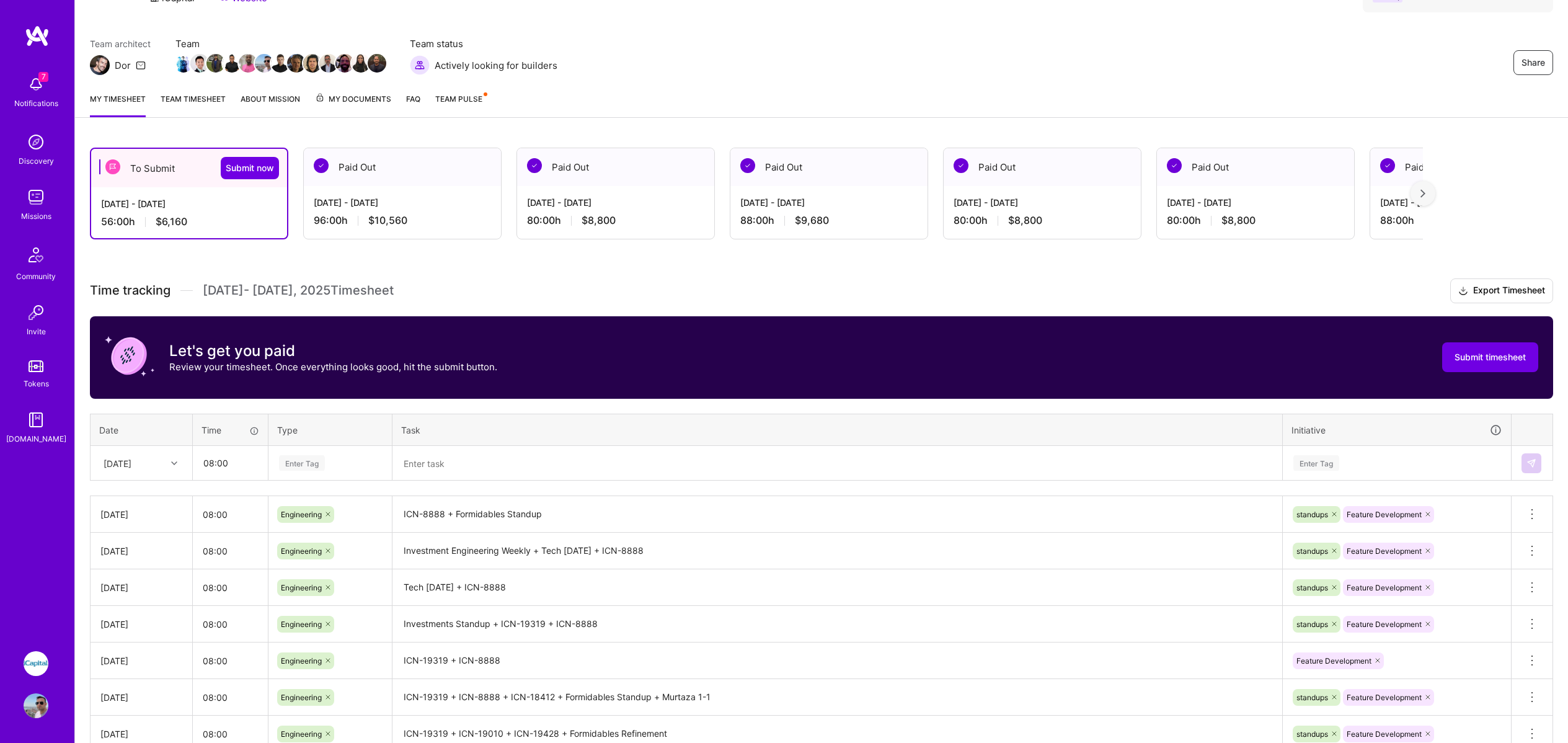
click at [333, 461] on div "Enter Tag" at bounding box center [330, 463] width 105 height 15
type input "Eng"
click at [295, 497] on span "Engineering" at bounding box center [302, 504] width 53 height 17
click at [439, 462] on textarea at bounding box center [838, 464] width 887 height 33
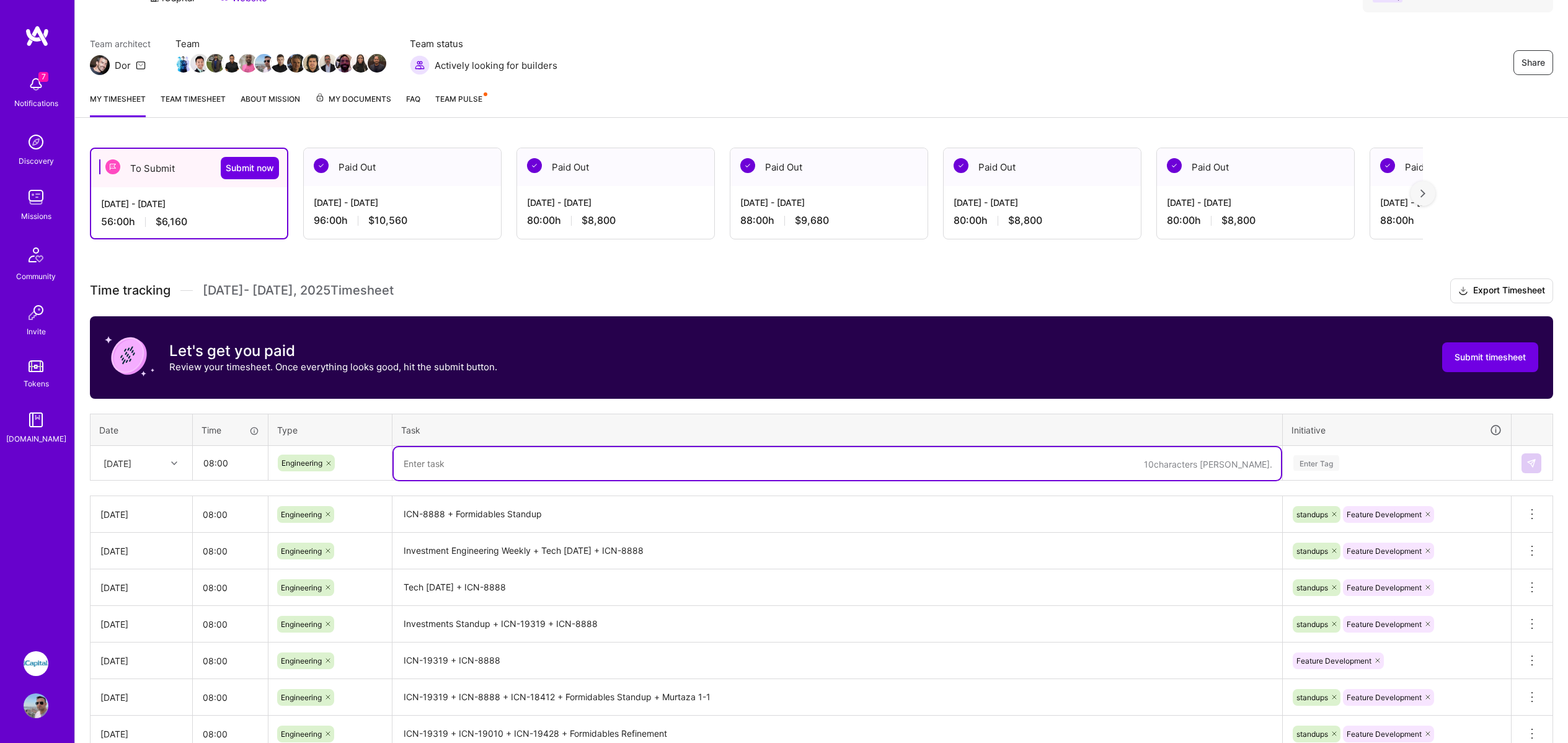
click at [439, 462] on textarea at bounding box center [838, 464] width 887 height 33
type textarea "M"
type textarea "Review Merge Requests"
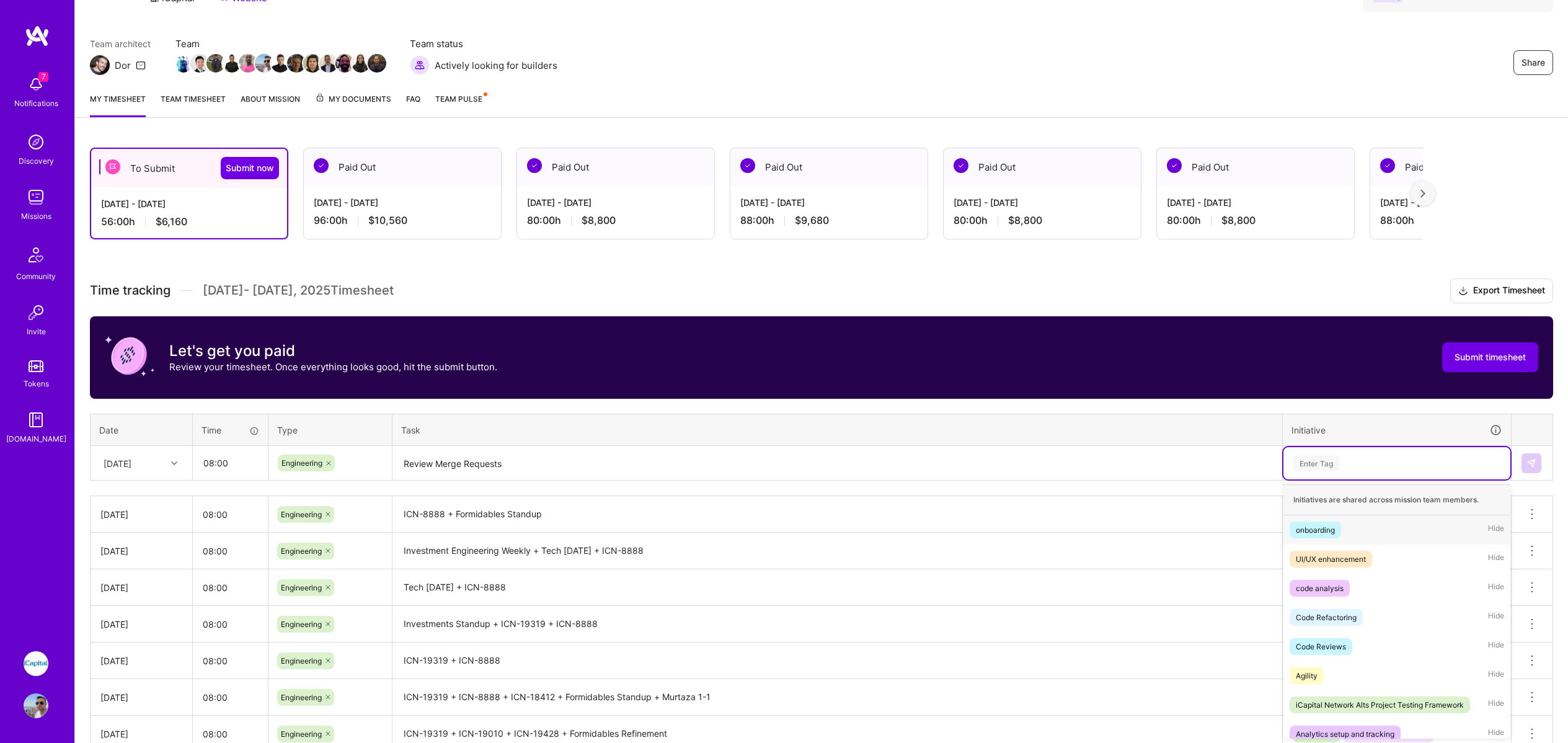
click at [1355, 474] on div "Enter Tag" at bounding box center [1397, 464] width 227 height 32
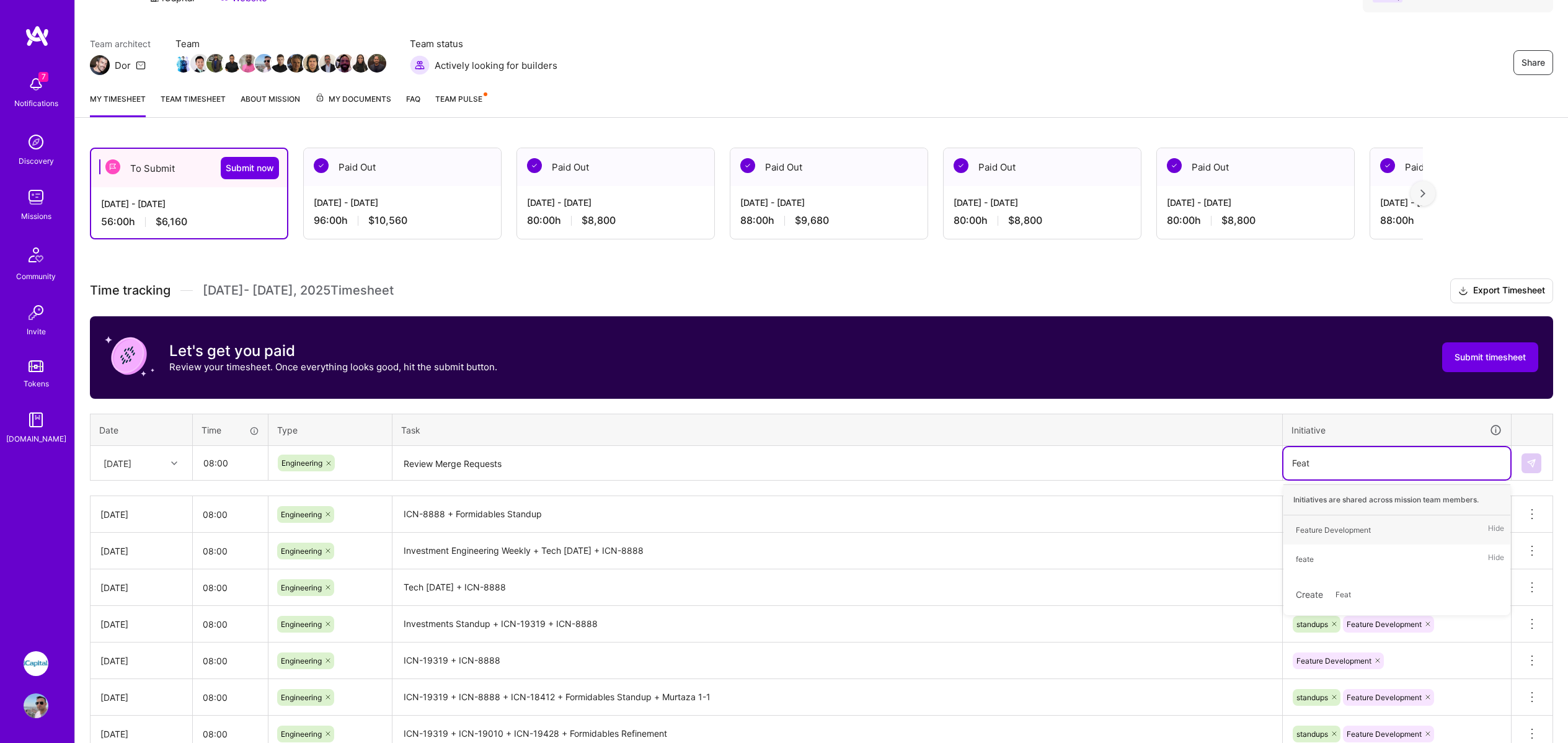
type input "Featu"
click at [1350, 526] on div "Feature Development" at bounding box center [1333, 530] width 75 height 13
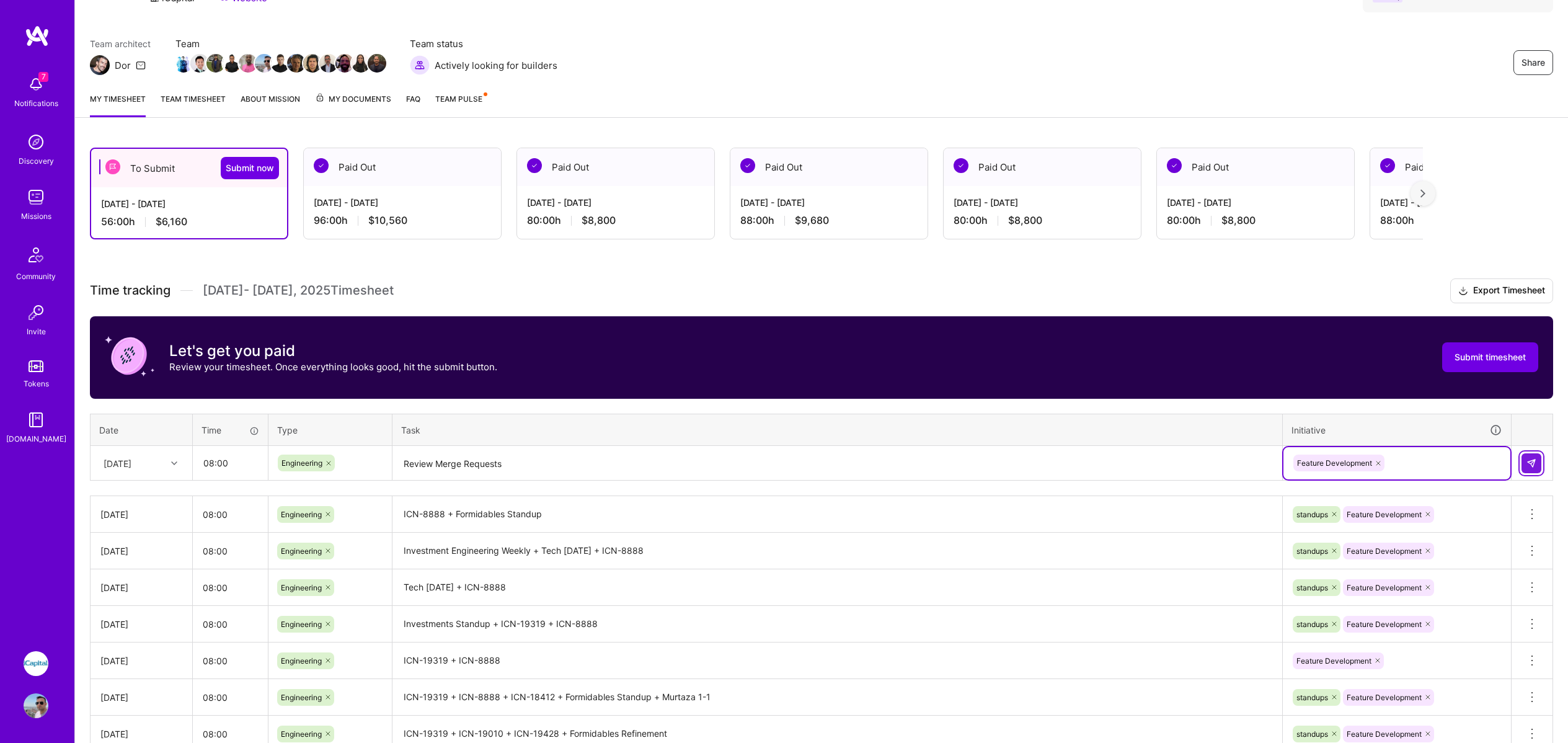
click at [1534, 462] on img at bounding box center [1532, 464] width 10 height 10
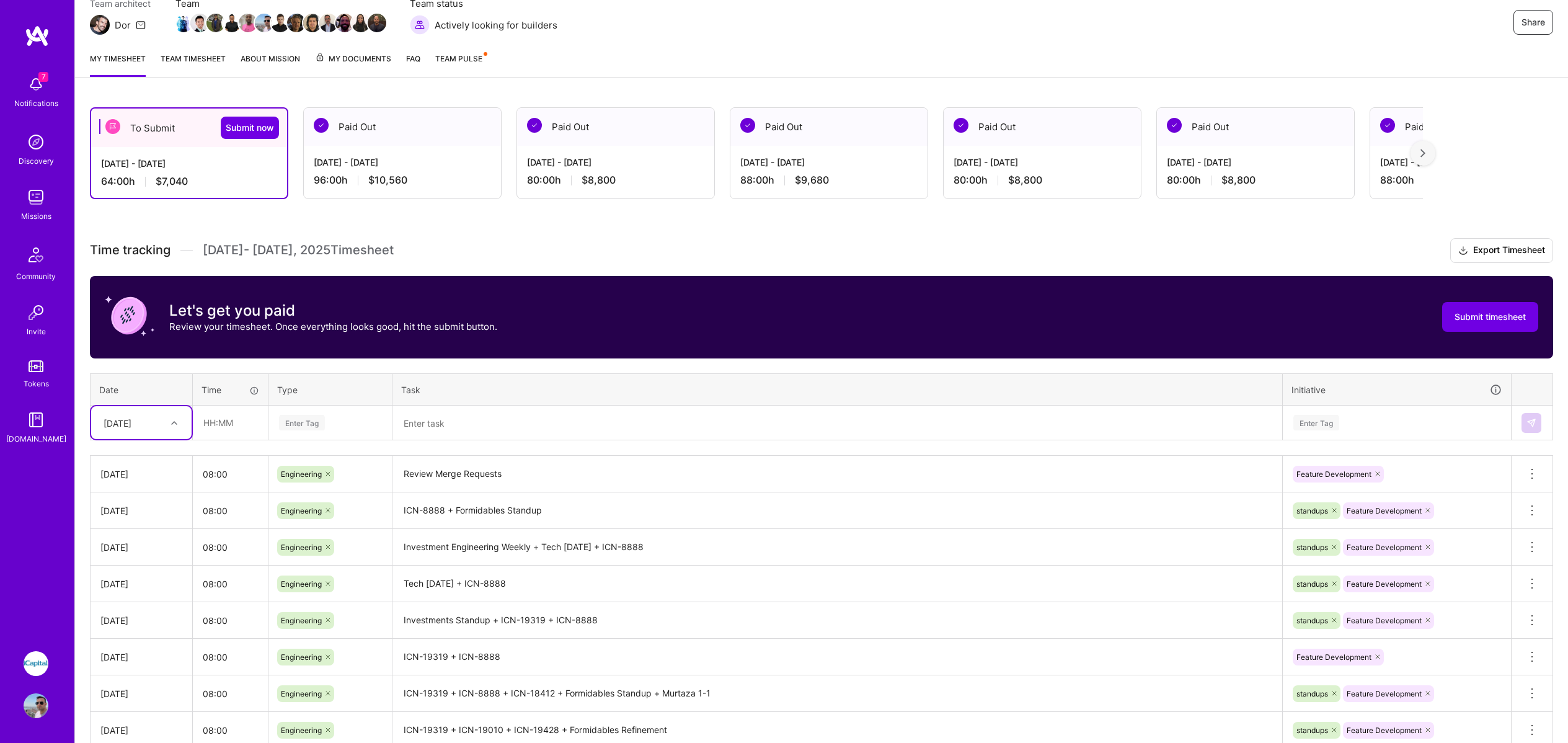
scroll to position [137, 0]
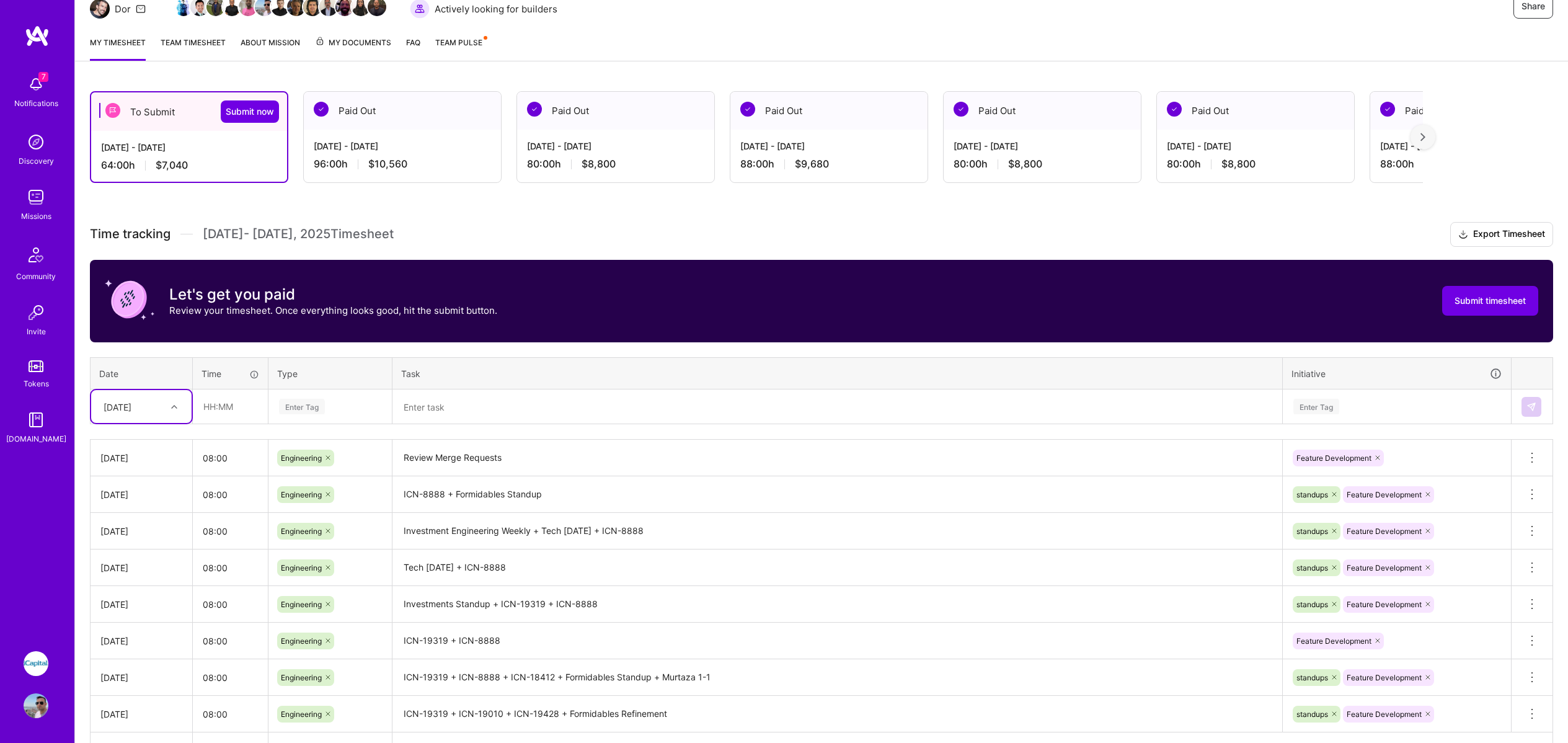
click at [132, 411] on div "[DATE]" at bounding box center [118, 407] width 28 height 13
click at [139, 557] on div "[DATE] [DATE] [DATE] [DATE] [DATE] [DATE] [DATE] [DATE] [DATE] [DATE] [DATE] [D…" at bounding box center [141, 521] width 100 height 186
click at [140, 552] on div "[DATE]" at bounding box center [141, 554] width 100 height 23
click at [227, 401] on input "text" at bounding box center [230, 407] width 74 height 33
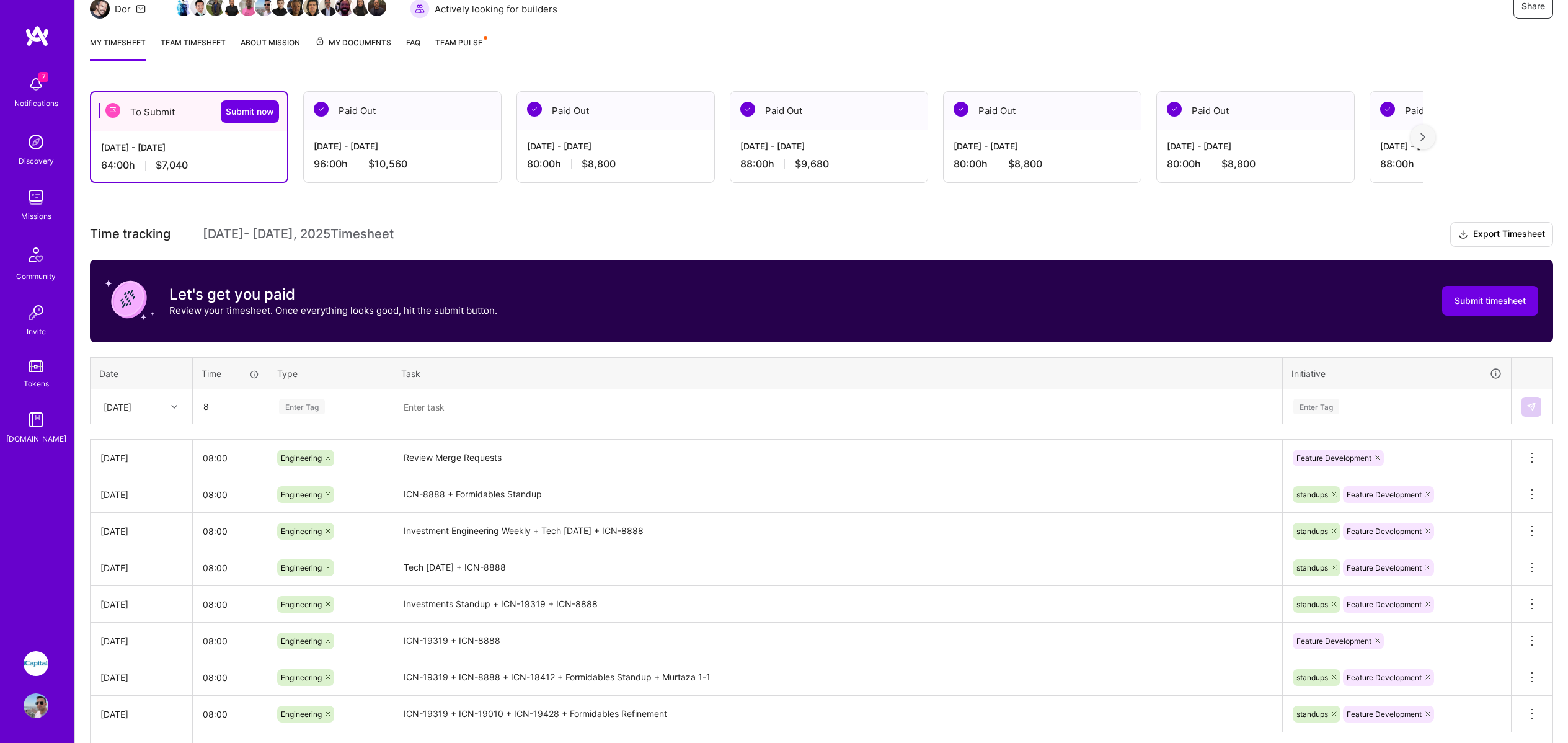
type input "08:00"
click at [294, 400] on div "Enter Tag" at bounding box center [302, 407] width 46 height 19
click at [298, 529] on span "Engineering" at bounding box center [302, 535] width 53 height 17
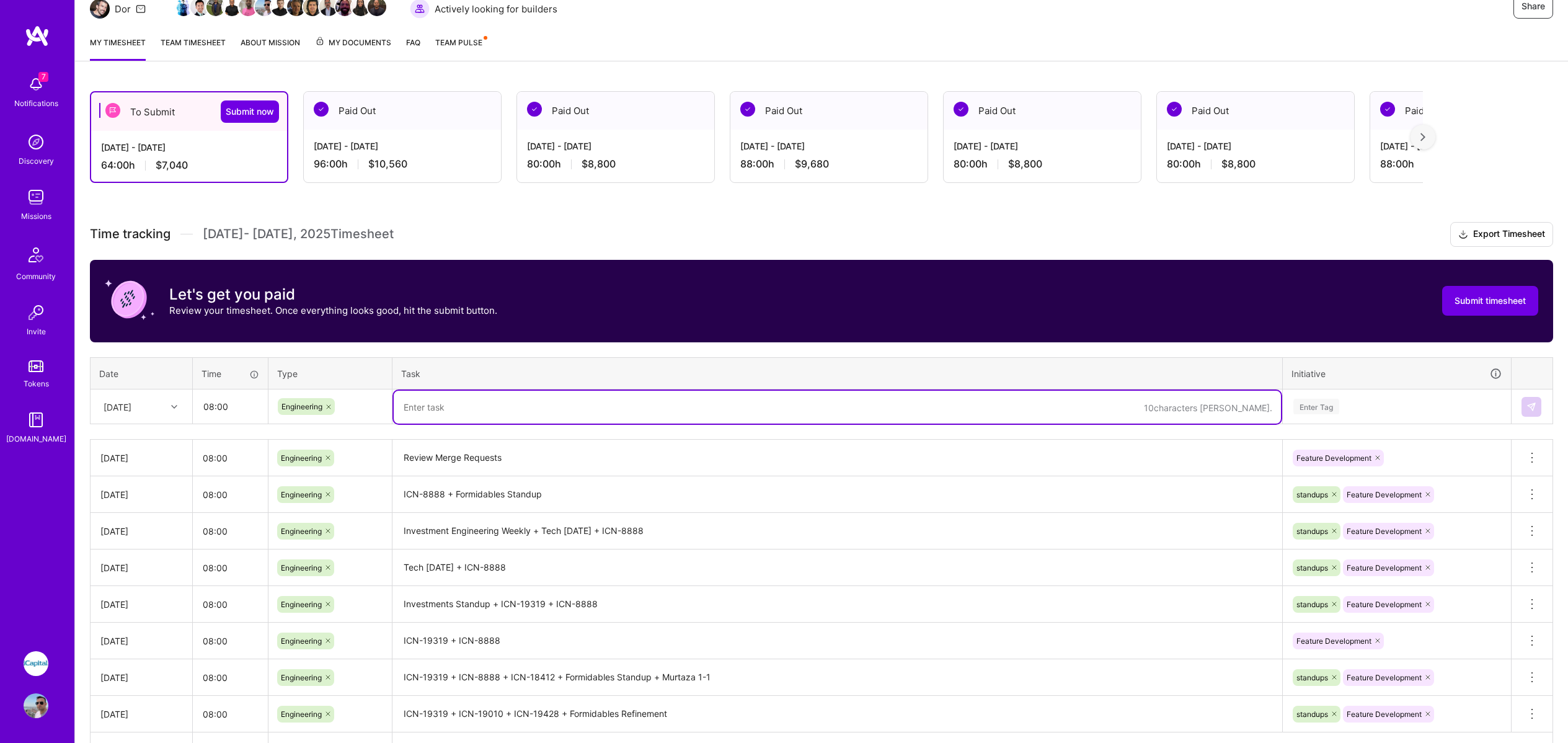
click at [444, 403] on textarea at bounding box center [838, 407] width 887 height 33
type textarea "Investments Standup +"
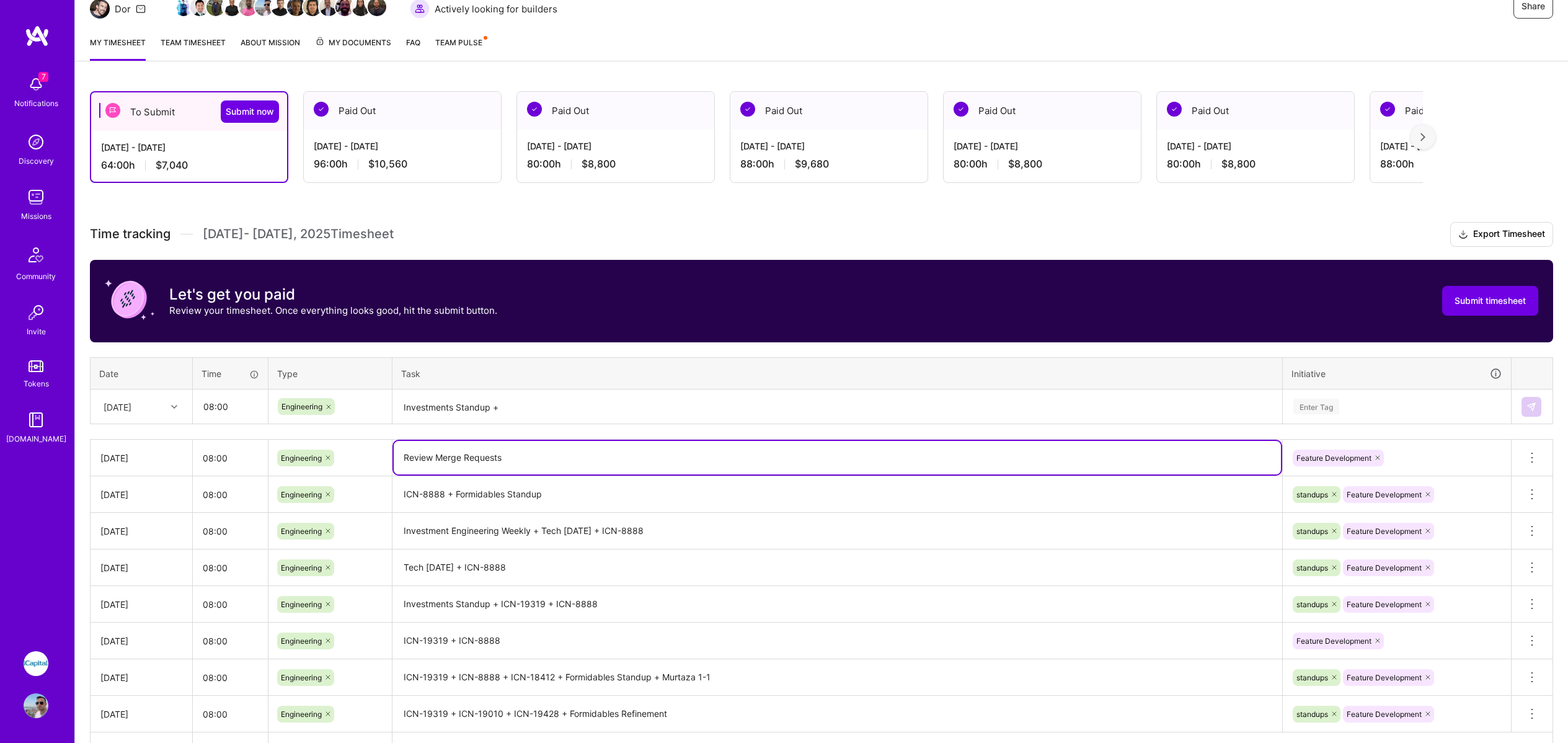
click at [497, 457] on textarea "Review Merge Requests" at bounding box center [838, 458] width 887 height 34
click at [517, 457] on textarea "Review Merge Requests" at bounding box center [838, 458] width 887 height 34
type textarea "Review Merge Requests + ICN-8888"
click at [567, 407] on textarea "Investments Standup +" at bounding box center [838, 407] width 887 height 33
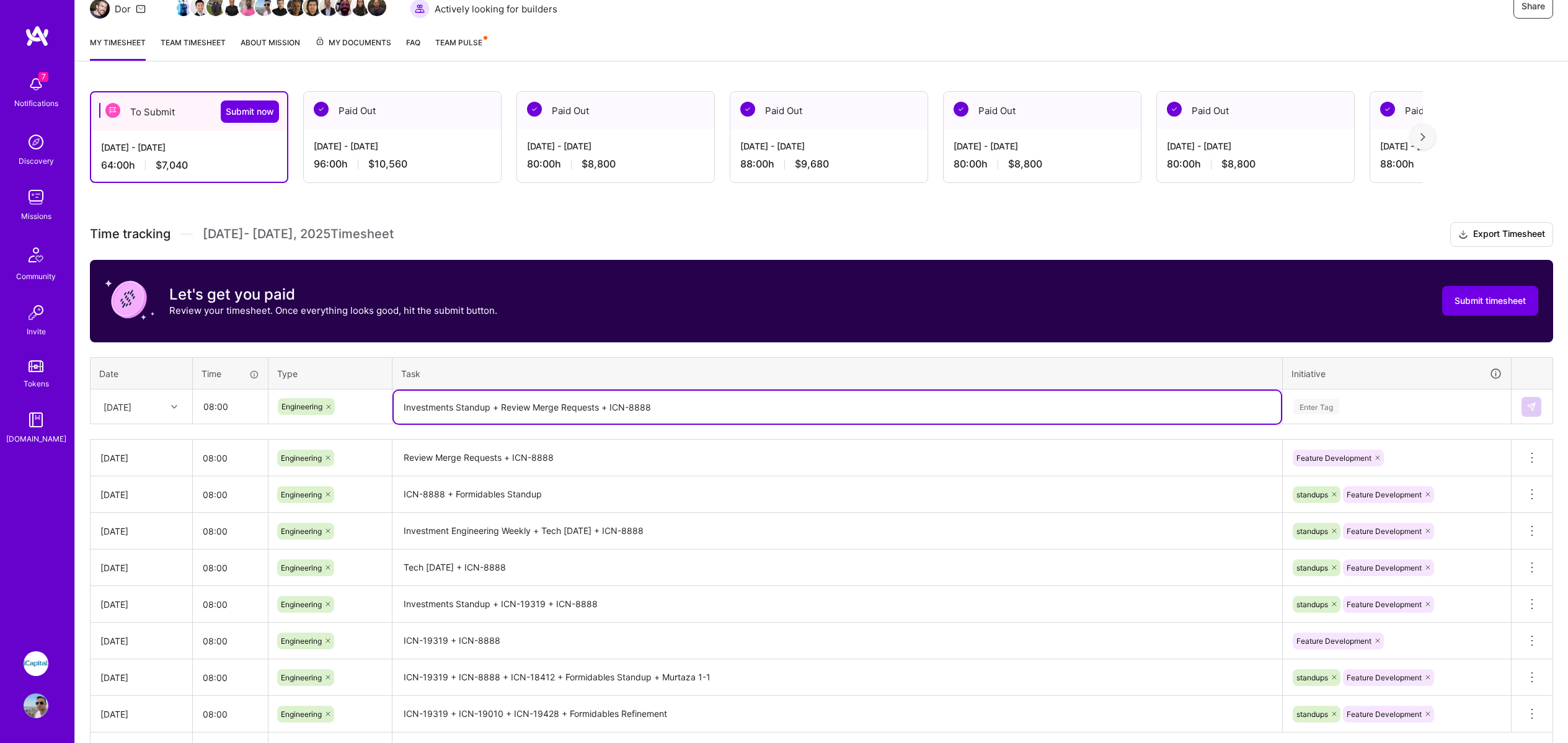
type textarea "Investments Standup + Review Merge Requests + ICN-8888"
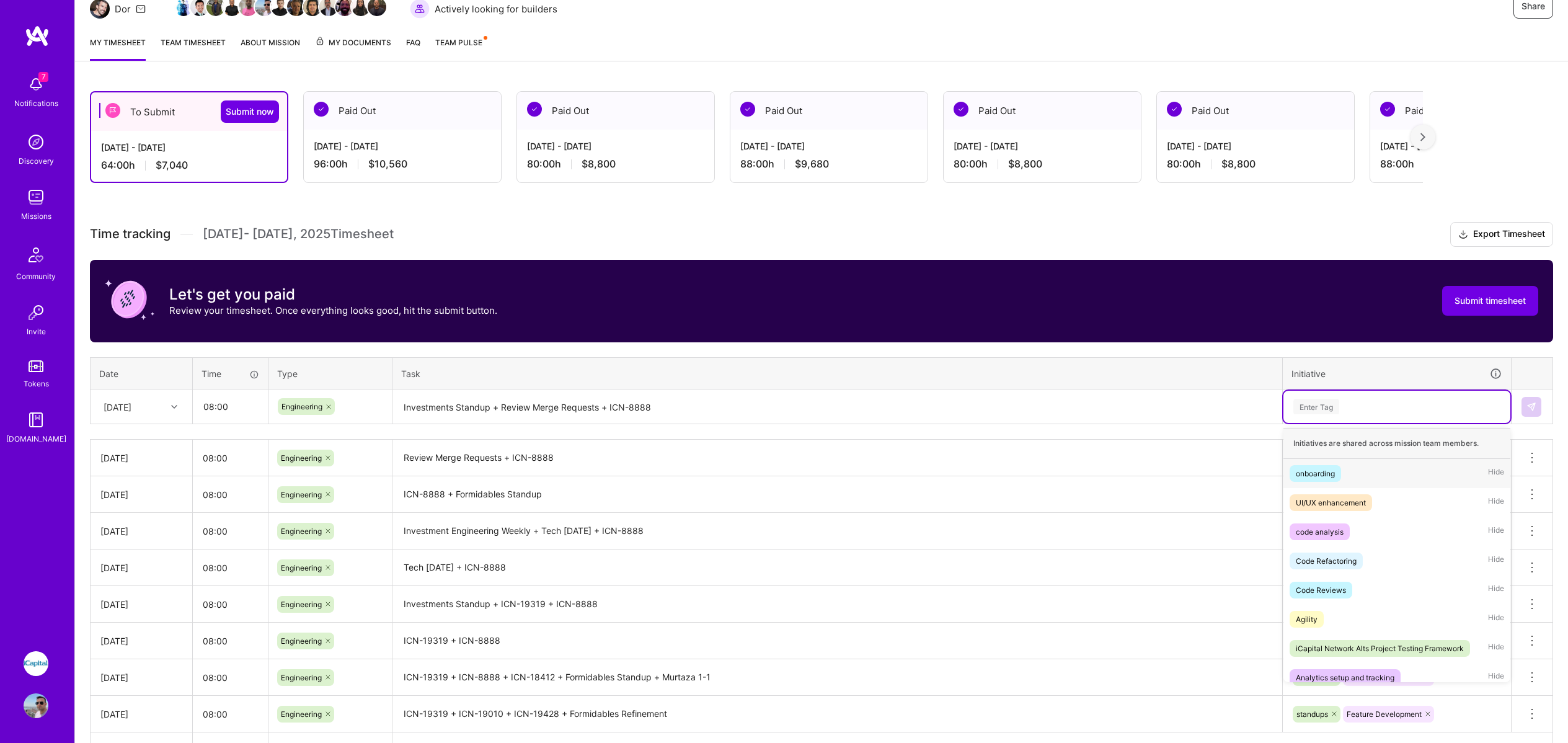
click at [1339, 407] on div "Enter Tag" at bounding box center [1317, 407] width 46 height 19
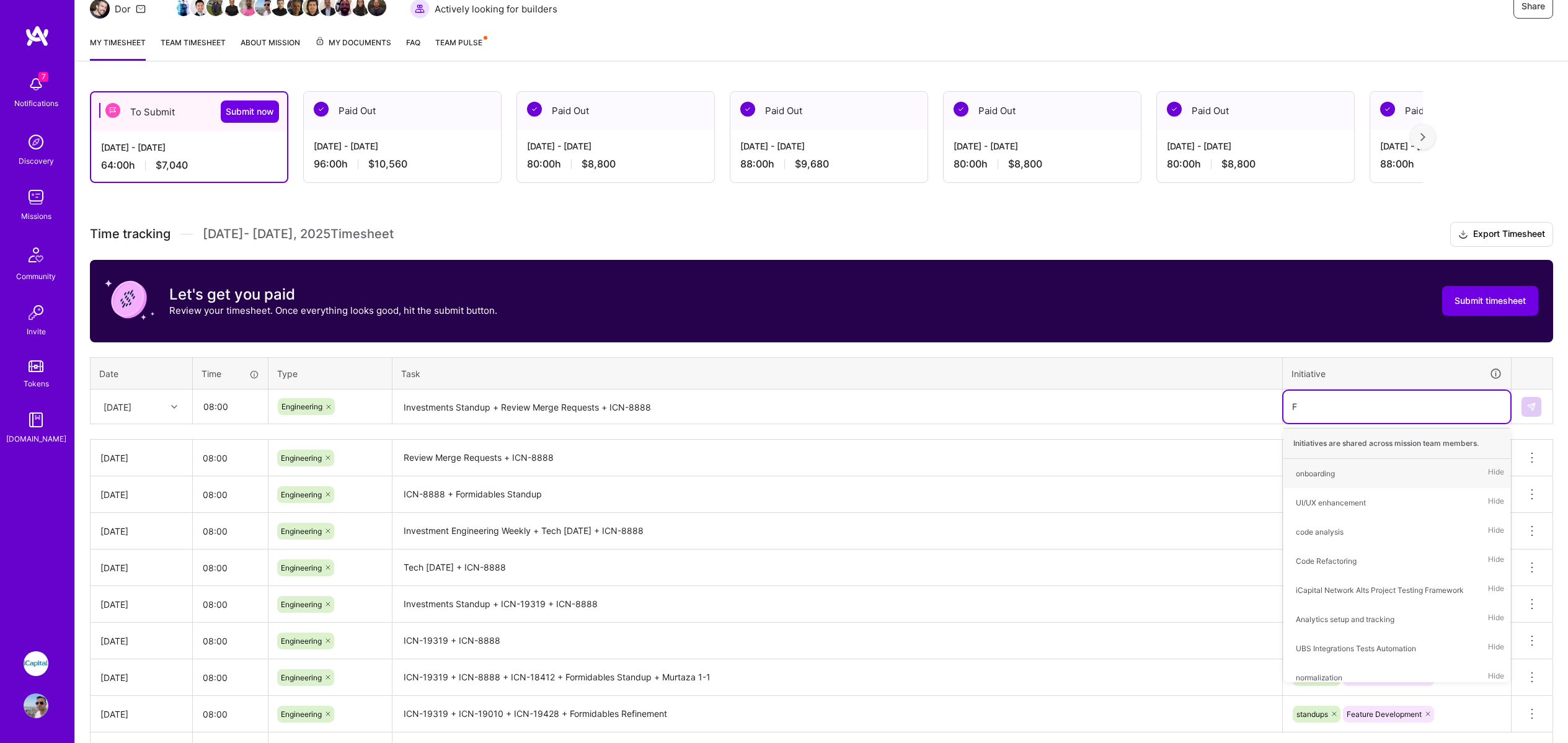
type input "Fe"
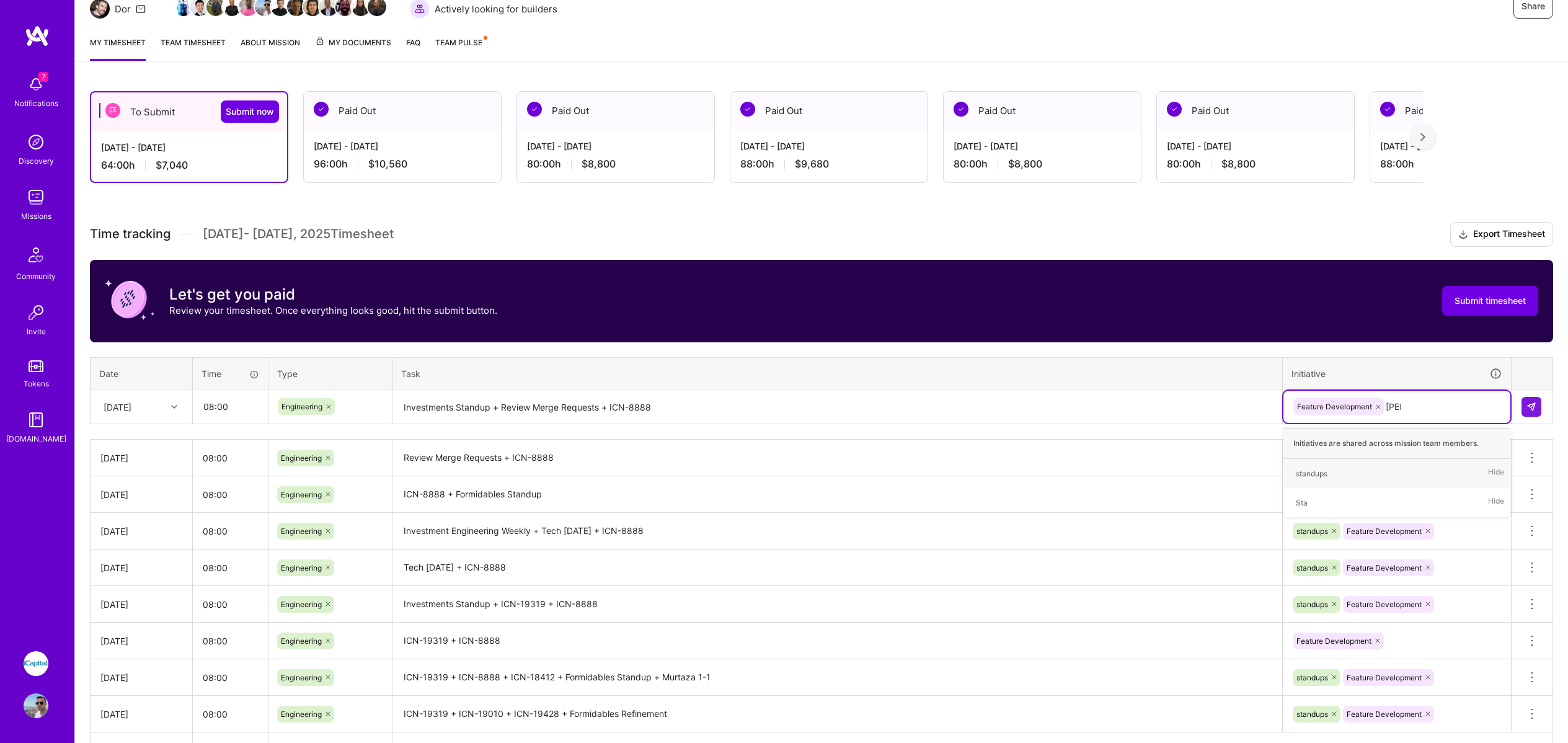
type input "Stand"
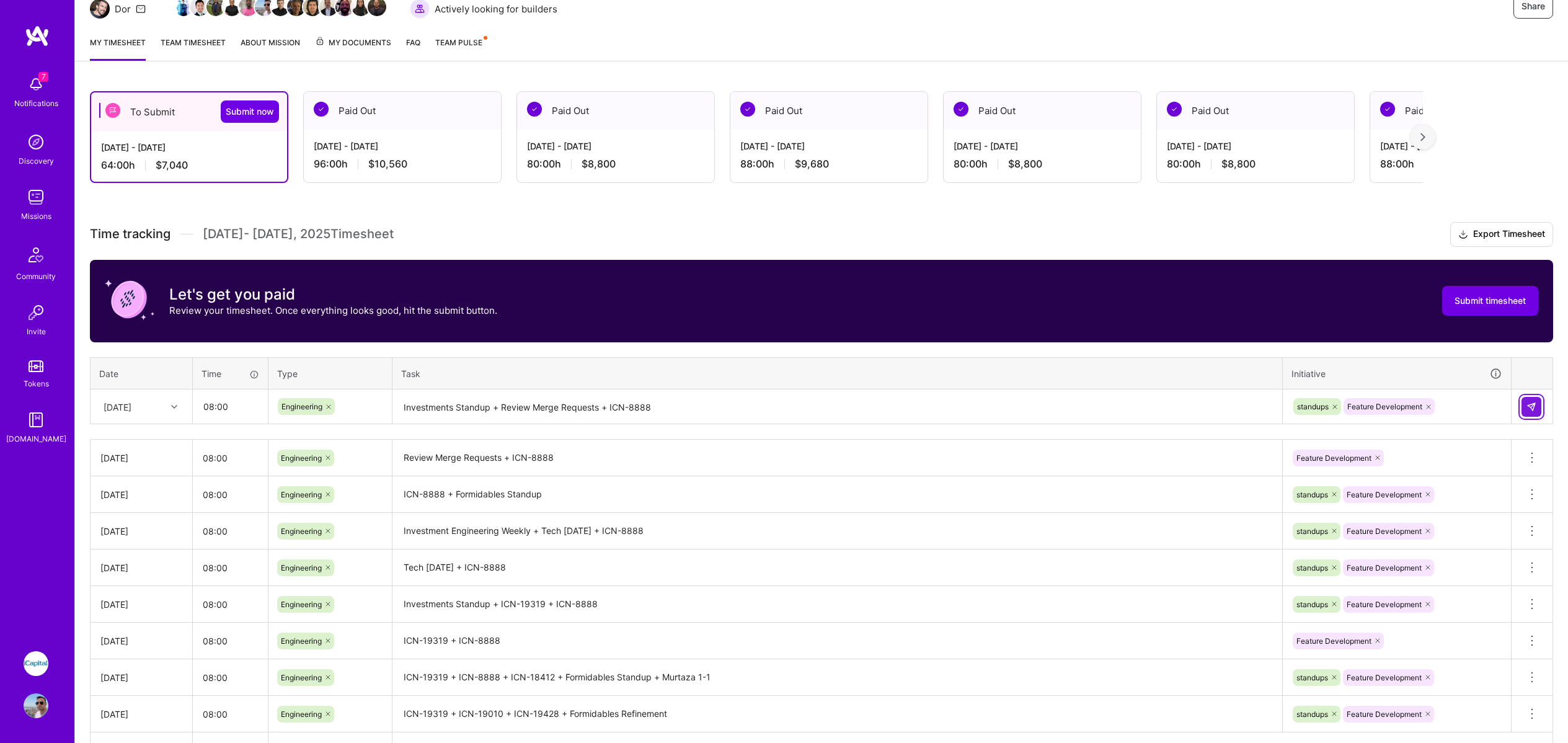
click at [1528, 404] on img at bounding box center [1532, 407] width 10 height 10
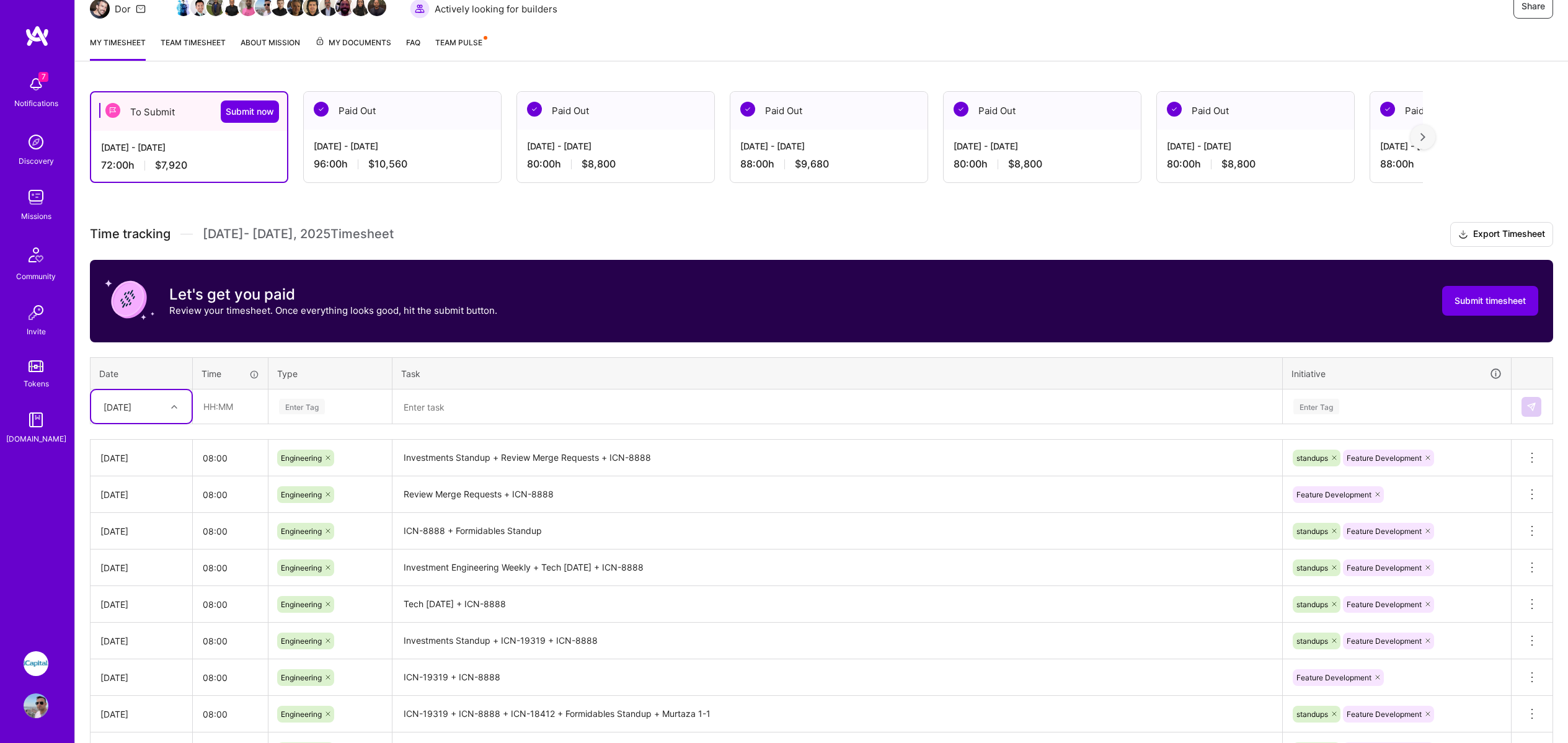
click at [160, 409] on div "[DATE]" at bounding box center [132, 407] width 69 height 20
click at [161, 406] on div "[DATE]" at bounding box center [132, 407] width 69 height 20
click at [164, 403] on div "[DATE]" at bounding box center [132, 407] width 69 height 20
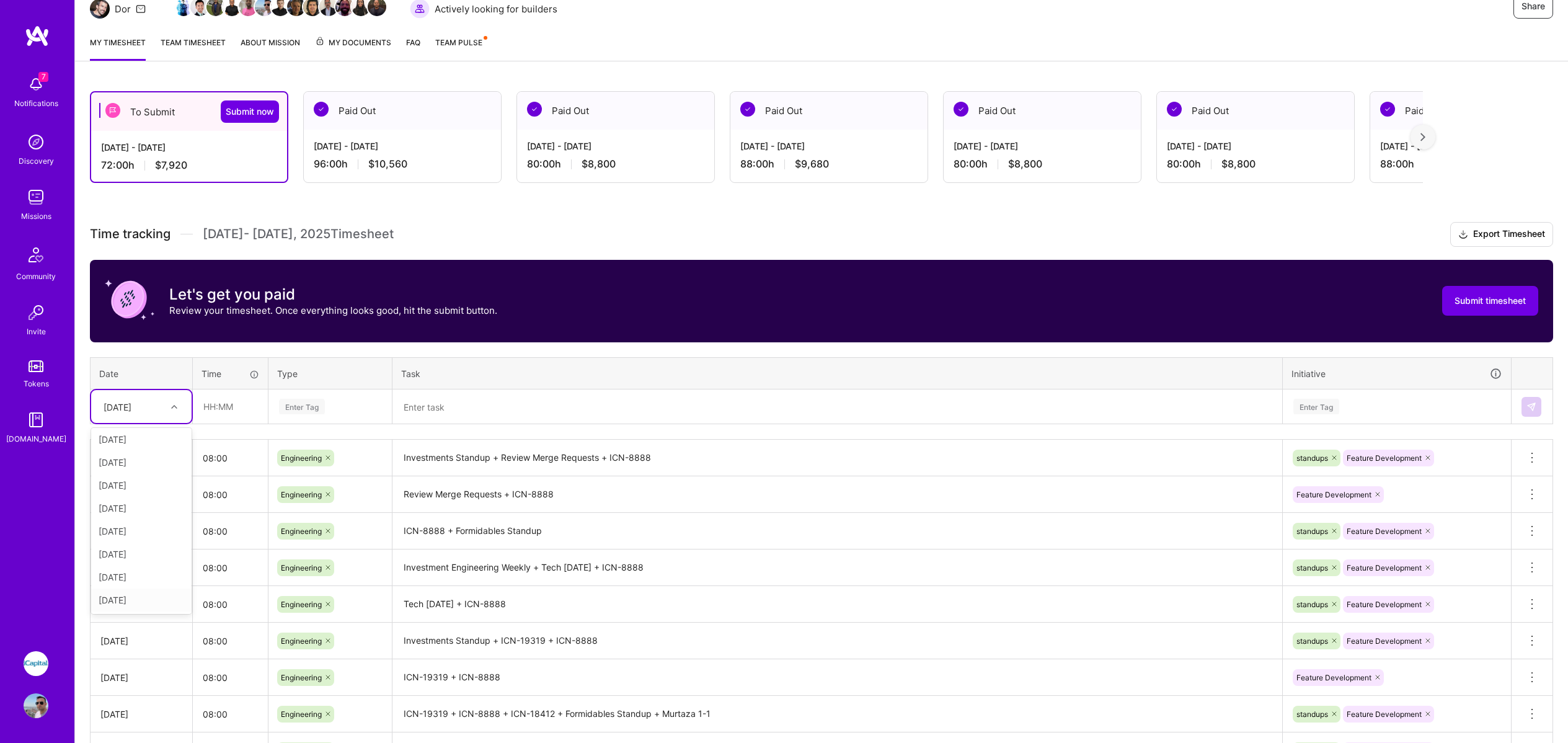
scroll to position [125, 0]
click at [141, 594] on div "[DATE]" at bounding box center [141, 592] width 100 height 23
click at [229, 411] on input "text" at bounding box center [230, 407] width 74 height 33
type input "08:00"
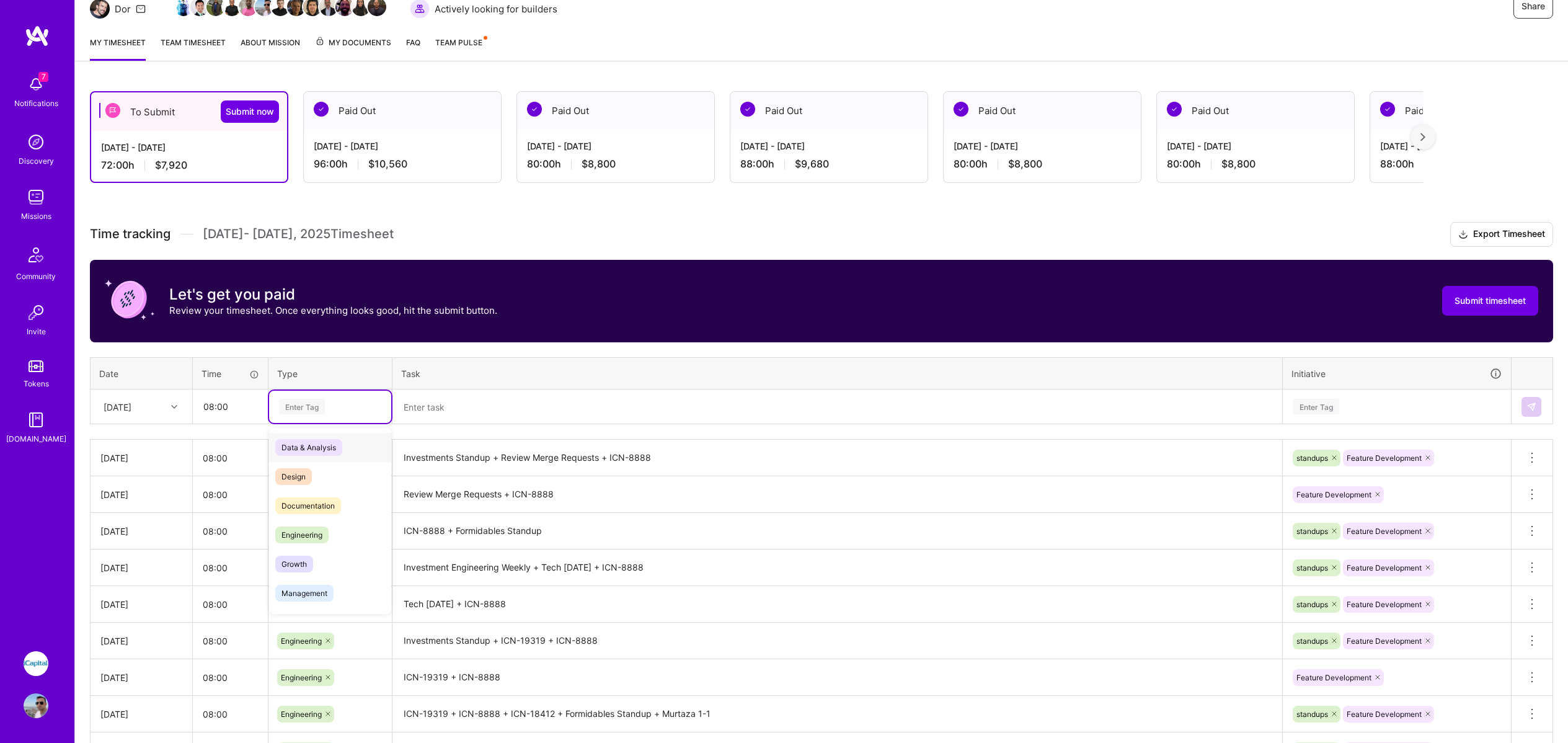
click at [299, 410] on div "Enter Tag" at bounding box center [302, 407] width 46 height 19
click at [298, 536] on span "Engineering" at bounding box center [302, 535] width 53 height 17
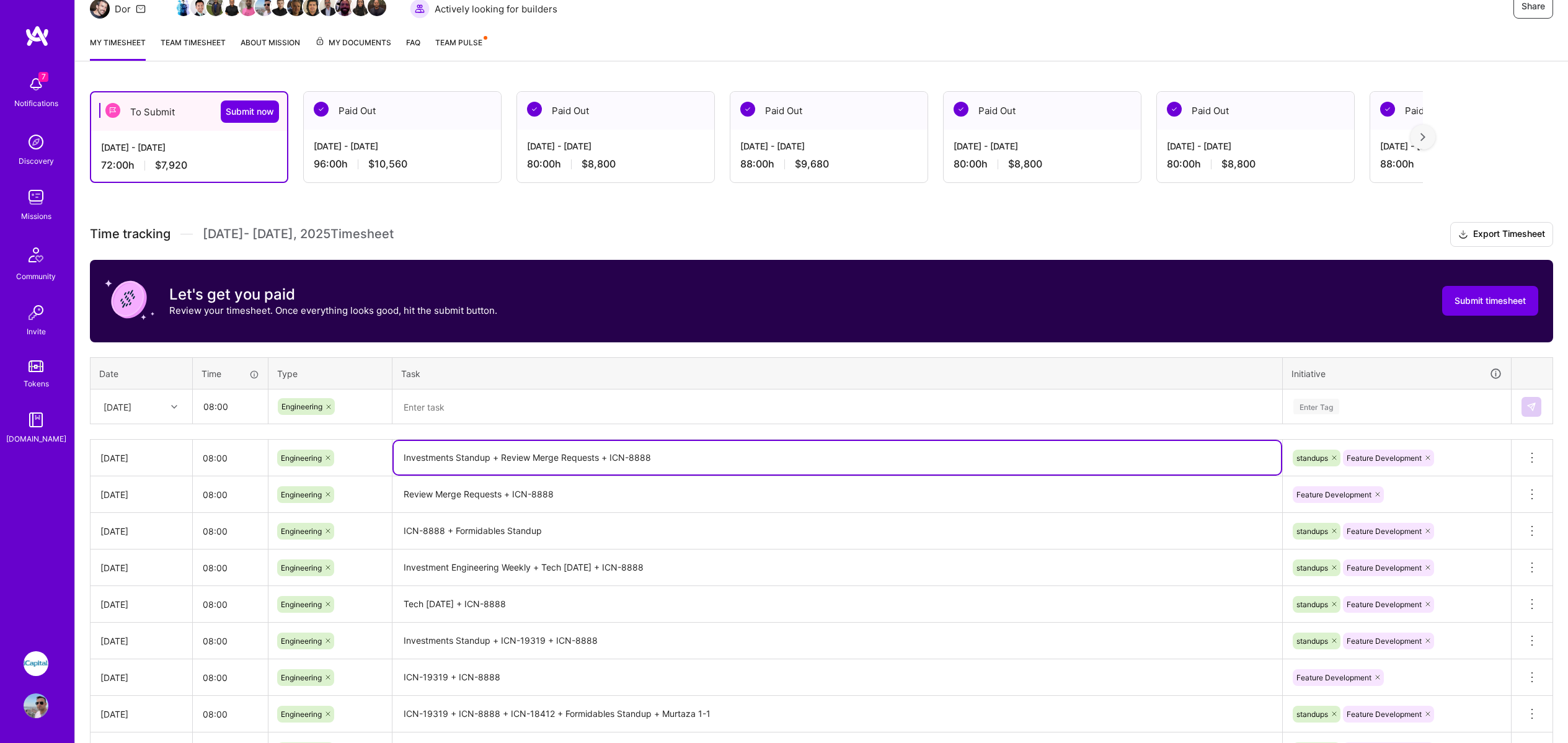
drag, startPoint x: 498, startPoint y: 456, endPoint x: 602, endPoint y: 453, distance: 104.0
click at [602, 453] on textarea "Investments Standup + Review Merge Requests + ICN-8888" at bounding box center [838, 458] width 887 height 34
type textarea "Investments Standup + ICN-8888"
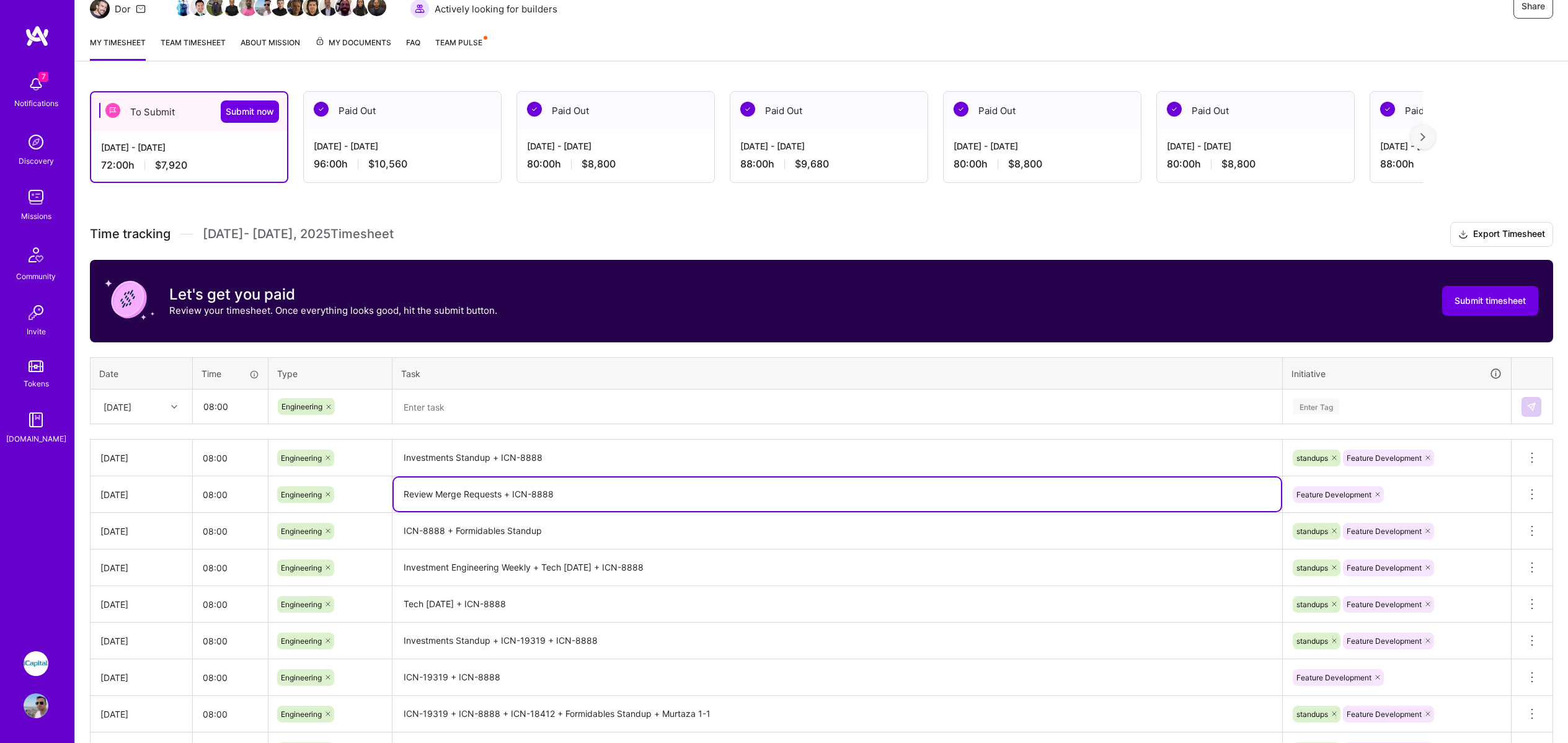
drag, startPoint x: 510, startPoint y: 496, endPoint x: 395, endPoint y: 491, distance: 115.1
click at [395, 491] on textarea "Review Merge Requests + ICN-8888" at bounding box center [838, 494] width 887 height 34
type textarea "ICN-8888"
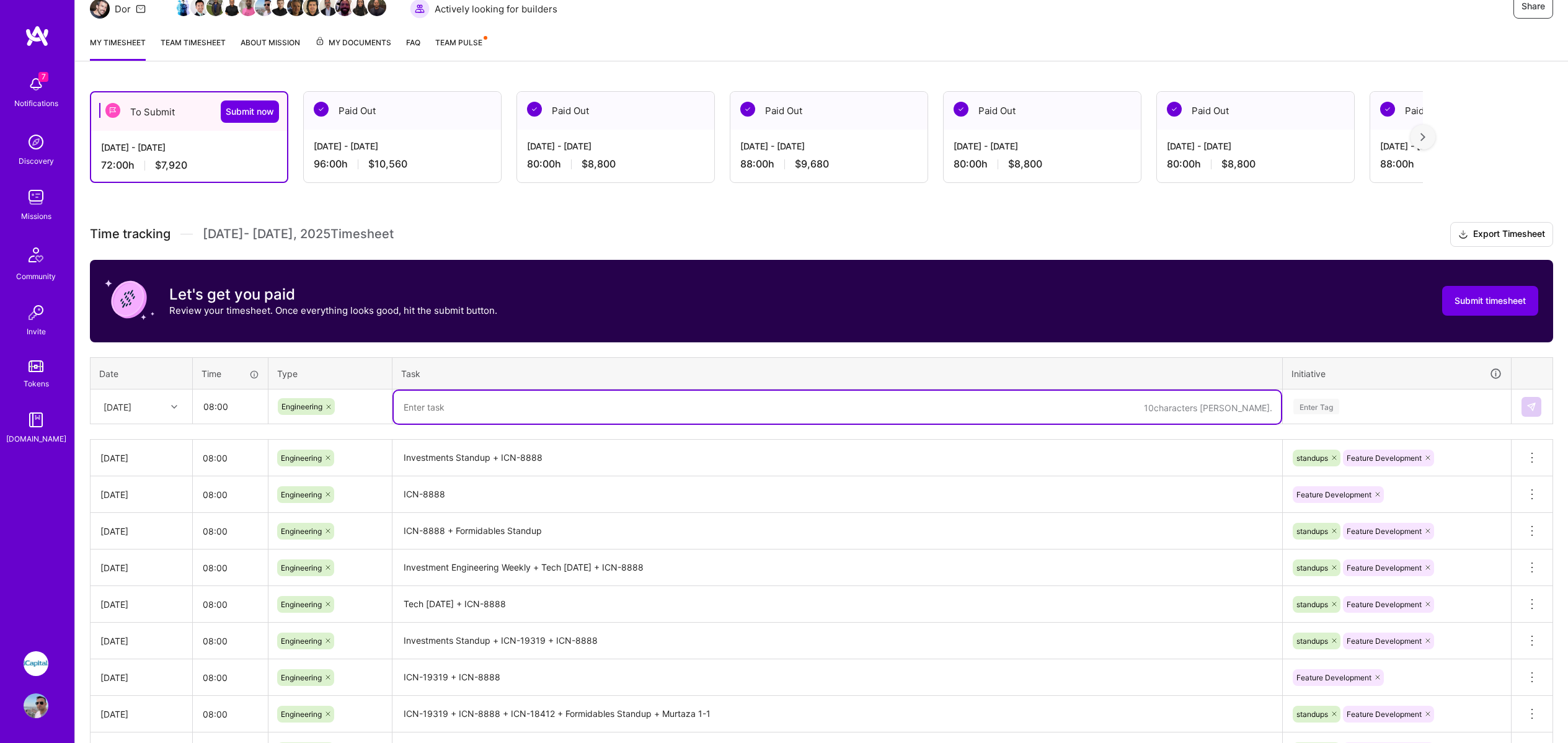
click at [456, 405] on textarea at bounding box center [838, 407] width 887 height 33
type textarea "ICN-8888 + Tech [DATE]"
click at [1298, 406] on div "Enter Tag" at bounding box center [1317, 407] width 46 height 19
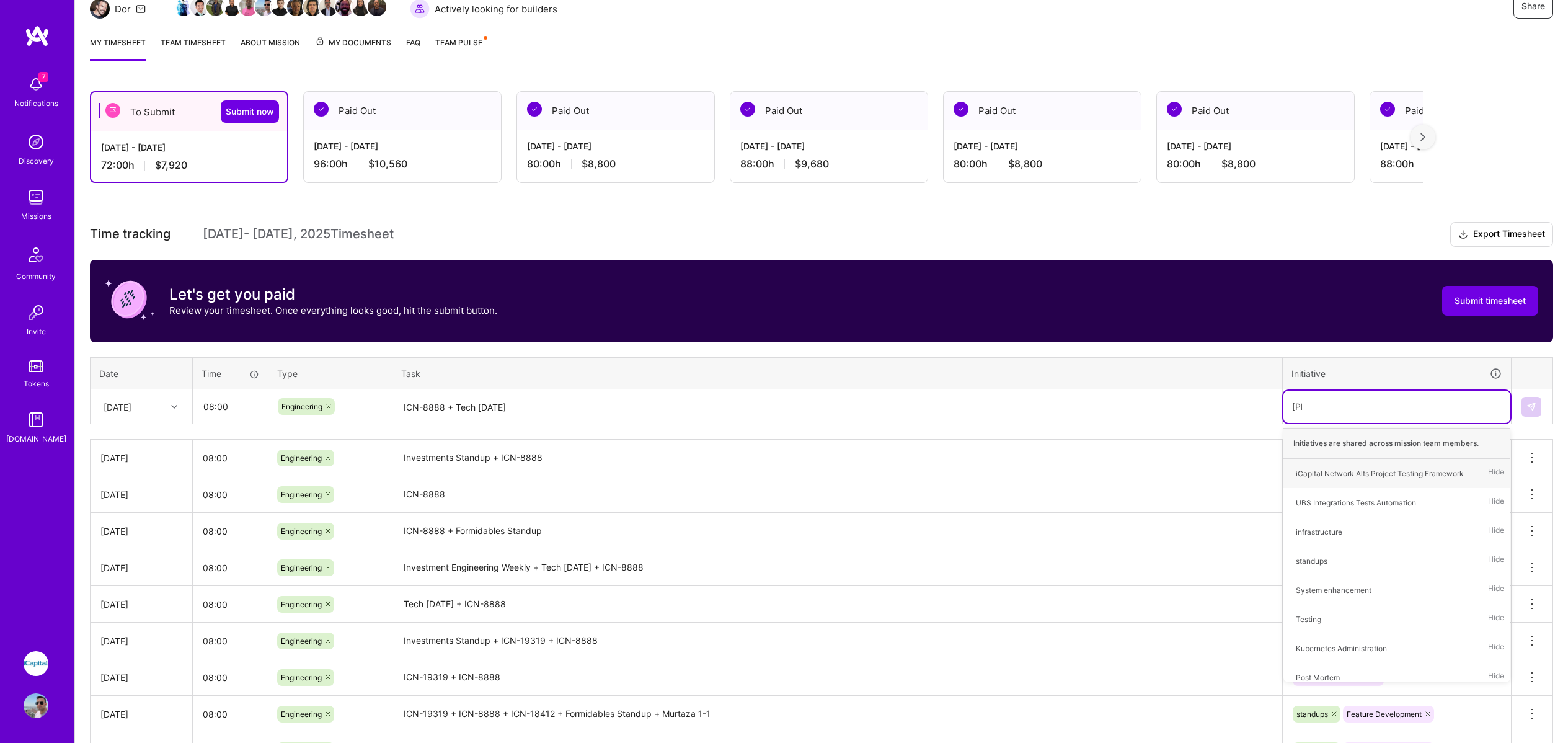
type input "Stand"
type input "Fe"
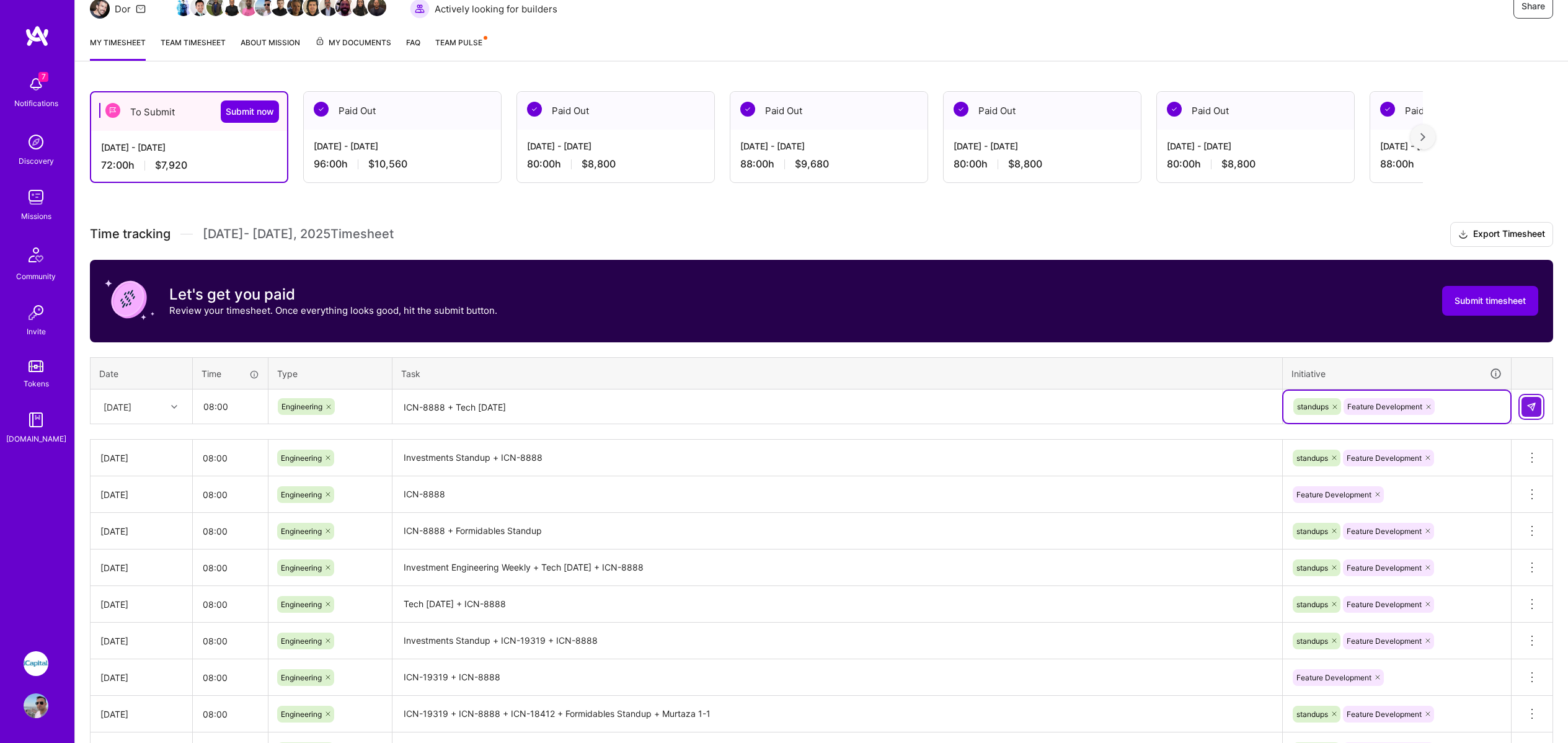
click at [1535, 403] on img at bounding box center [1532, 407] width 10 height 10
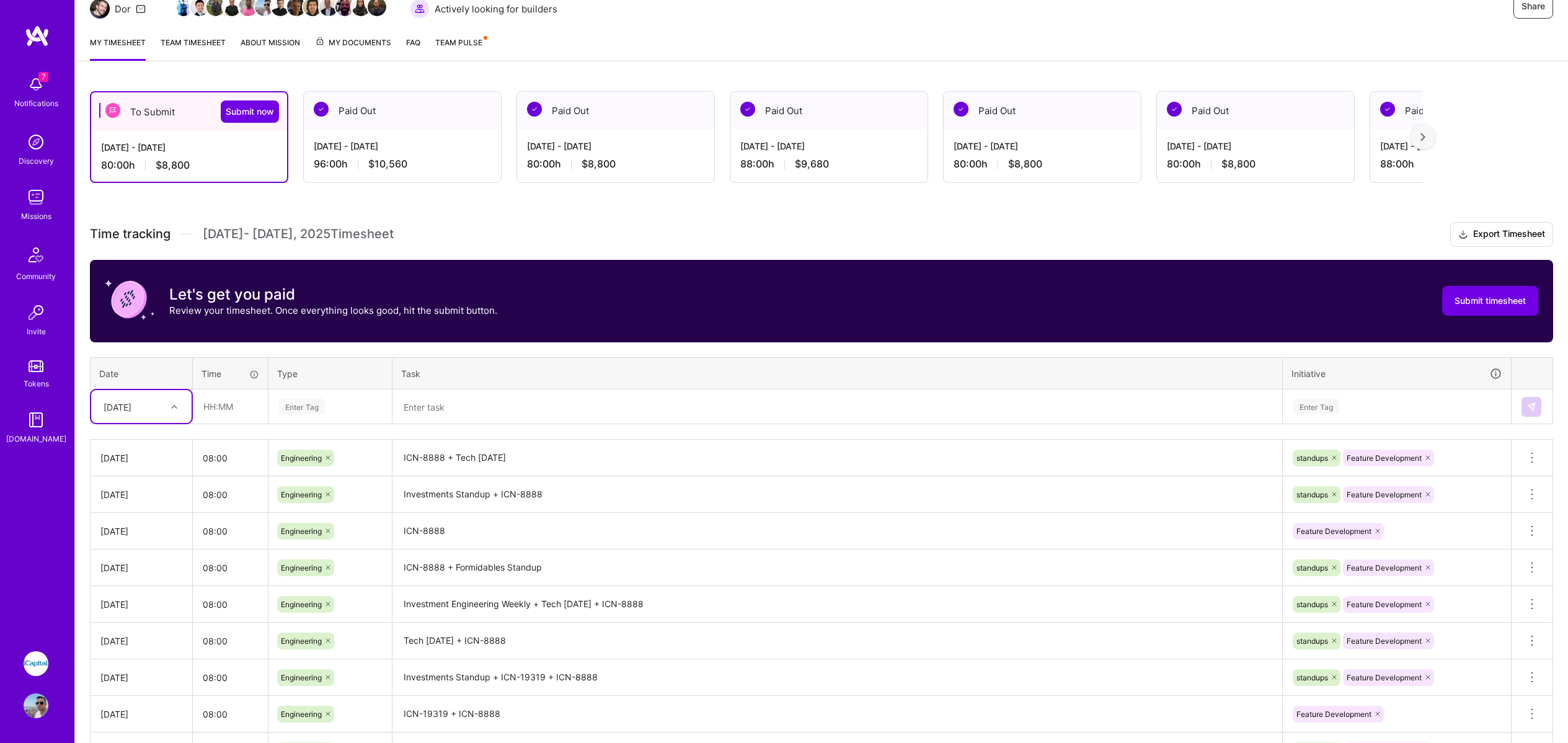
click at [140, 415] on div "[DATE]" at bounding box center [132, 407] width 69 height 20
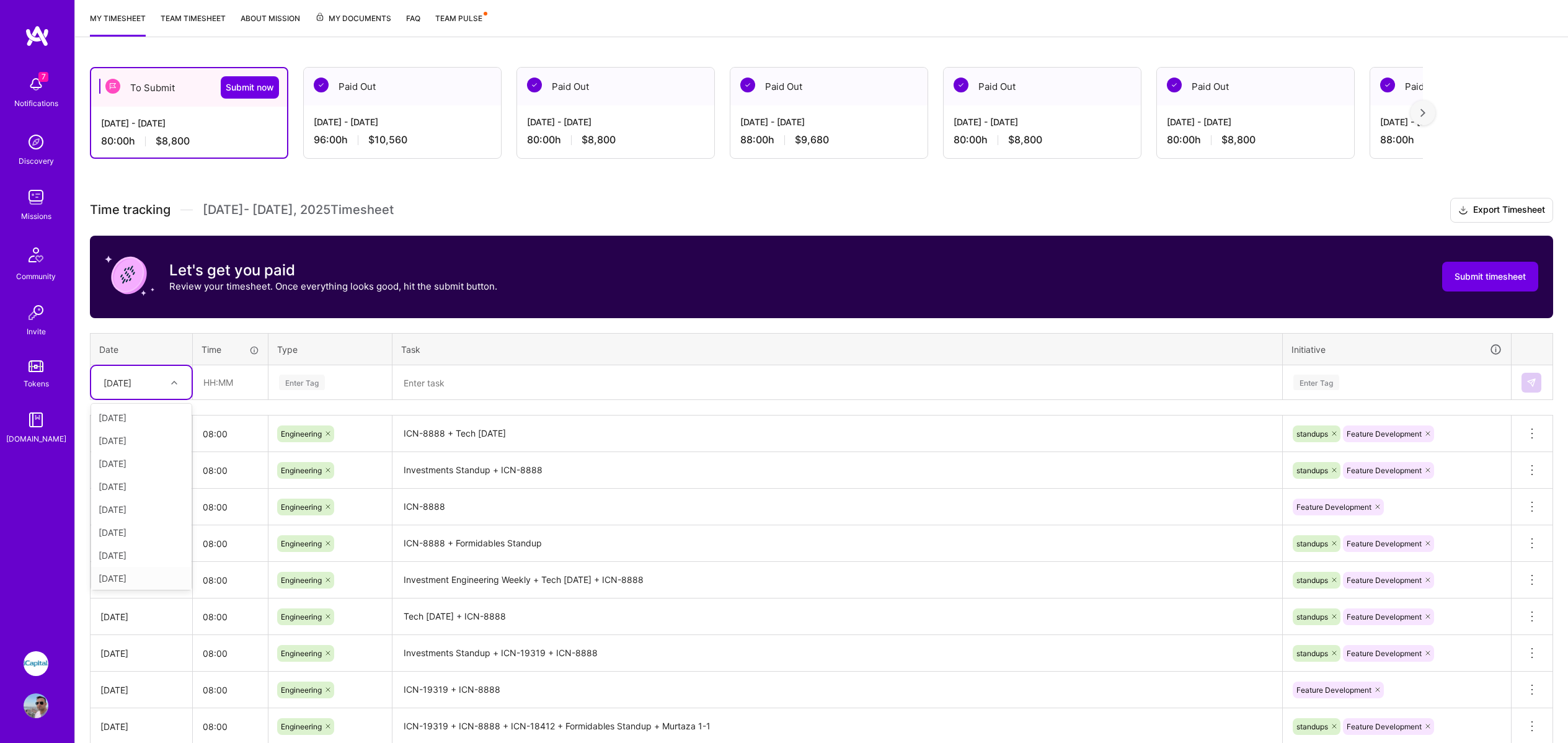
scroll to position [140, 0]
click at [132, 573] on div "[DATE]" at bounding box center [141, 576] width 100 height 23
click at [220, 384] on input "text" at bounding box center [230, 382] width 74 height 33
type input "08:00"
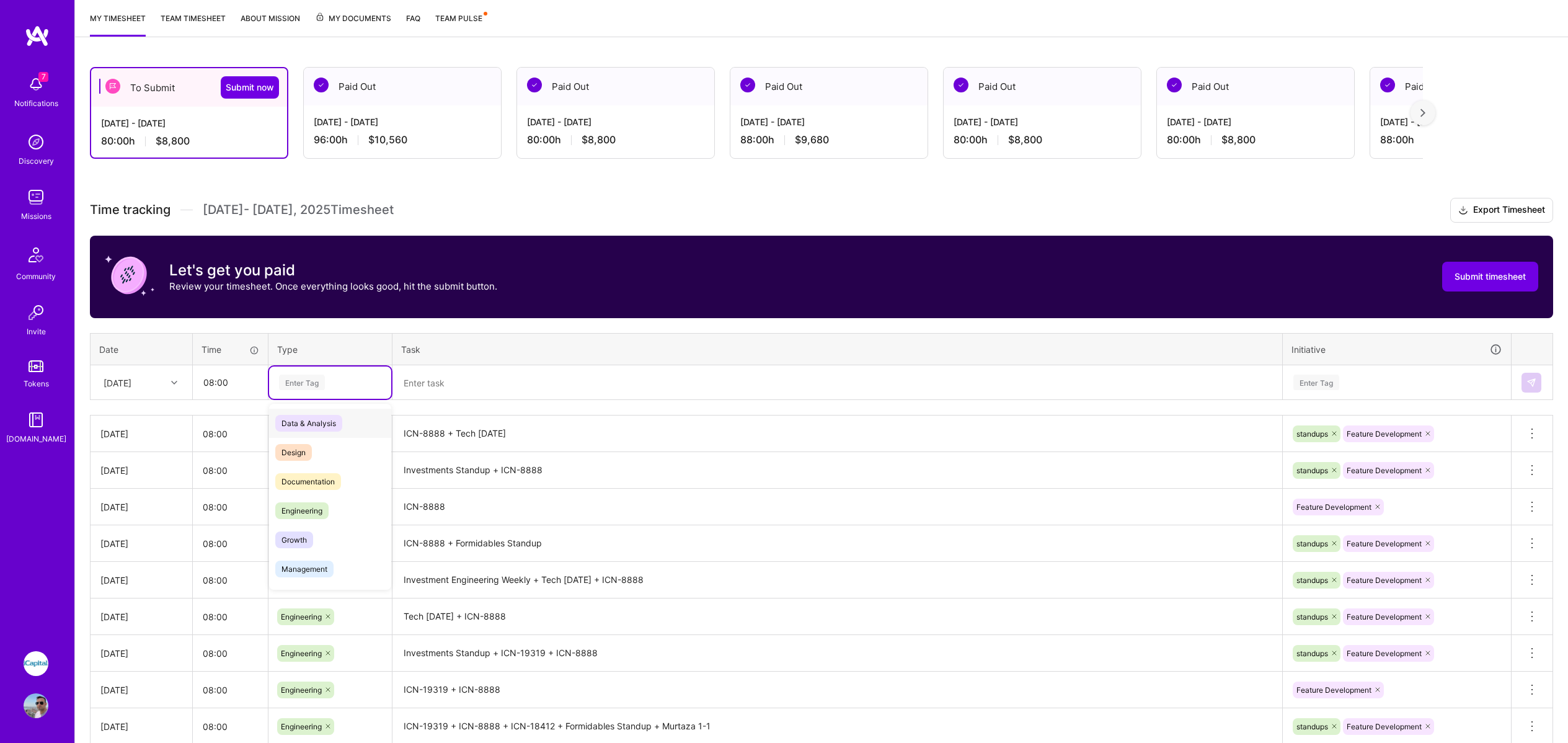
click at [325, 391] on div "Enter Tag" at bounding box center [330, 382] width 122 height 32
type input "E"
click at [297, 485] on span "Engineering" at bounding box center [302, 481] width 53 height 17
click at [452, 386] on textarea at bounding box center [838, 382] width 887 height 33
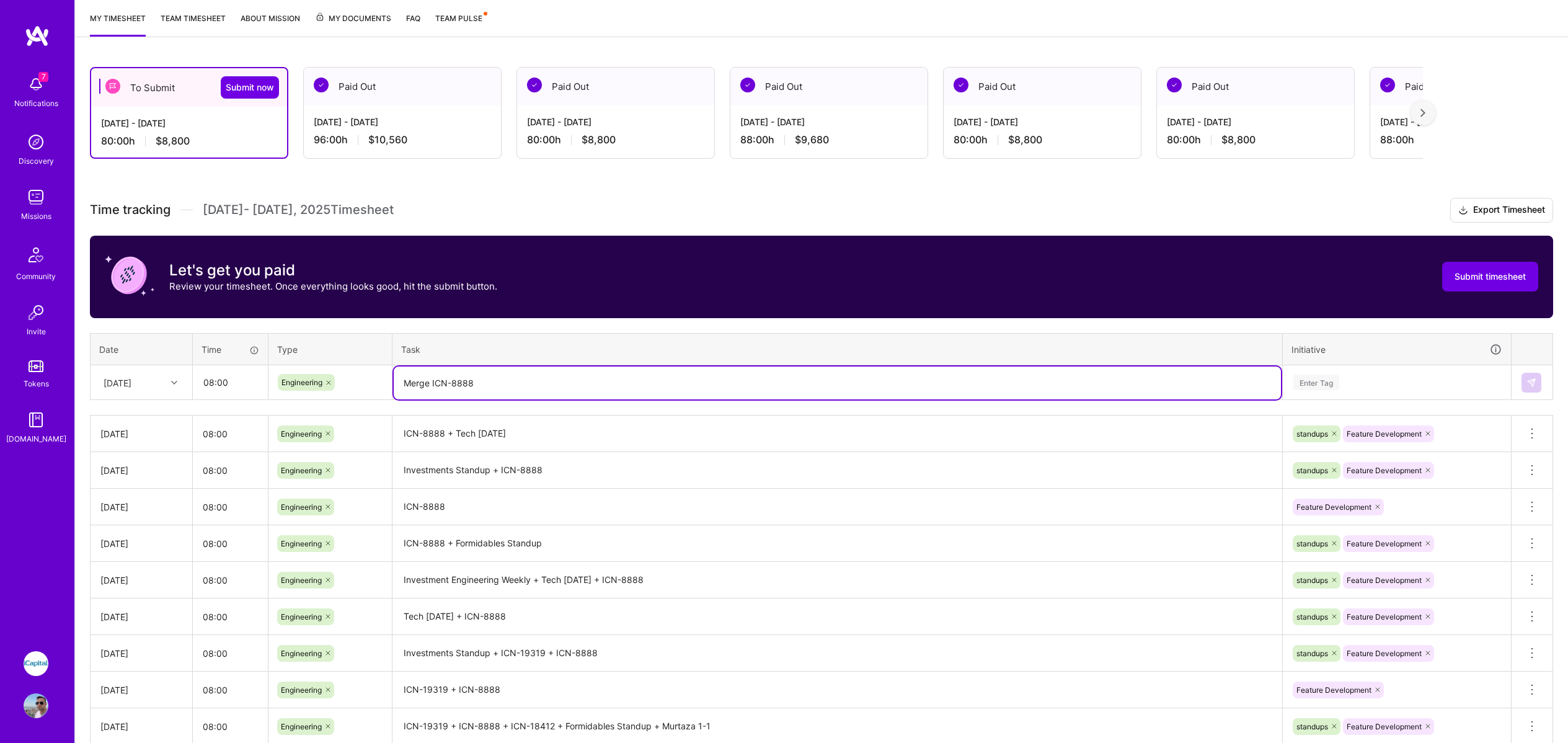
type textarea "Merge ICN-8888"
click at [1342, 380] on div "Enter Tag" at bounding box center [1397, 382] width 210 height 15
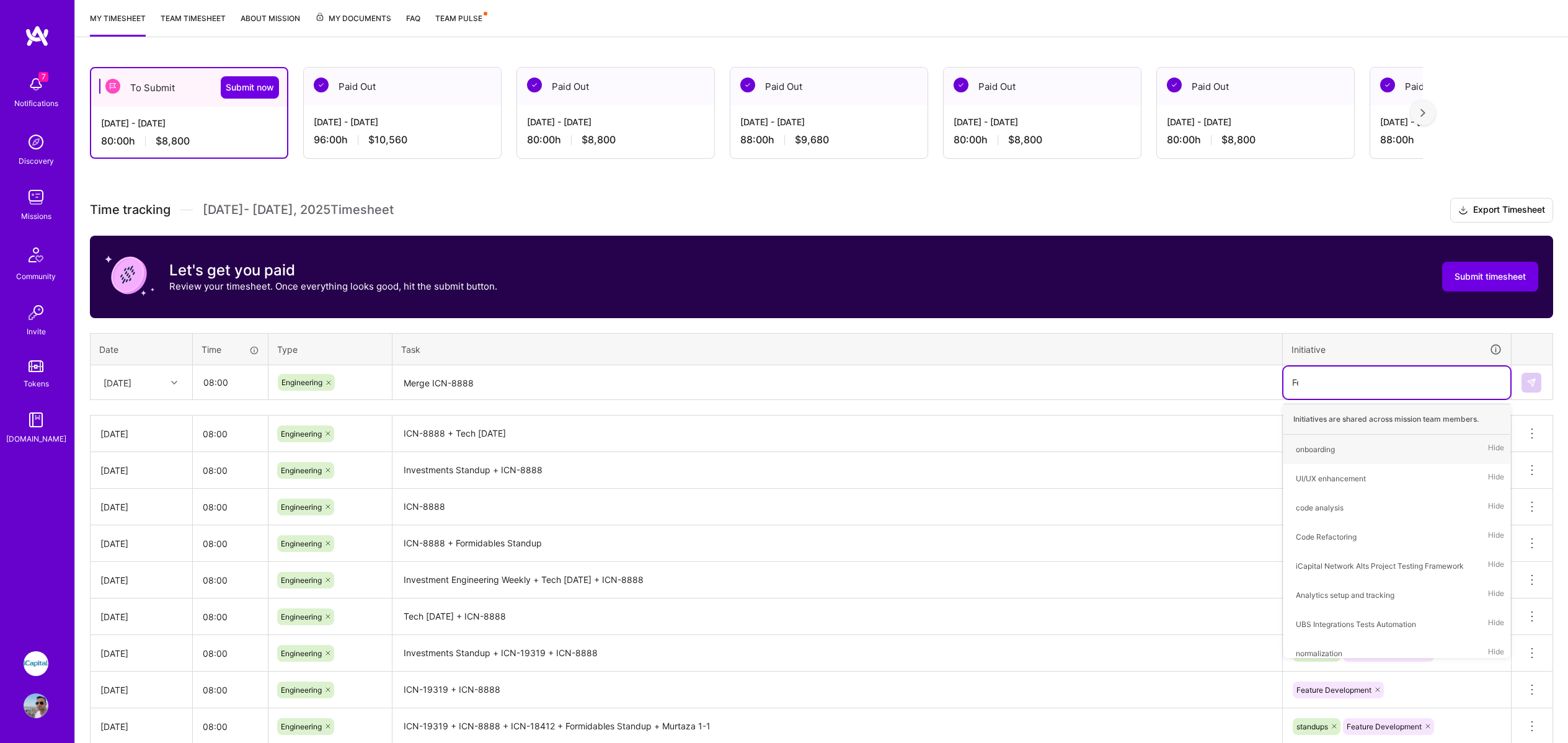
type input "Fea"
click at [1362, 447] on div "Feature Development" at bounding box center [1333, 450] width 75 height 13
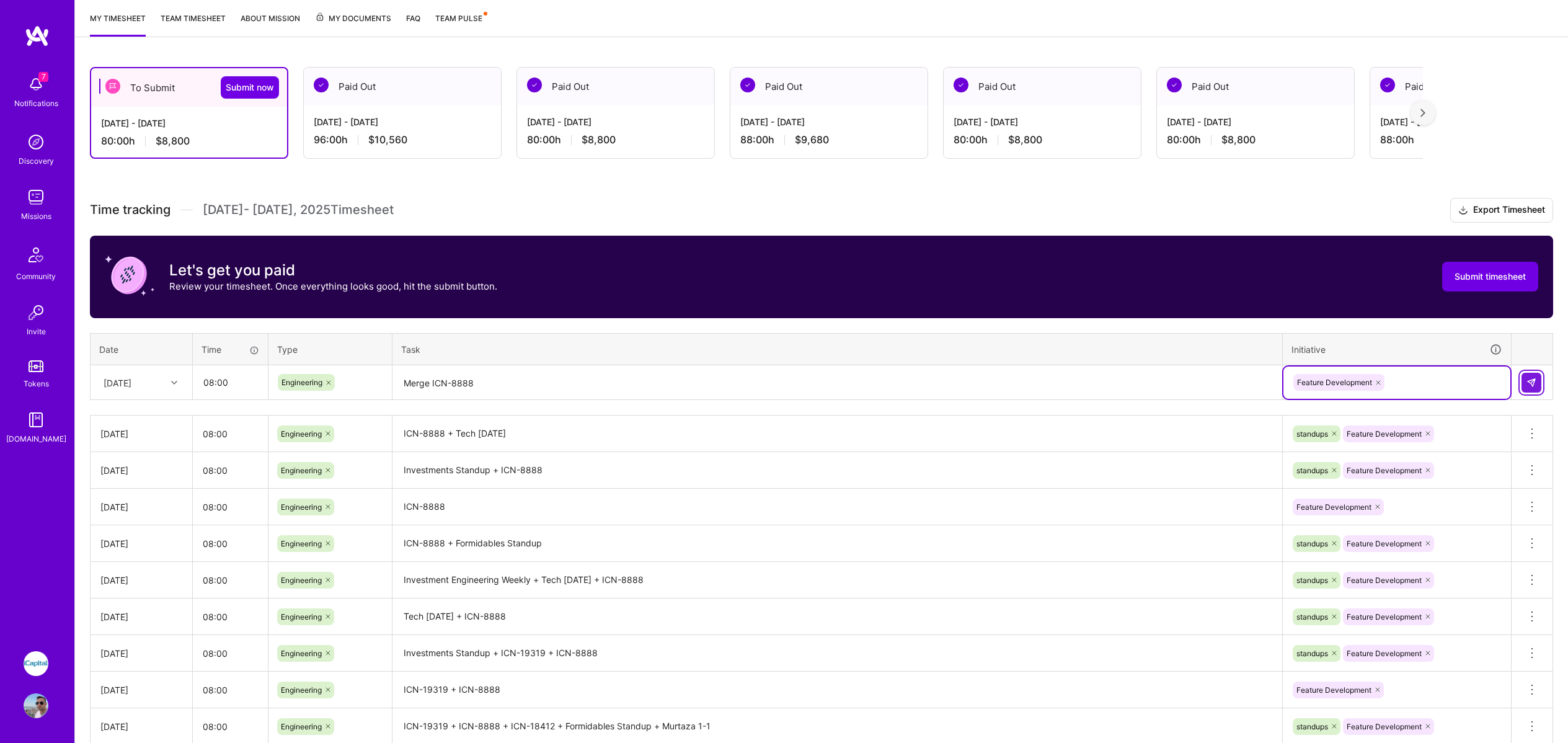
click at [1532, 382] on img at bounding box center [1532, 383] width 10 height 10
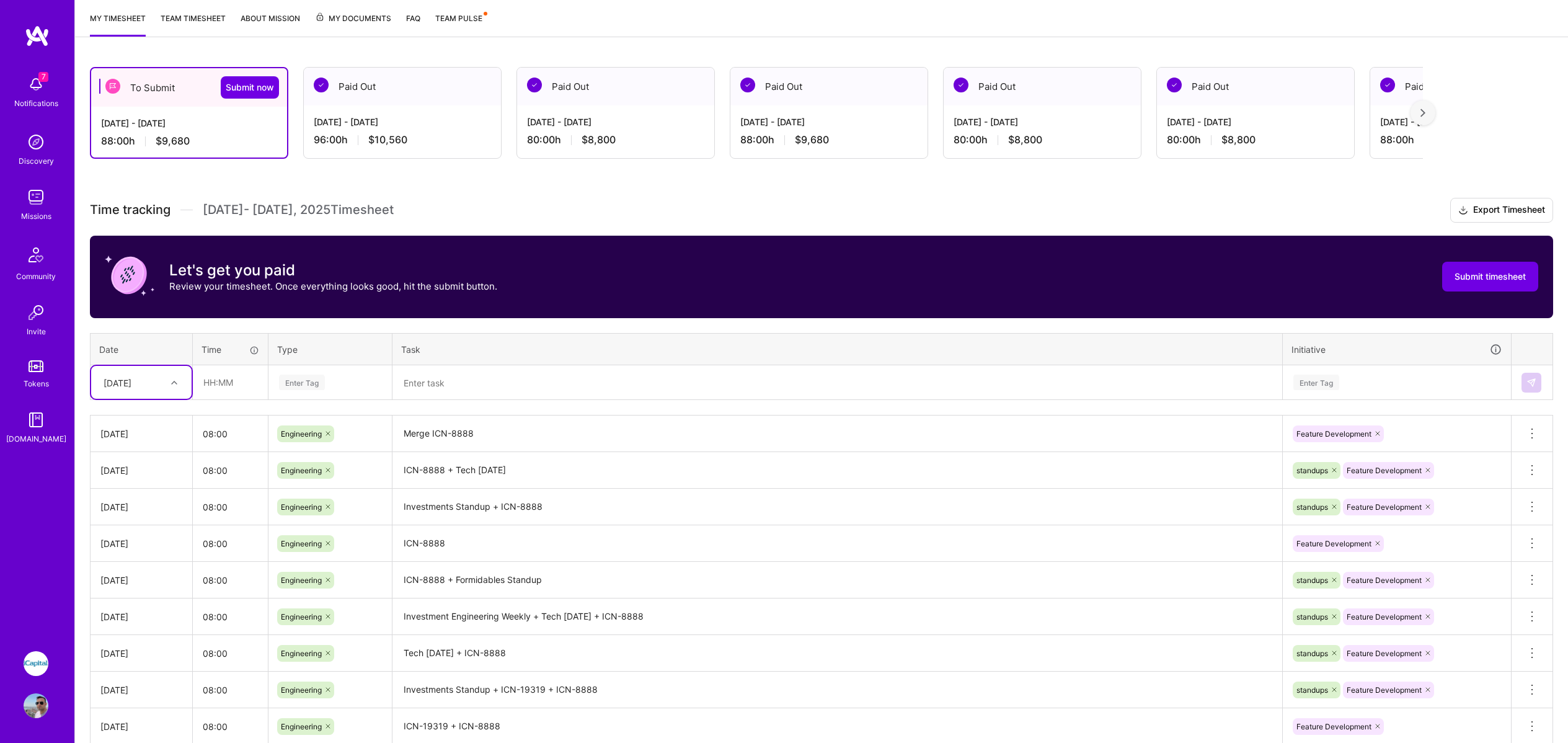
click at [663, 260] on div "Let's get you paid Review your timesheet. Once everything looks good, hit the s…" at bounding box center [822, 276] width 1463 height 83
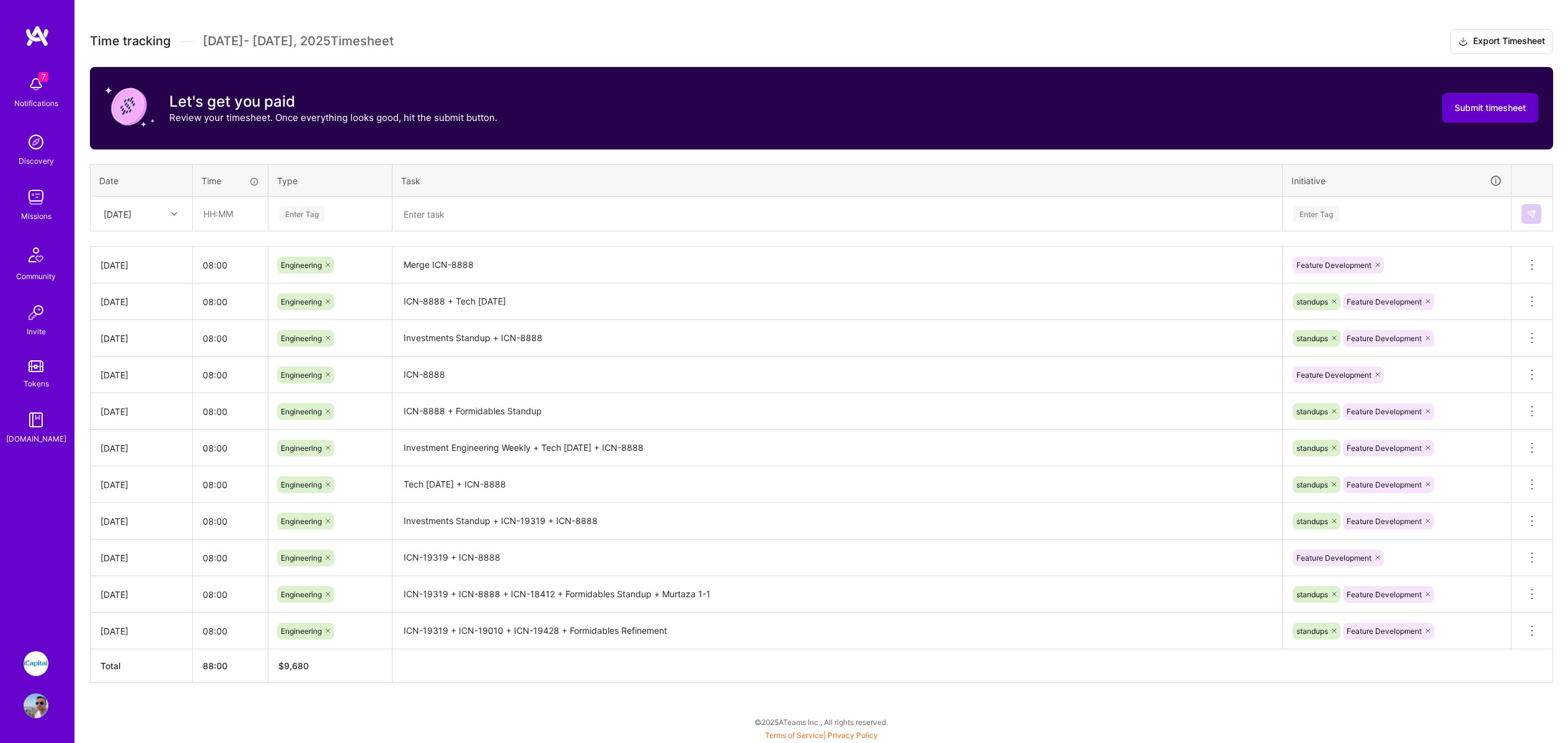
click at [1491, 113] on button "Submit timesheet" at bounding box center [1490, 108] width 96 height 30
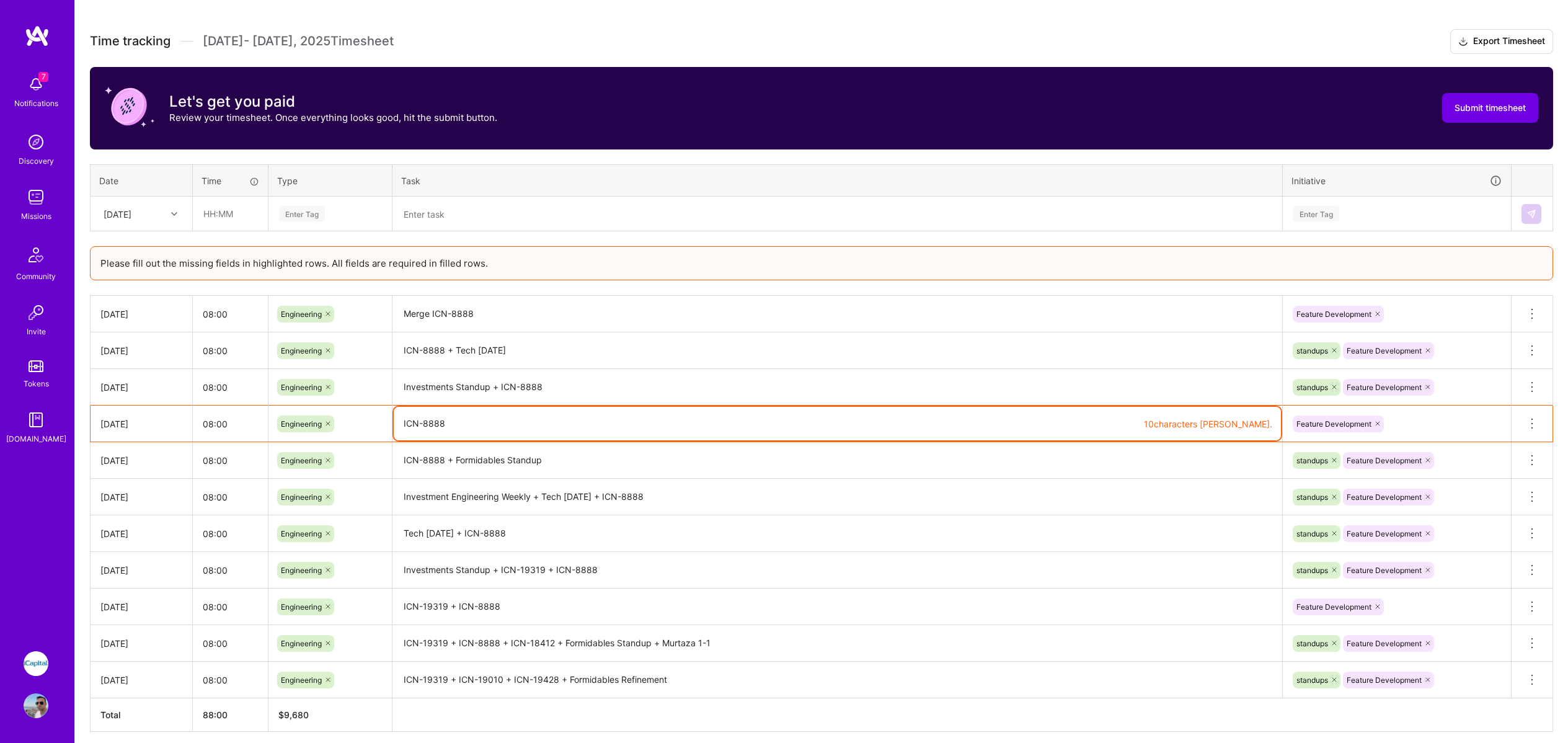
click at [755, 431] on textarea "ICN-8888" at bounding box center [838, 424] width 887 height 34
click at [403, 419] on textarea "ICN-8888" at bounding box center [838, 424] width 887 height 34
click at [455, 420] on textarea "ICN-8888" at bounding box center [838, 424] width 887 height 34
click at [471, 418] on textarea "ICN-8888" at bounding box center [838, 424] width 887 height 34
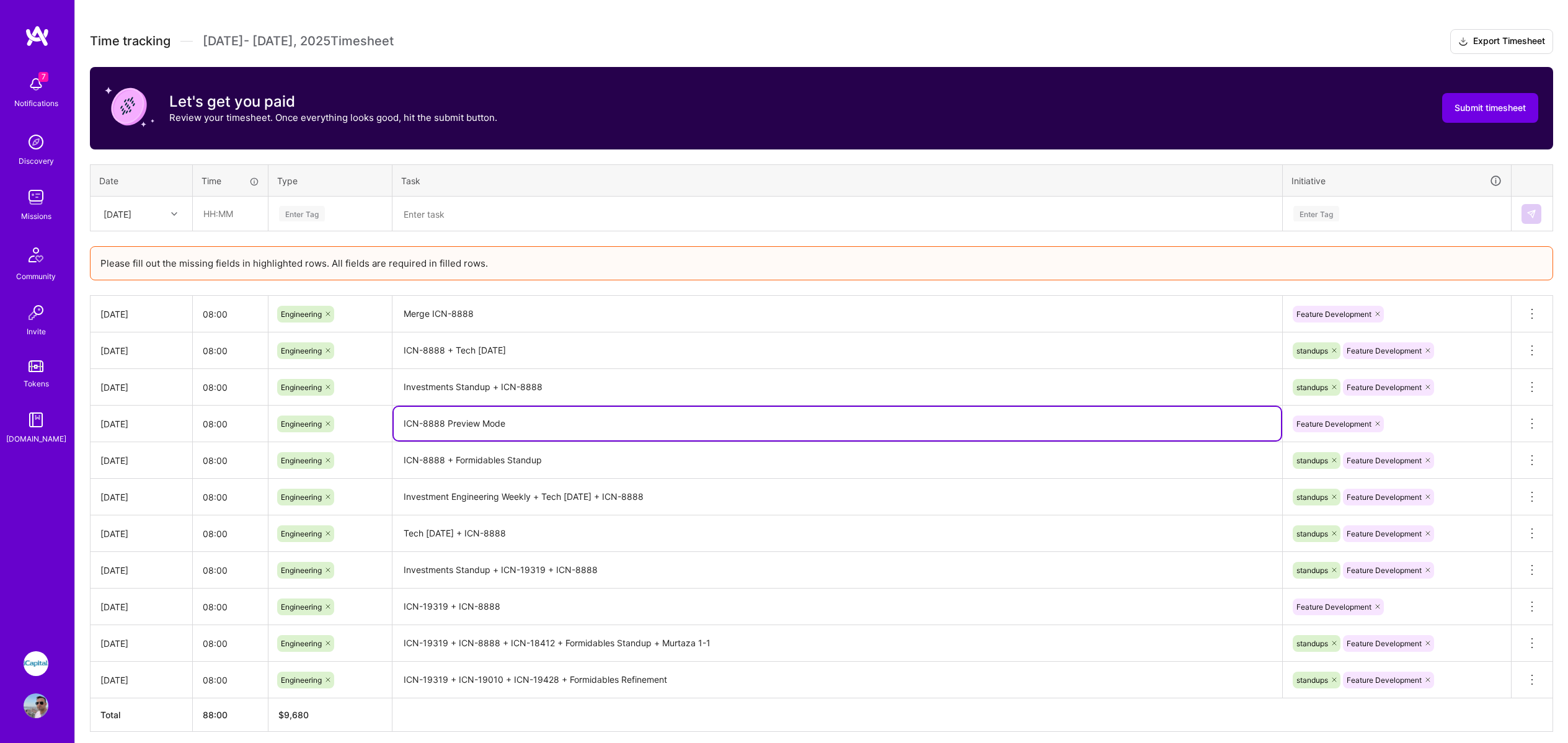
type textarea "ICN-8888 Preview Mode"
click at [1155, 225] on textarea at bounding box center [838, 214] width 887 height 33
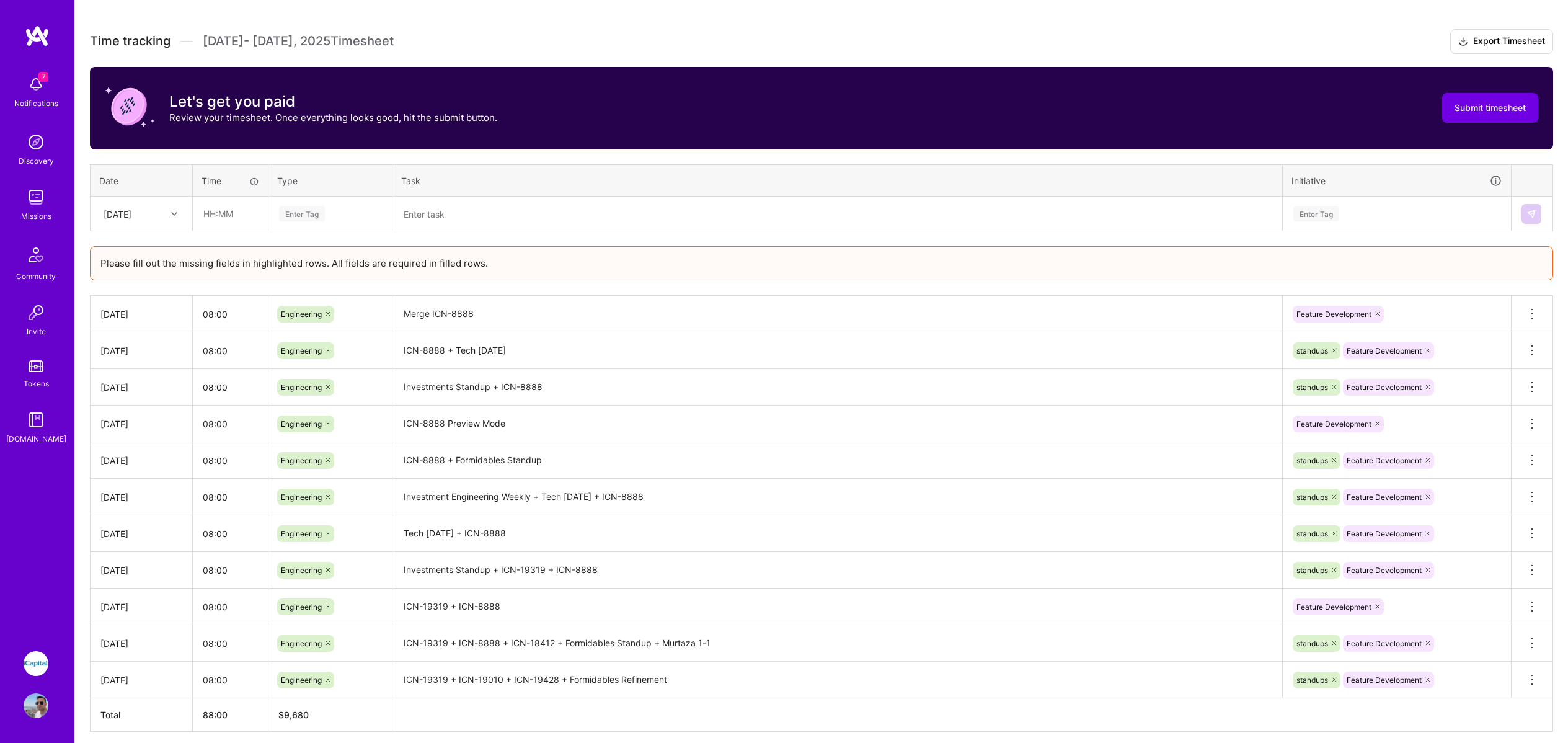
click at [1442, 121] on div "Submit timesheet" at bounding box center [1490, 108] width 96 height 53
click at [1455, 115] on button "Submit timesheet" at bounding box center [1490, 108] width 96 height 30
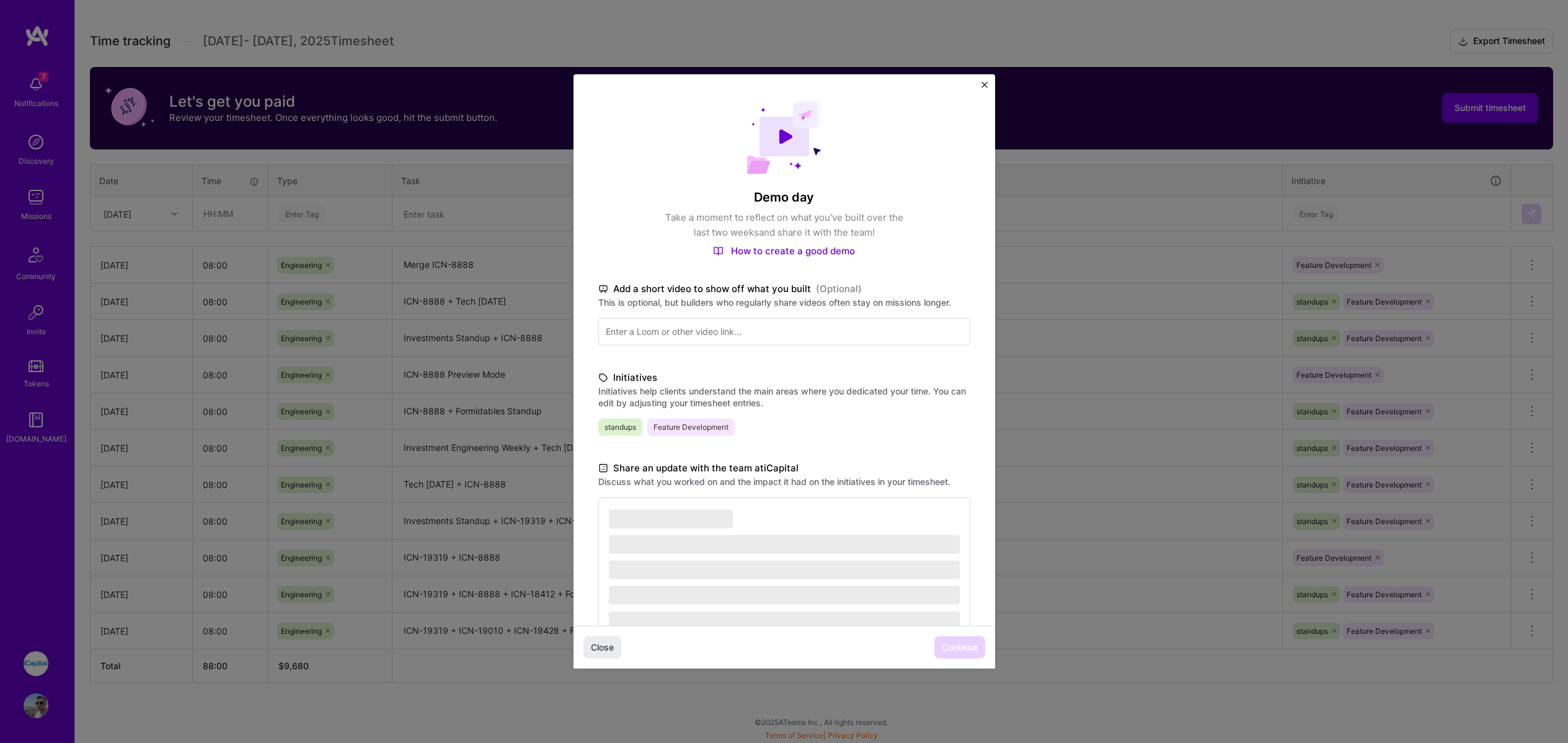
scroll to position [65, 0]
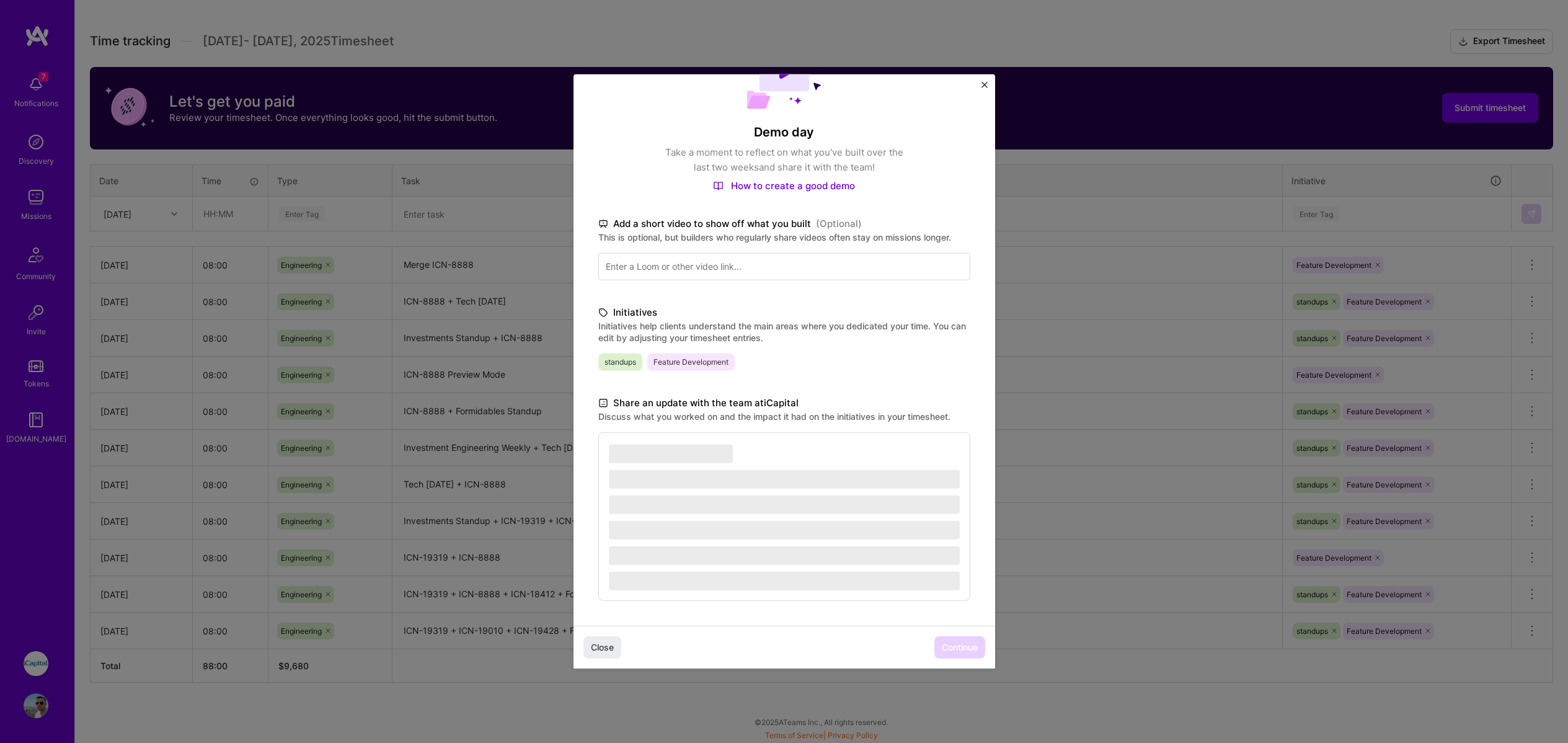
click at [808, 382] on div "Demo day Take a moment to reflect on what you've built over the last two weeks …" at bounding box center [784, 317] width 422 height 616
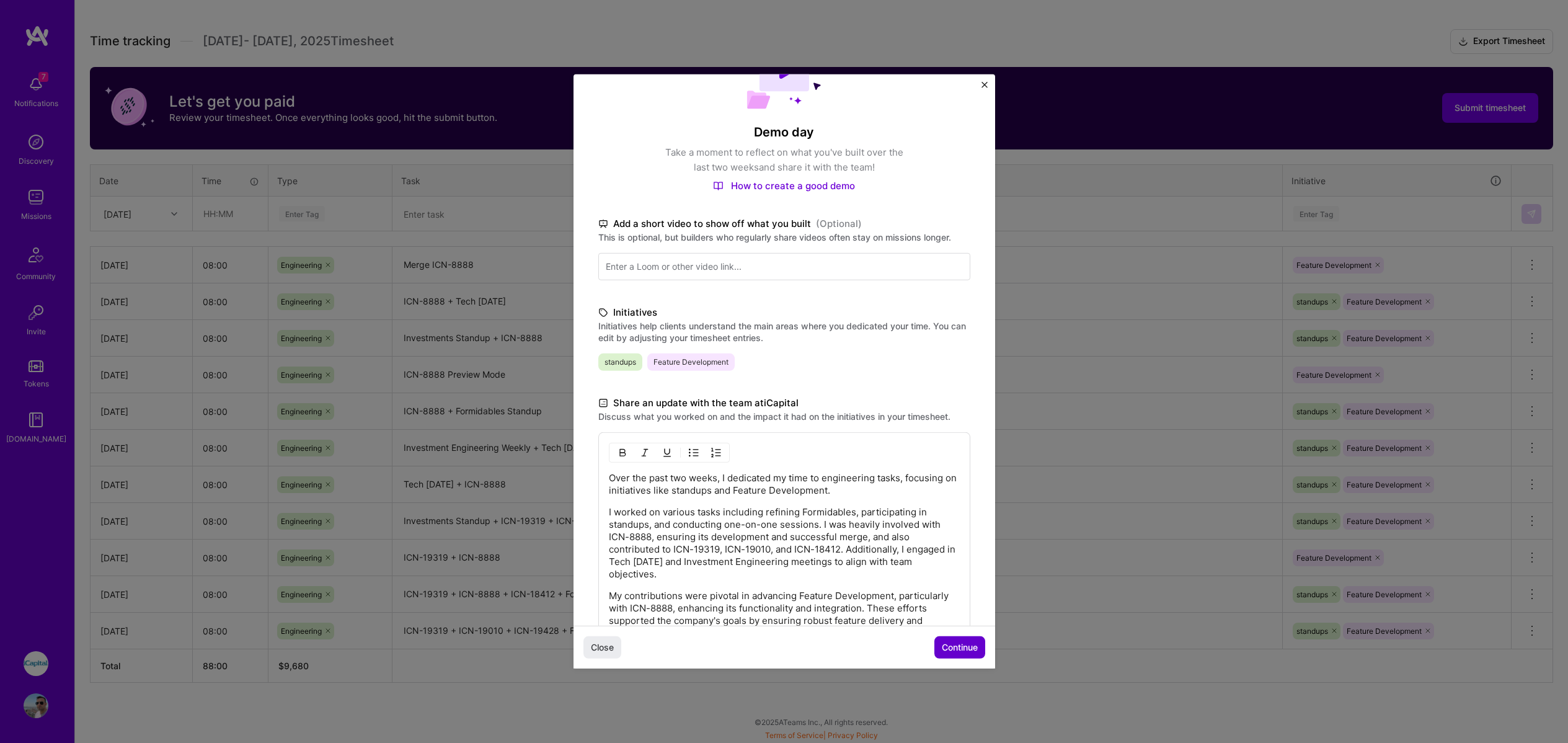
click at [954, 646] on span "Continue" at bounding box center [960, 647] width 36 height 12
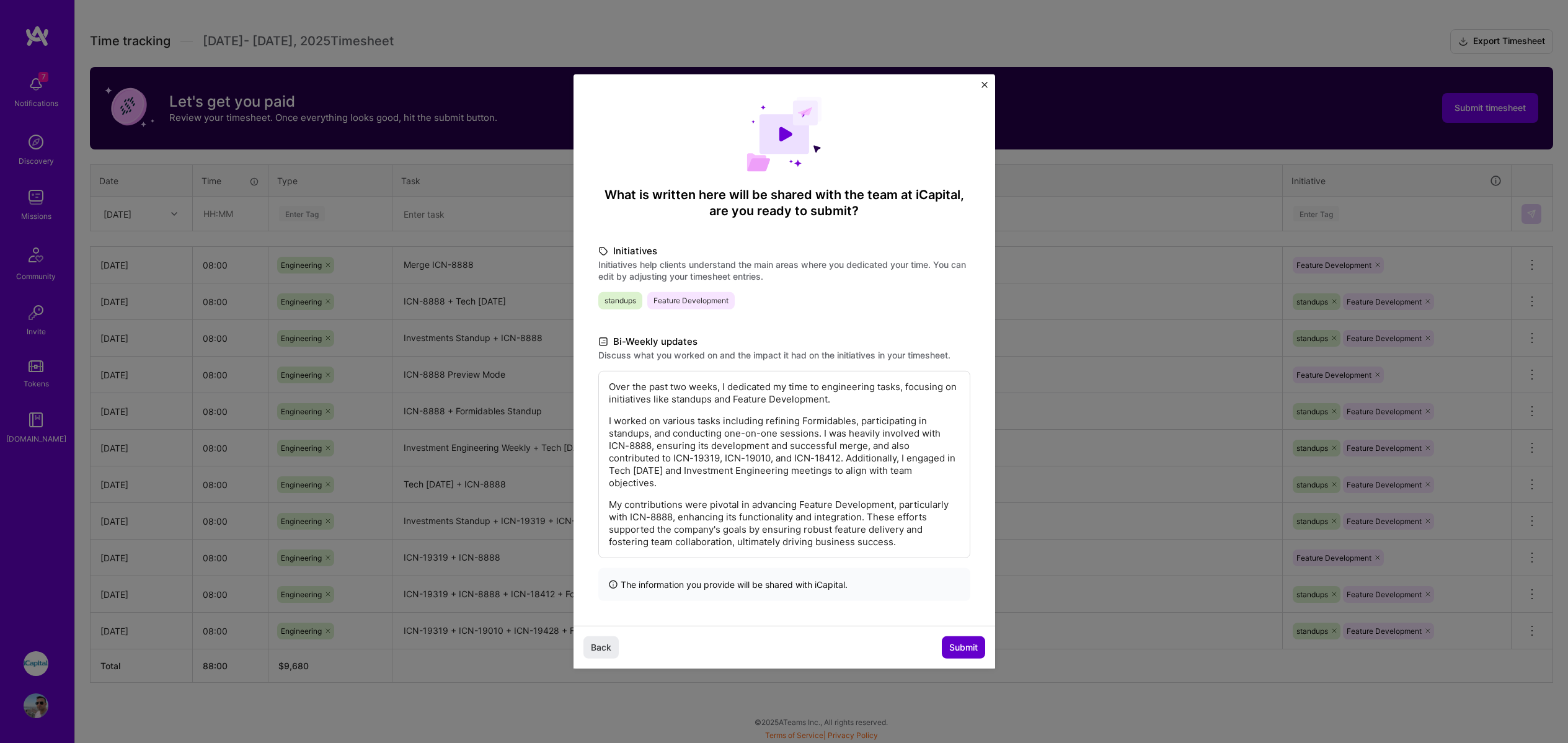
click at [963, 648] on span "Submit" at bounding box center [963, 647] width 29 height 12
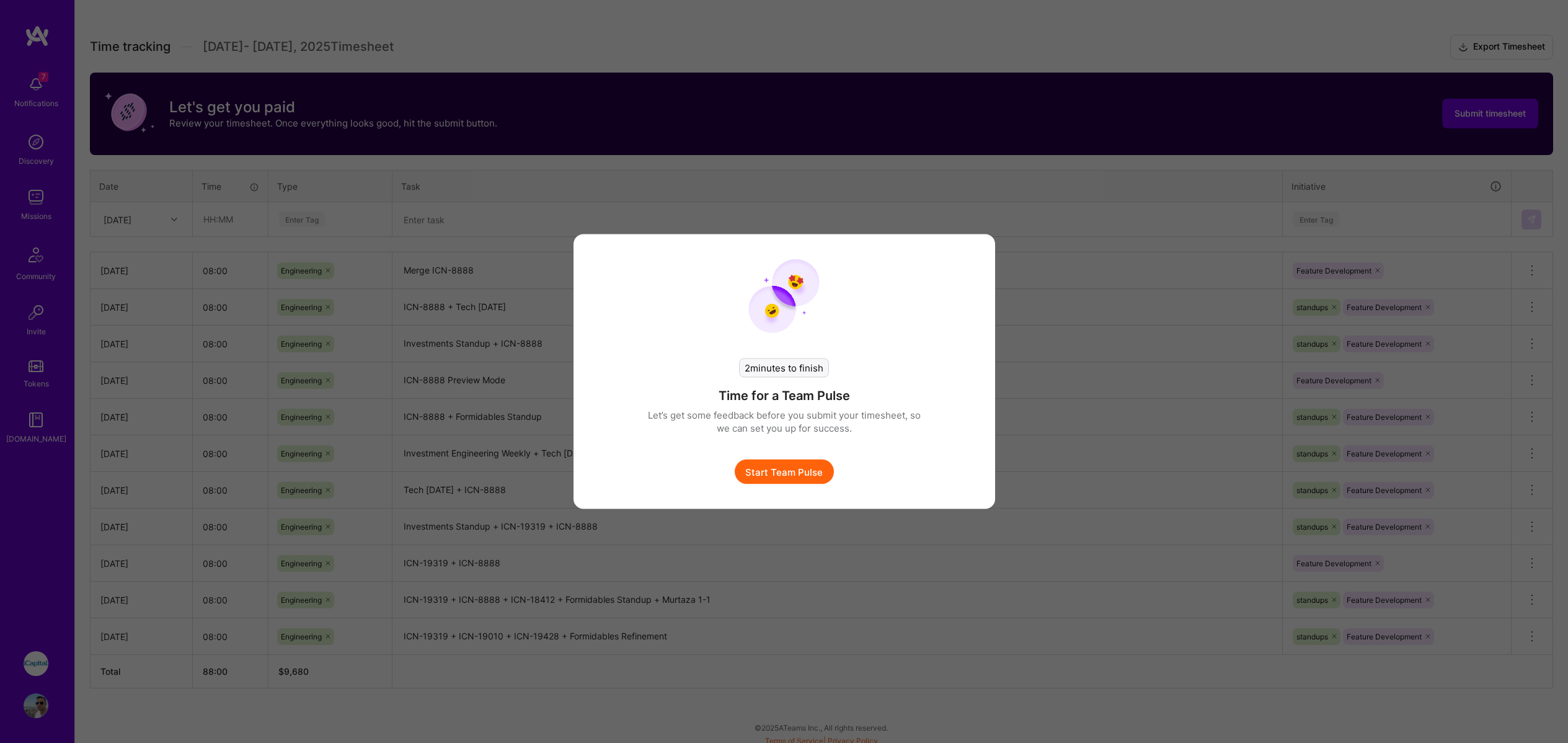
scroll to position [324, 0]
click at [795, 477] on button "Start Team Pulse" at bounding box center [789, 472] width 99 height 25
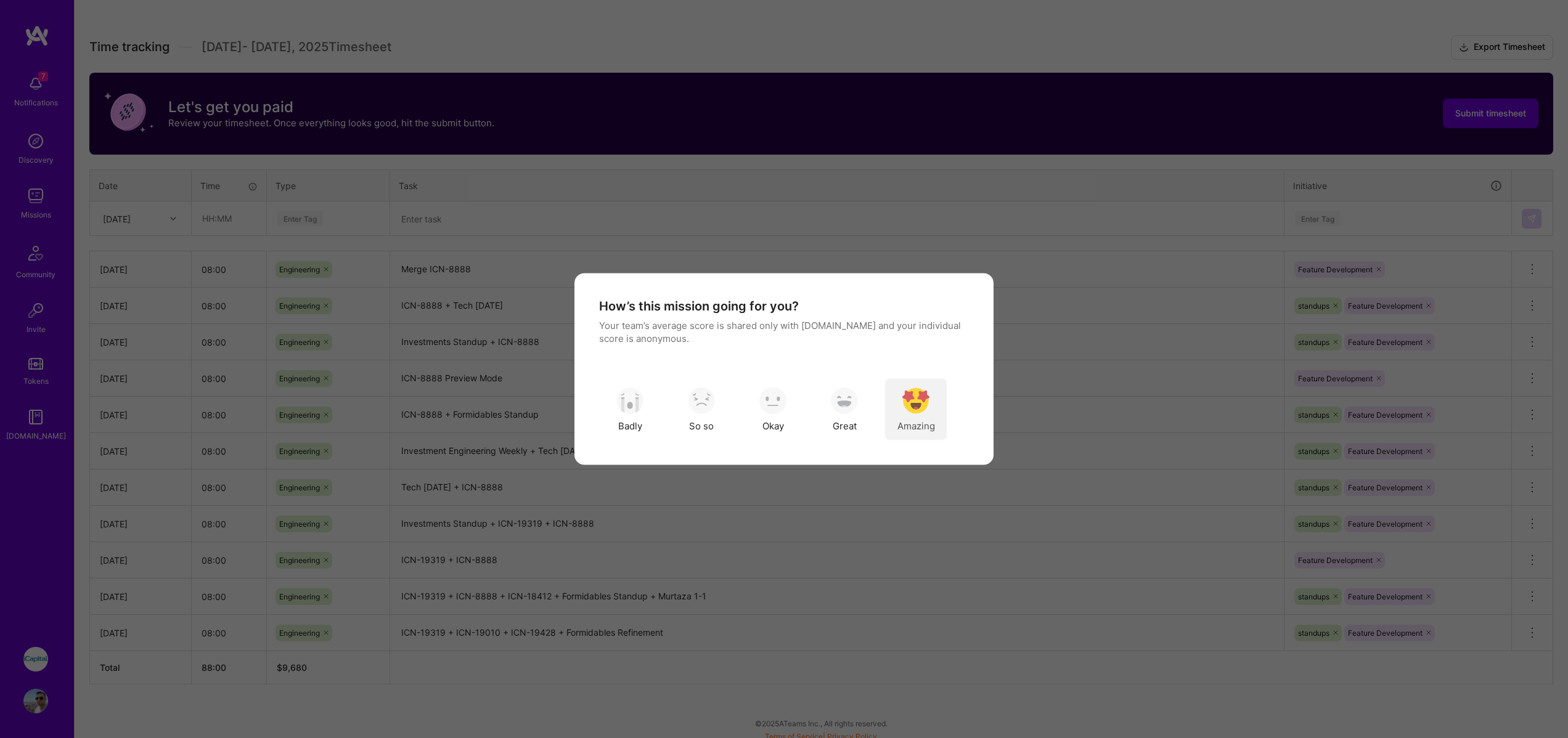
click at [914, 407] on img "modal" at bounding box center [916, 400] width 27 height 27
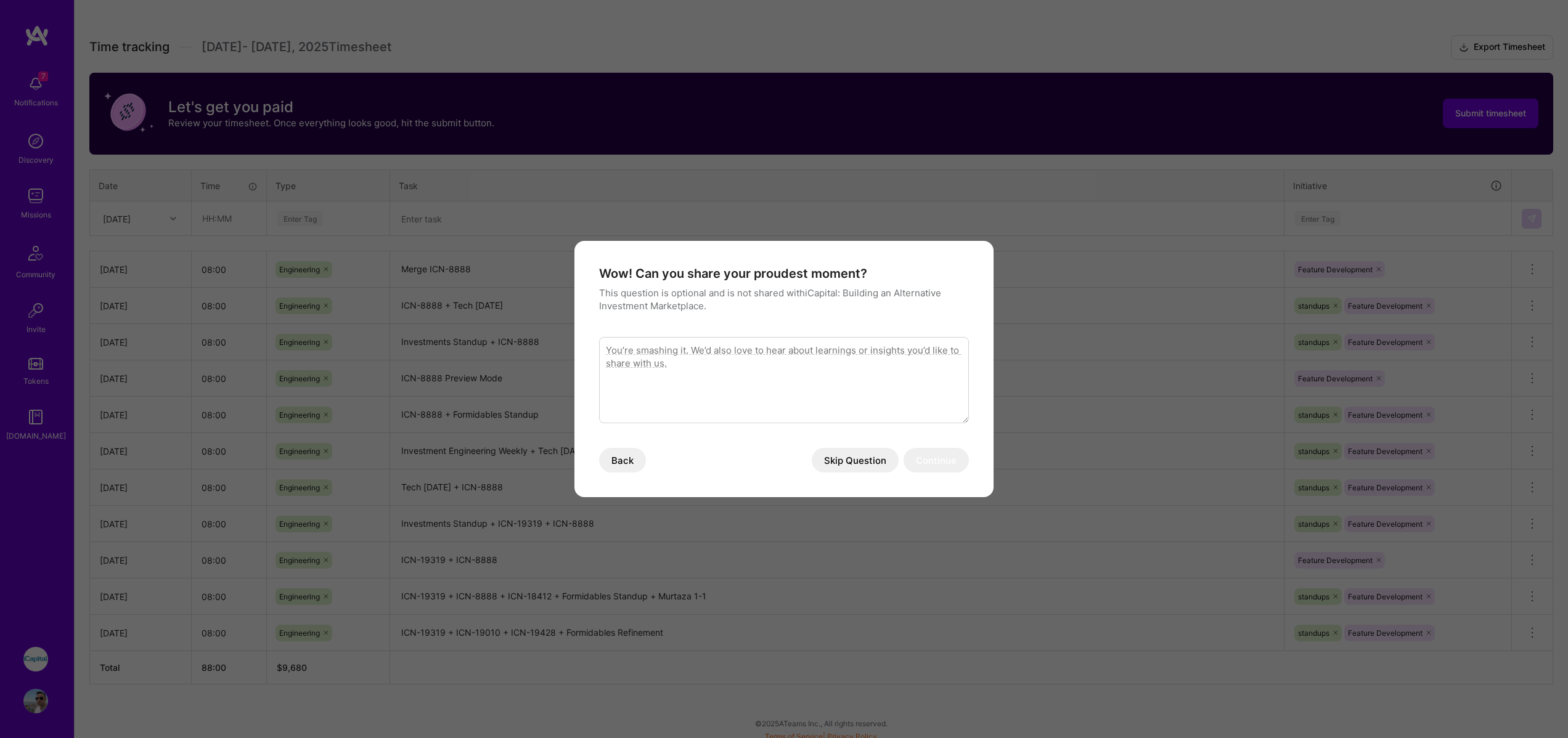
click at [861, 461] on button "Skip Question" at bounding box center [855, 461] width 87 height 25
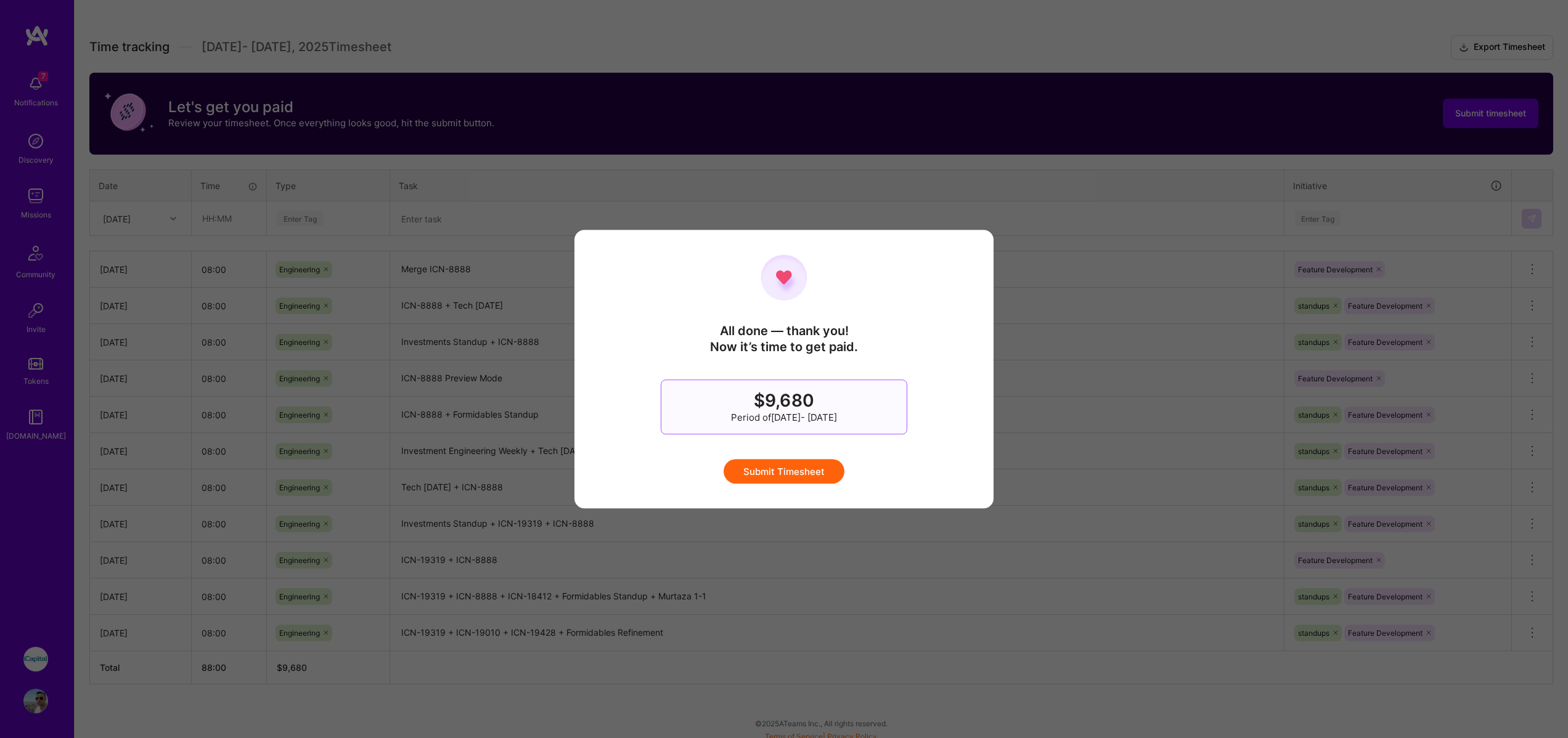
click at [810, 477] on button "Submit Timesheet" at bounding box center [784, 471] width 121 height 25
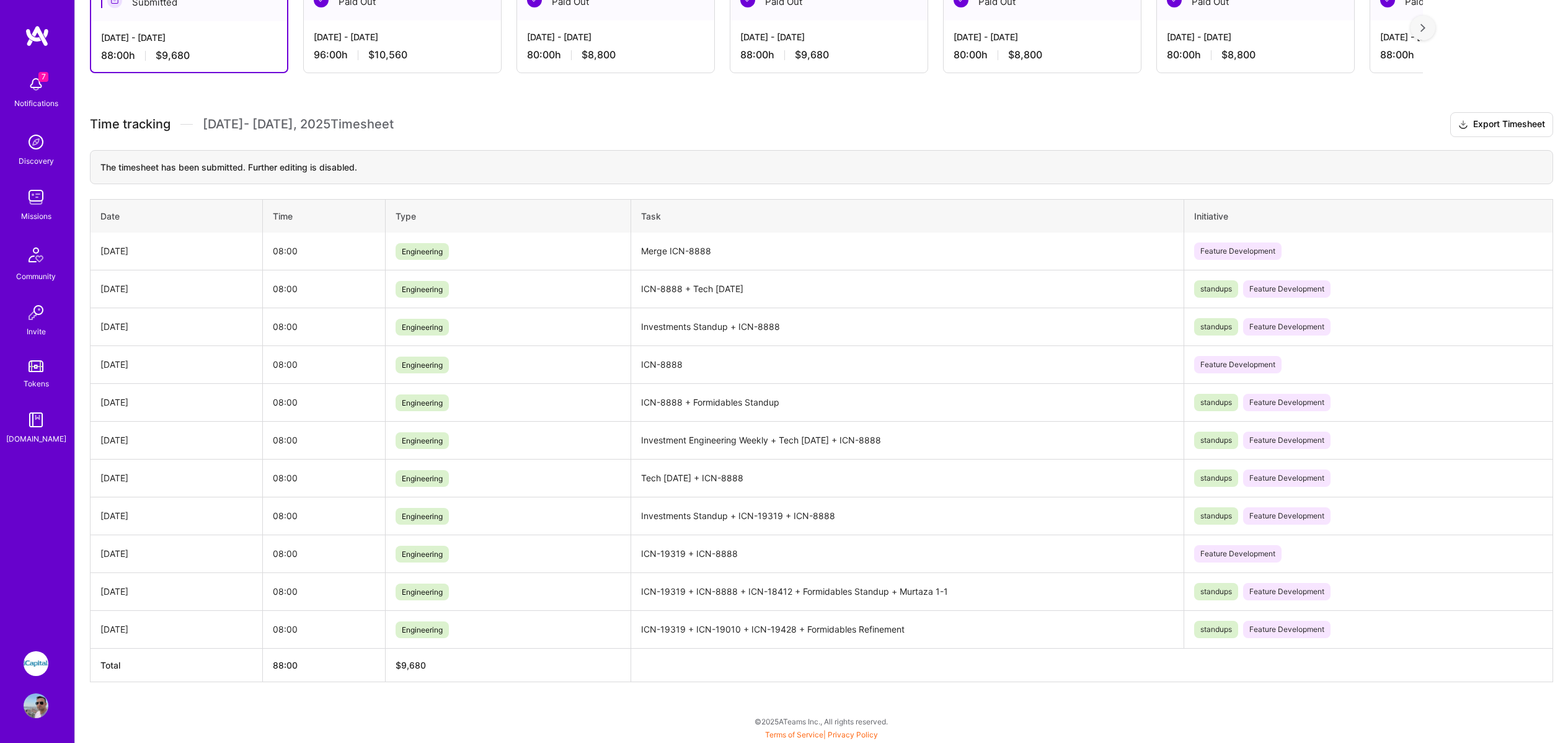
scroll to position [0, 0]
